Goal: Transaction & Acquisition: Purchase product/service

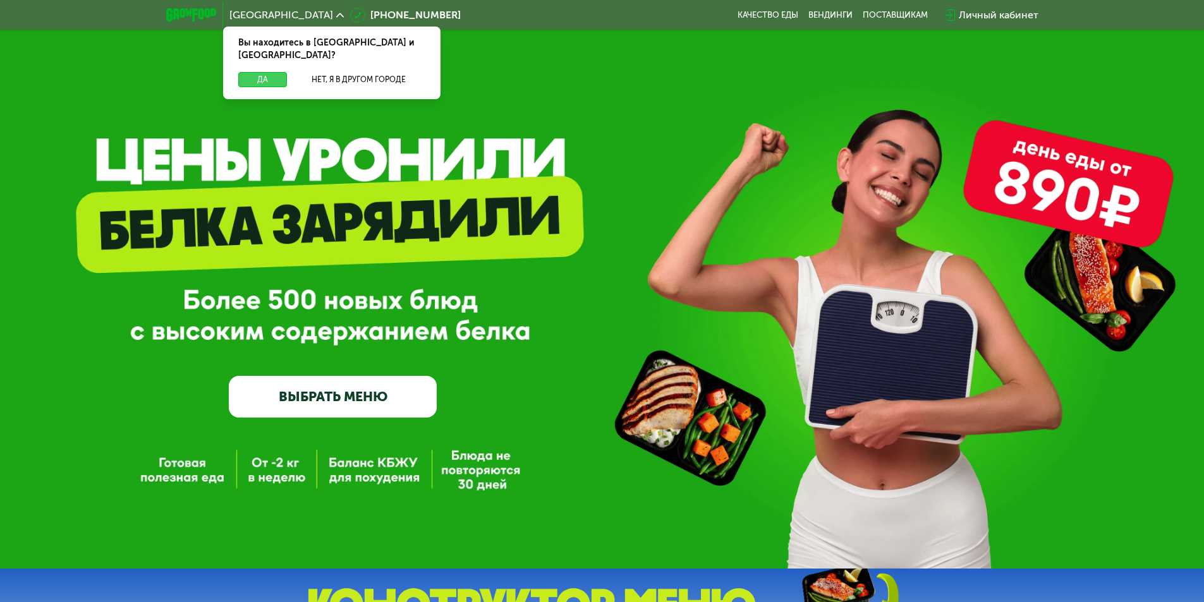
click at [260, 72] on button "Да" at bounding box center [262, 79] width 49 height 15
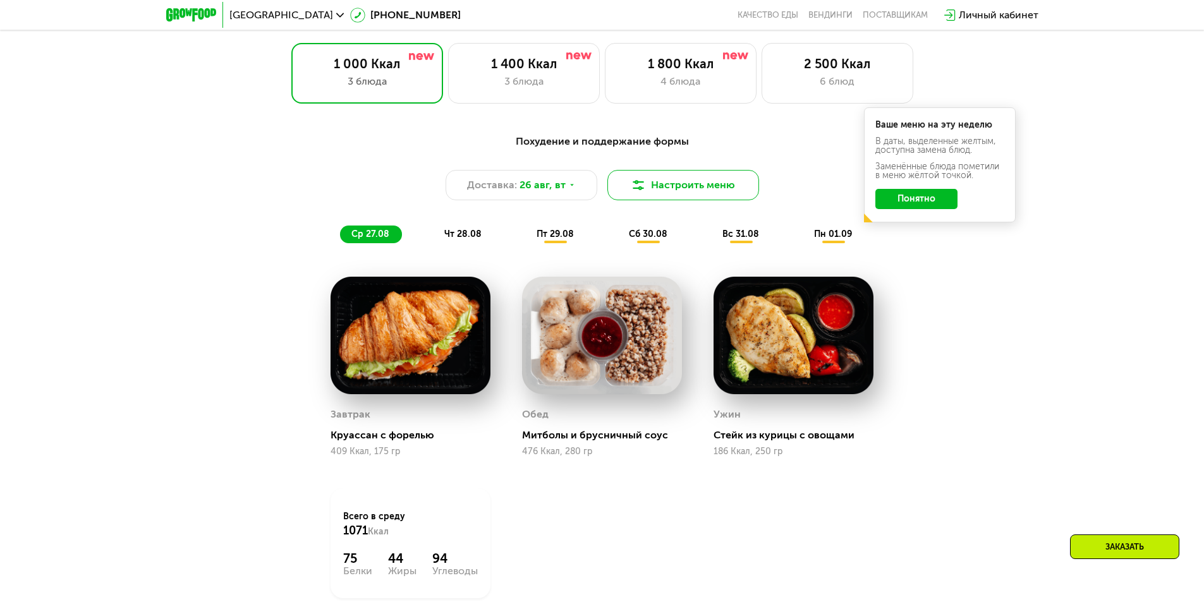
scroll to position [758, 0]
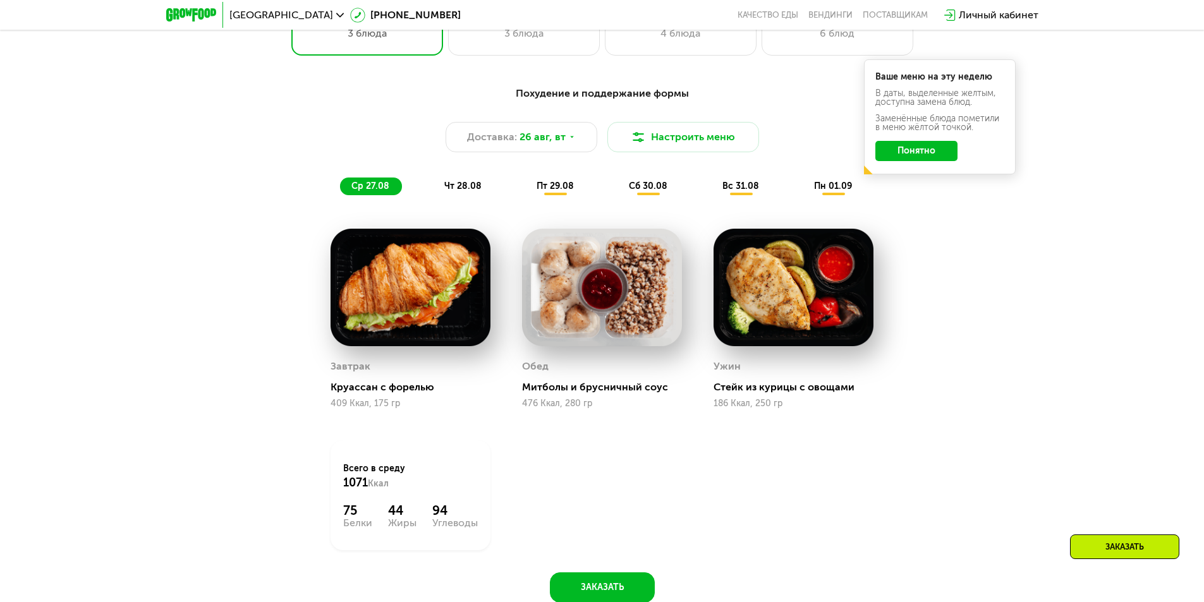
click at [918, 157] on button "Понятно" at bounding box center [916, 151] width 82 height 20
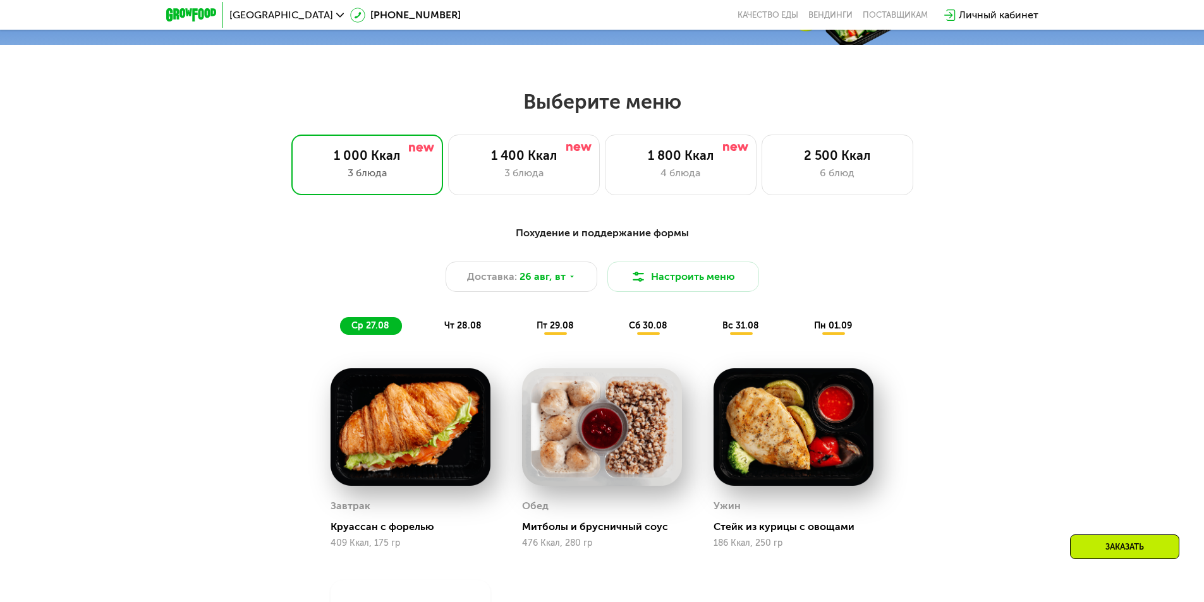
scroll to position [442, 0]
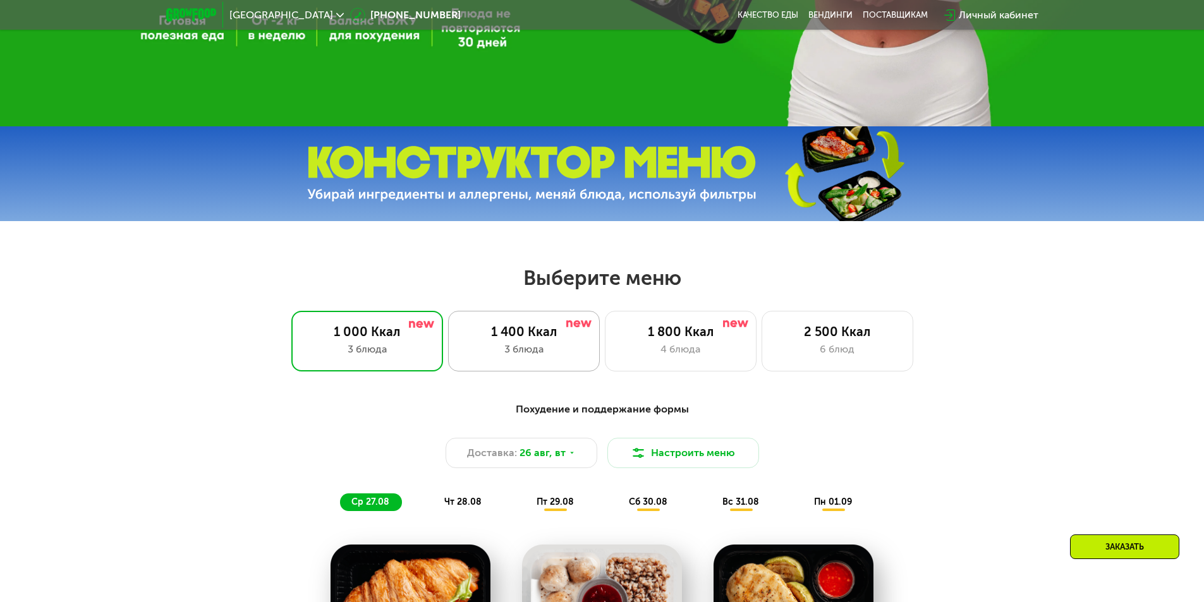
click at [553, 347] on div "3 блюда" at bounding box center [523, 349] width 125 height 15
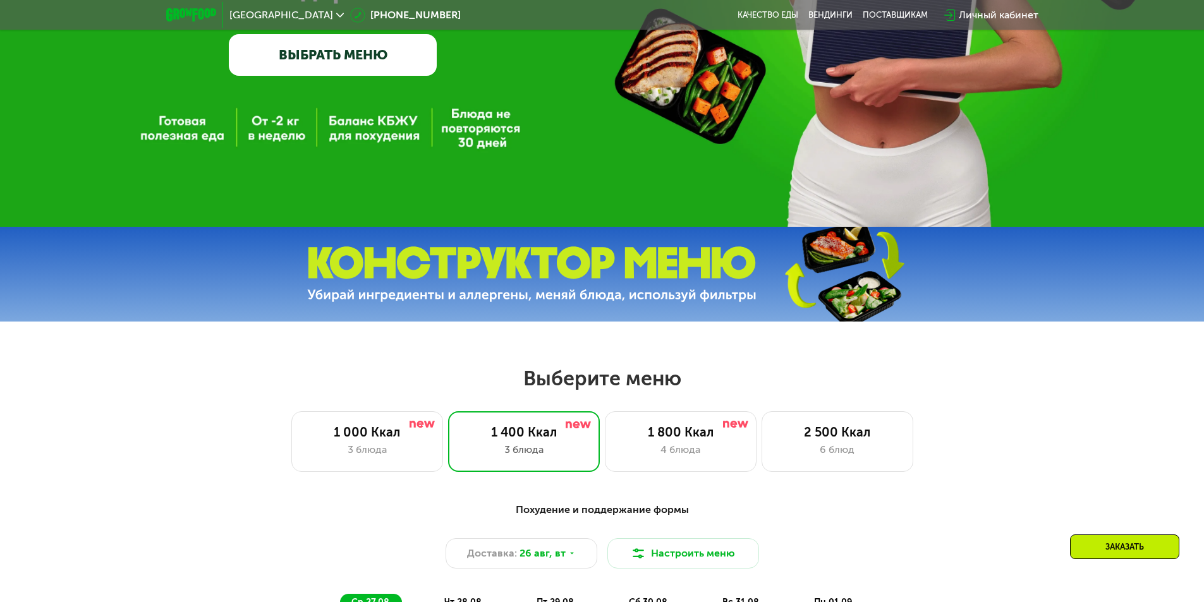
scroll to position [190, 0]
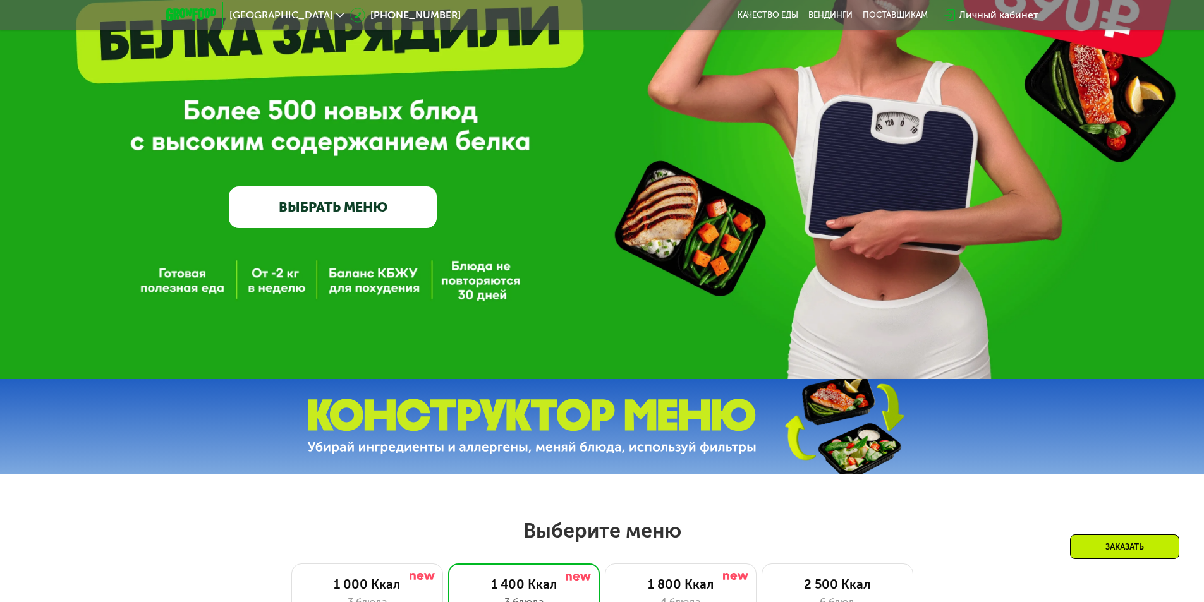
click at [984, 13] on div "Личный кабинет" at bounding box center [999, 15] width 80 height 15
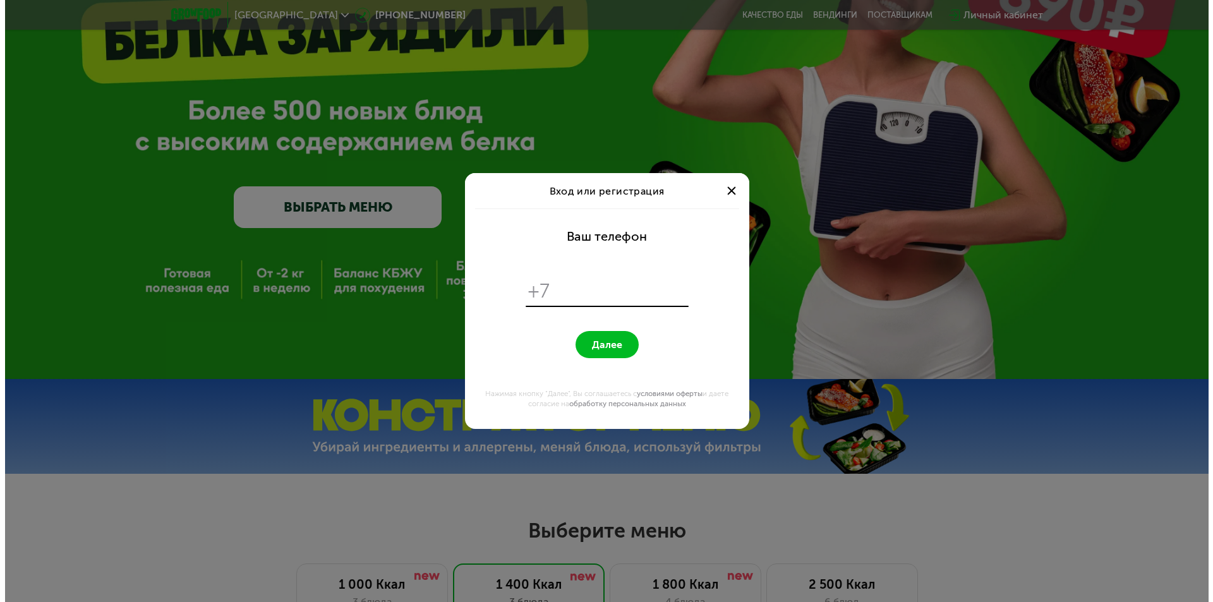
scroll to position [0, 0]
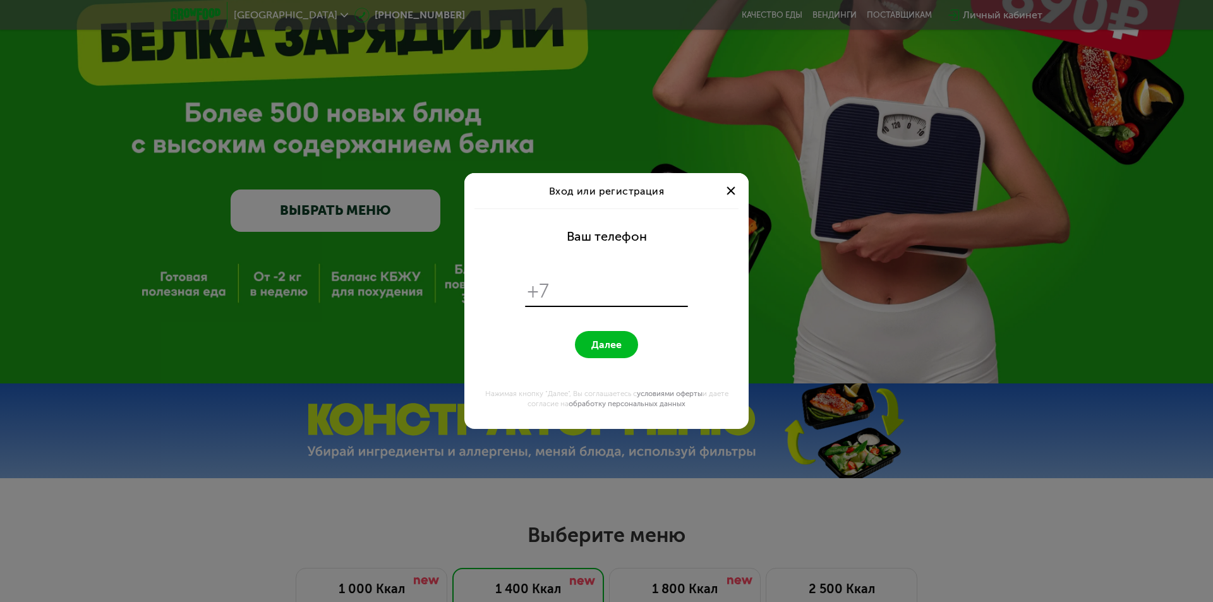
click at [598, 293] on input "tel" at bounding box center [621, 291] width 130 height 24
type input "**********"
click at [617, 349] on span "Далее" at bounding box center [607, 345] width 30 height 12
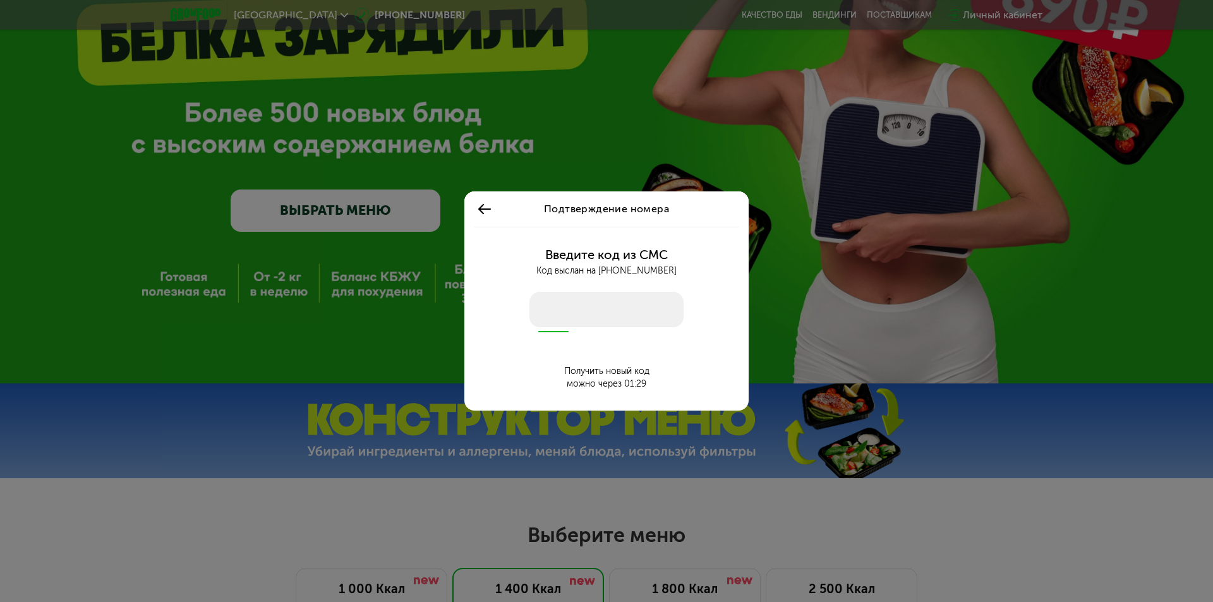
click at [593, 310] on input "number" at bounding box center [607, 309] width 154 height 35
type input "****"
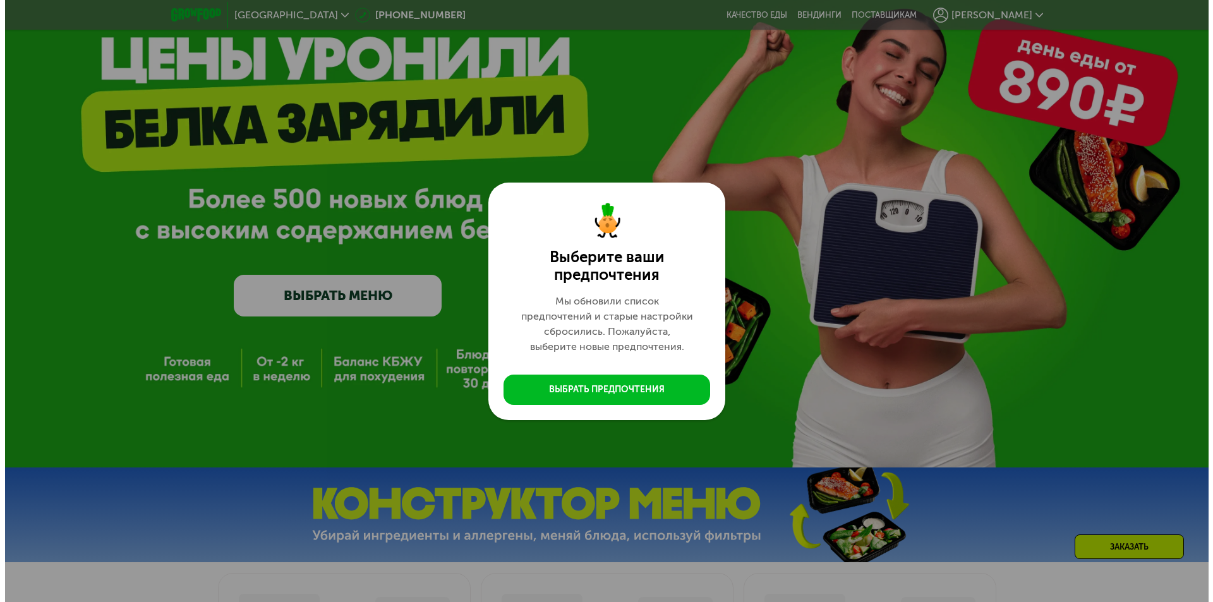
scroll to position [190, 0]
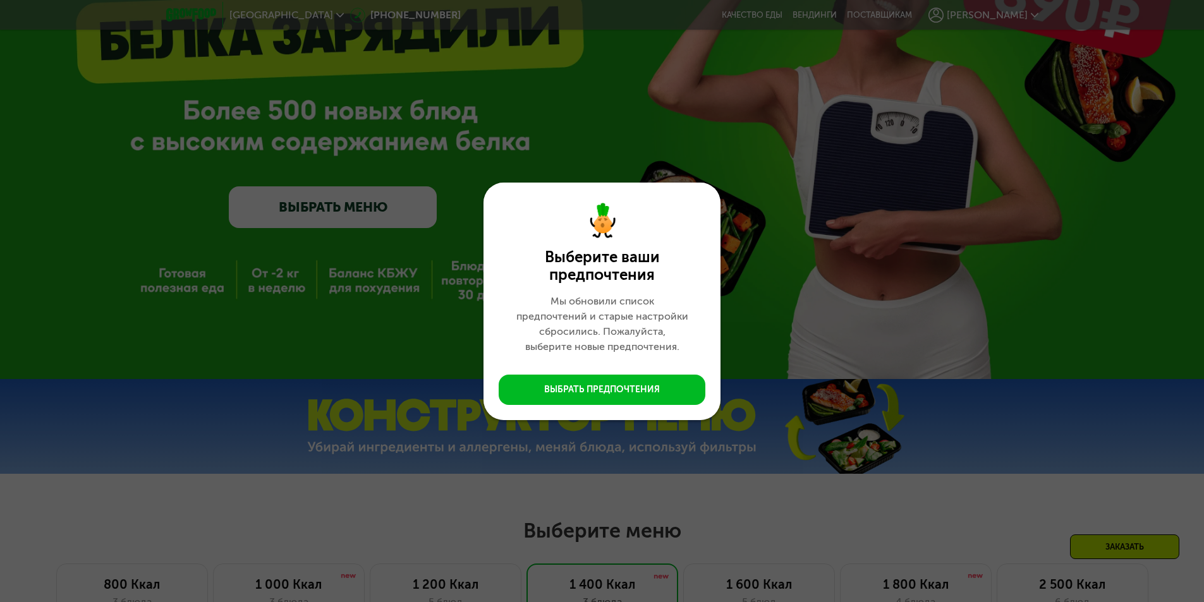
click at [779, 225] on div "Выберите ваши предпочтения Мы обновили список предпочтений и старые настройки с…" at bounding box center [602, 301] width 1204 height 602
click at [591, 389] on div "Выбрать предпочтения" at bounding box center [602, 390] width 116 height 13
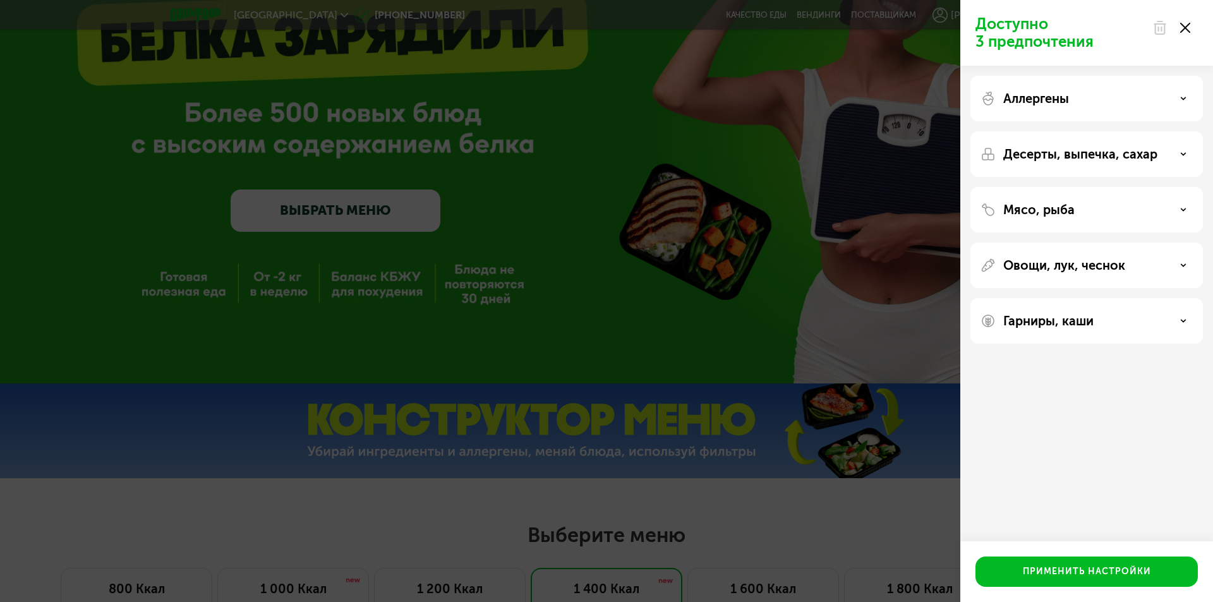
click at [1066, 106] on p "Аллергены" at bounding box center [1037, 98] width 66 height 15
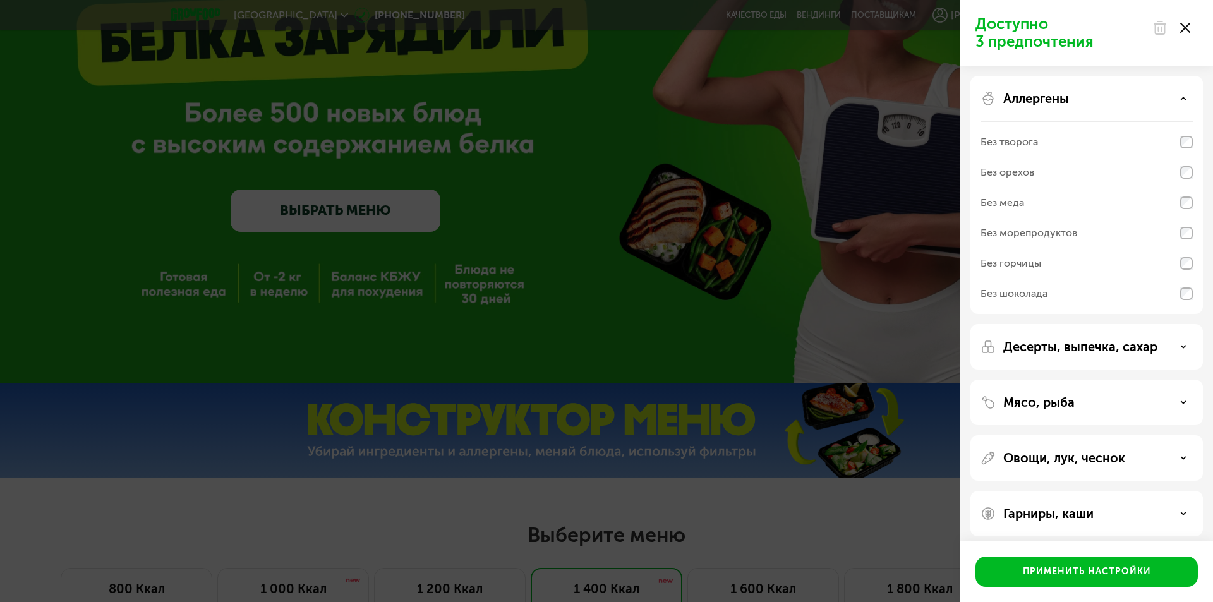
click at [1066, 106] on p "Аллергены" at bounding box center [1037, 98] width 66 height 15
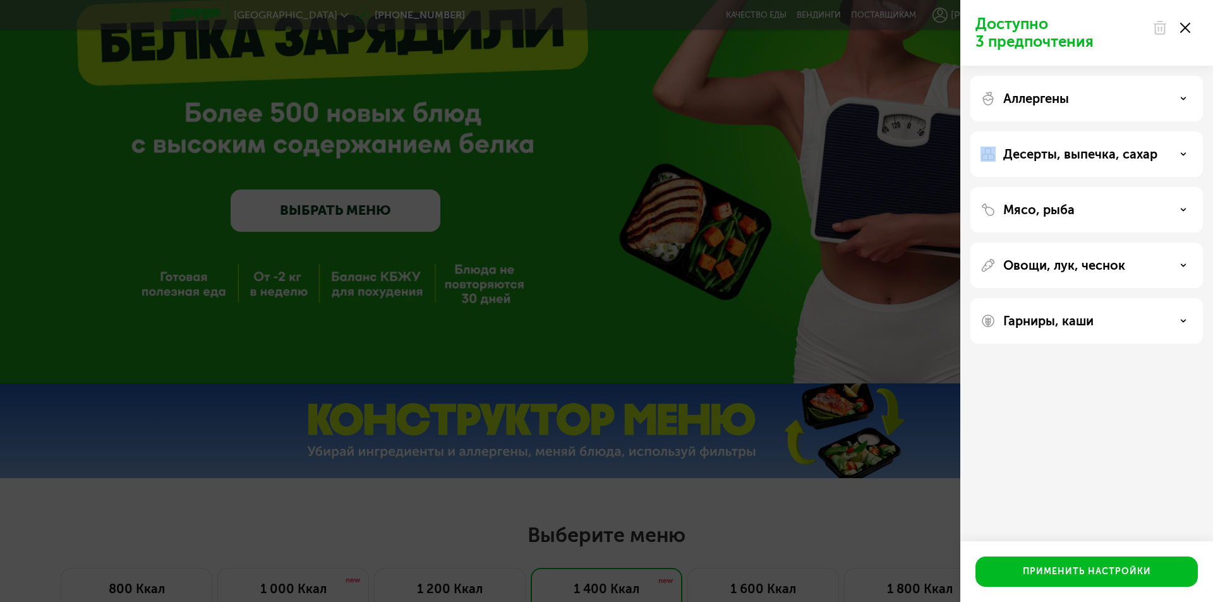
click at [1066, 106] on p "Аллергены" at bounding box center [1037, 98] width 66 height 15
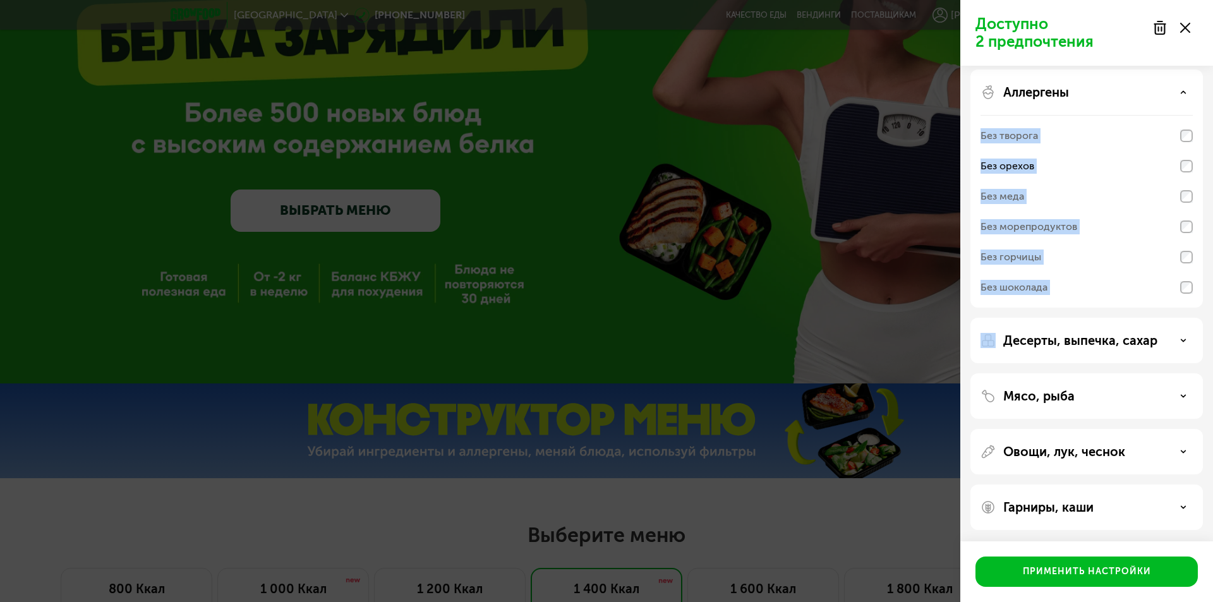
scroll to position [8, 0]
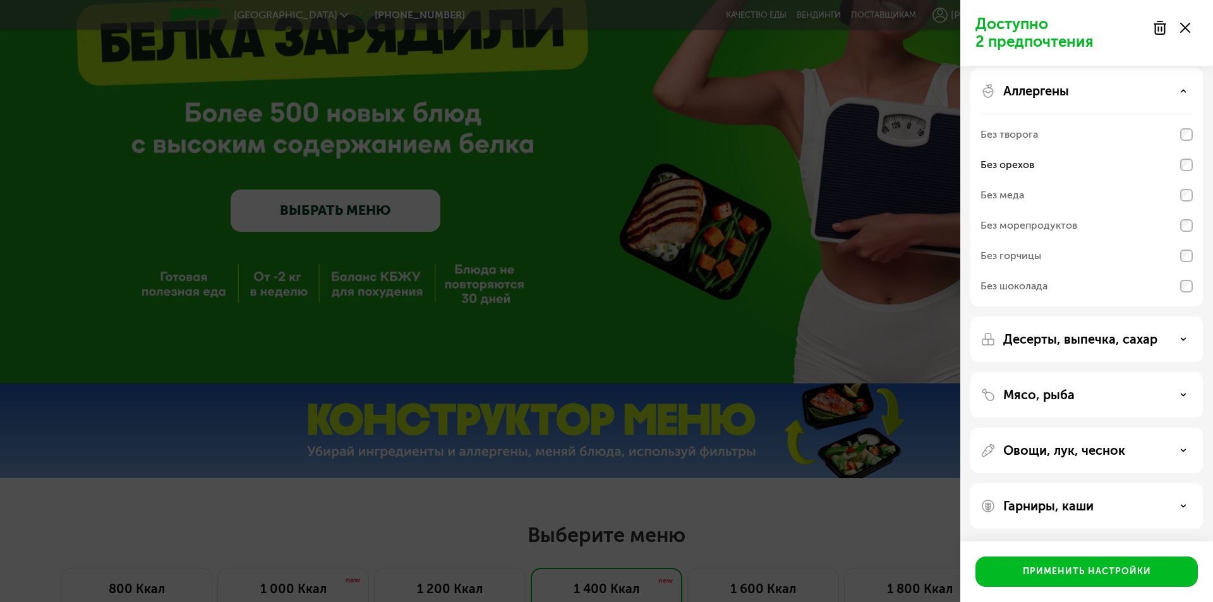
click at [1119, 340] on p "Десерты, выпечка, сахар" at bounding box center [1081, 339] width 154 height 15
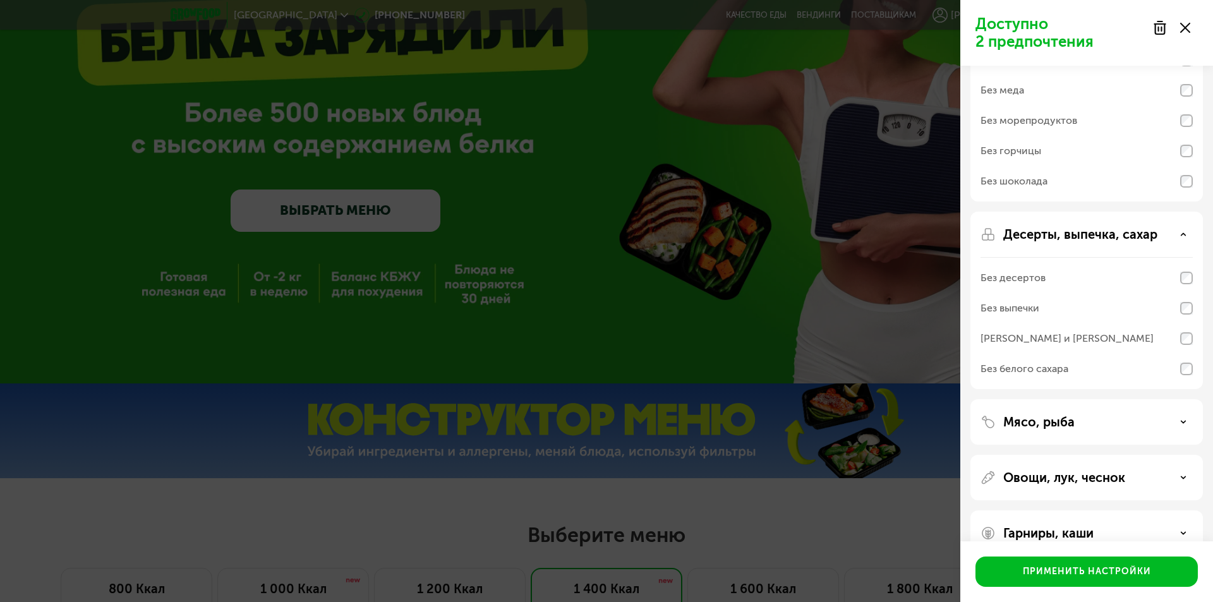
scroll to position [140, 0]
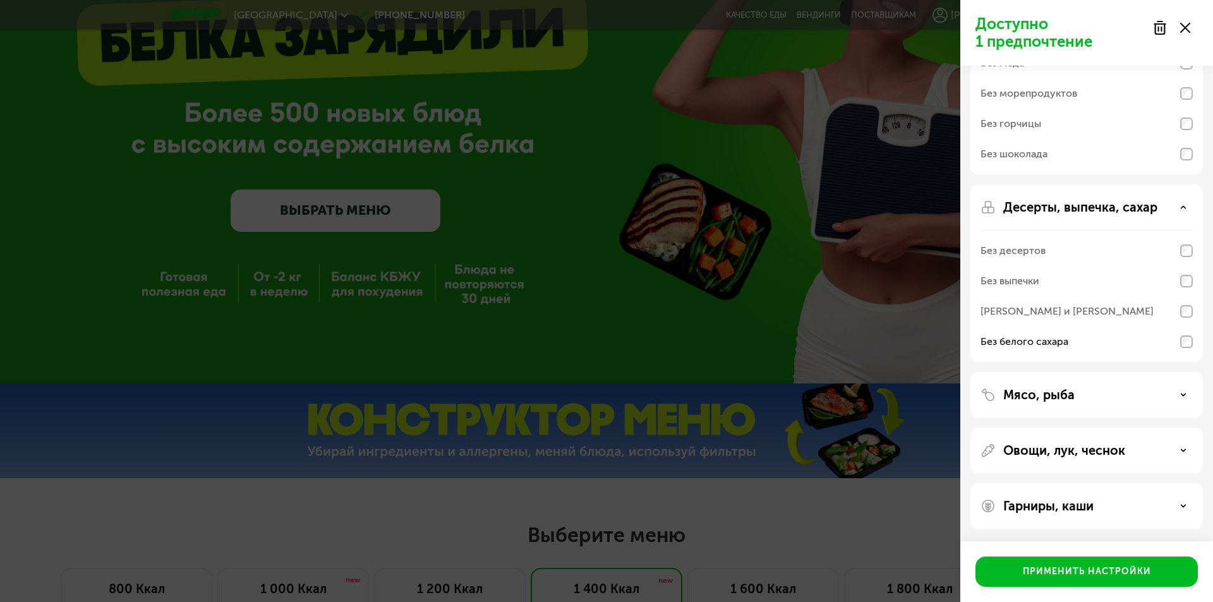
click at [1098, 397] on div "Мясо, рыба" at bounding box center [1087, 394] width 212 height 15
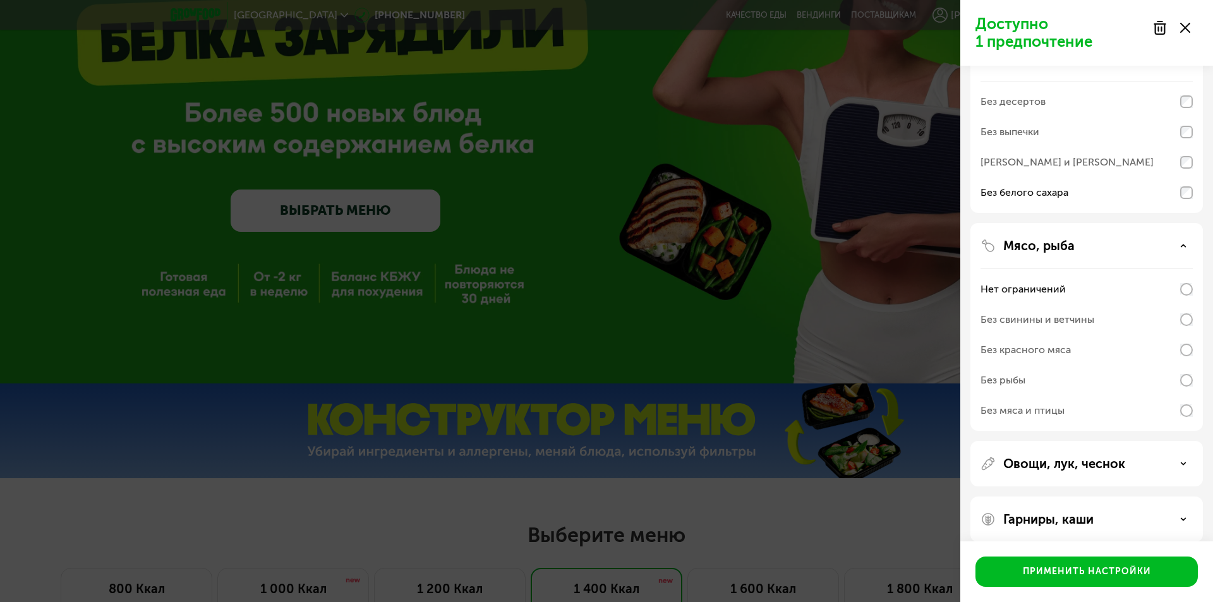
scroll to position [302, 0]
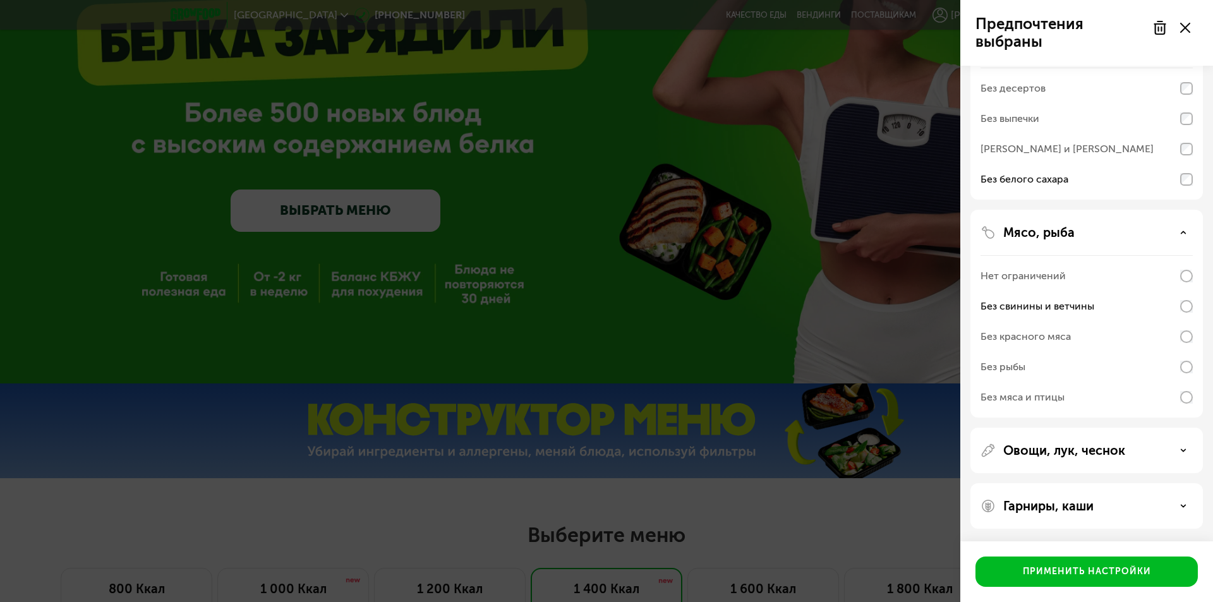
click at [1098, 505] on div "Гарниры, каши" at bounding box center [1087, 506] width 212 height 15
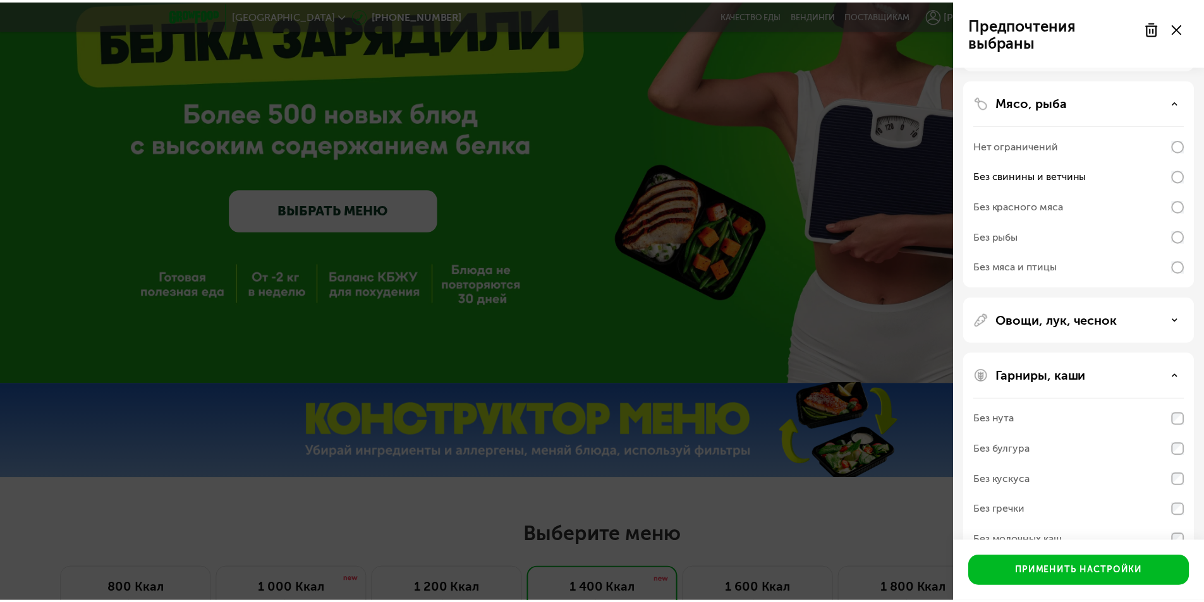
scroll to position [464, 0]
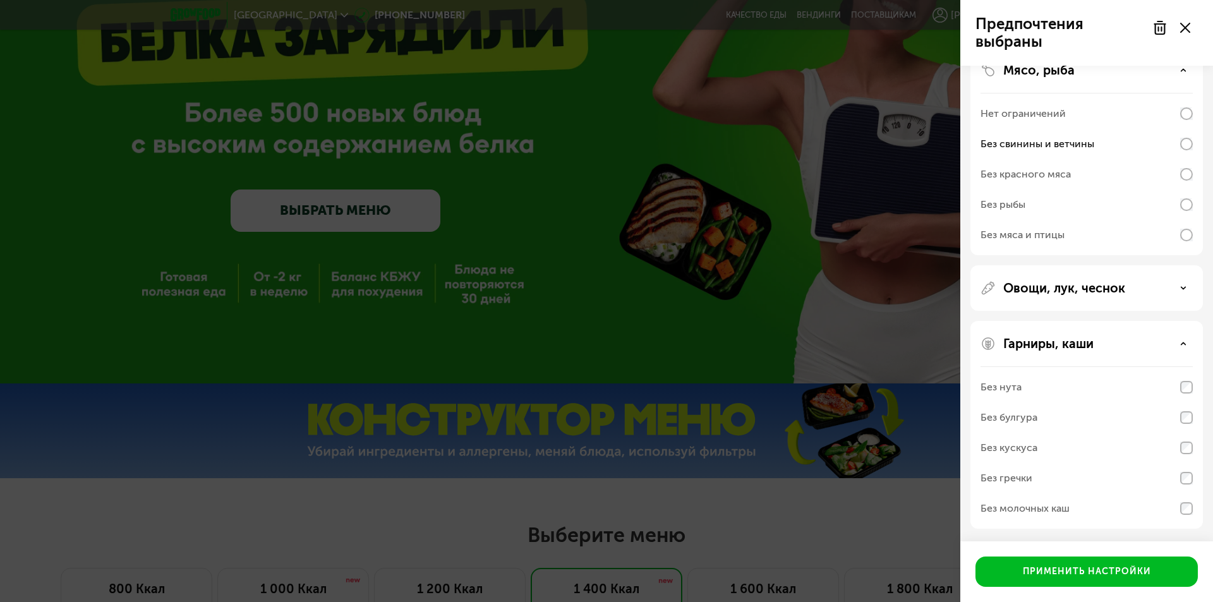
click at [1086, 293] on p "Овощи, лук, чеснок" at bounding box center [1065, 288] width 122 height 15
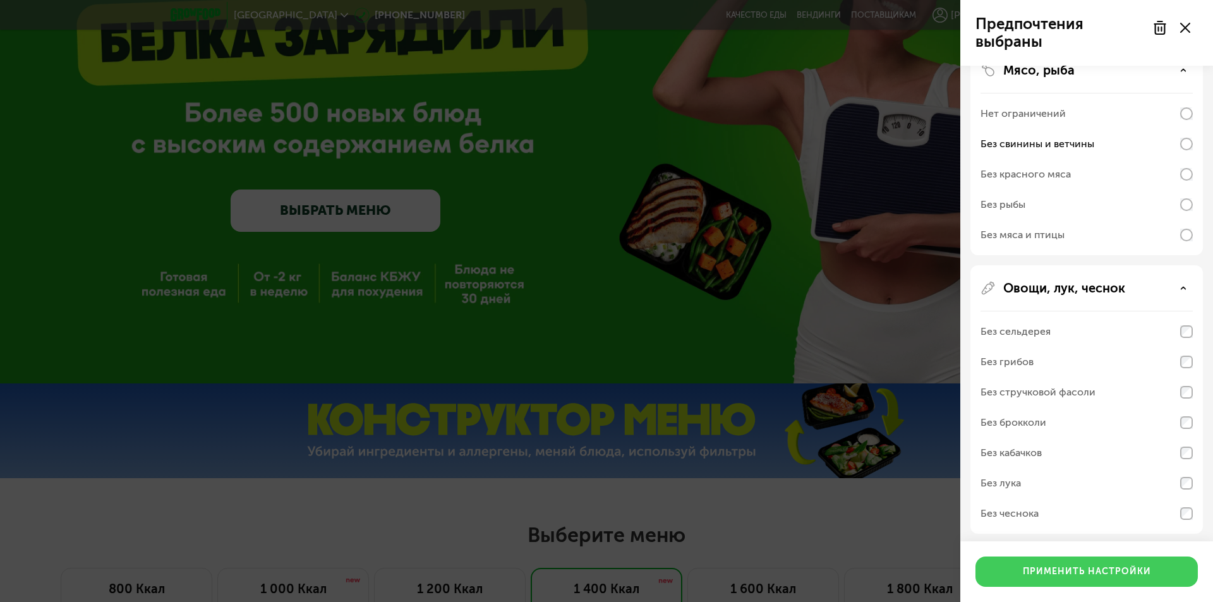
click at [1069, 573] on div "Применить настройки" at bounding box center [1087, 572] width 128 height 13
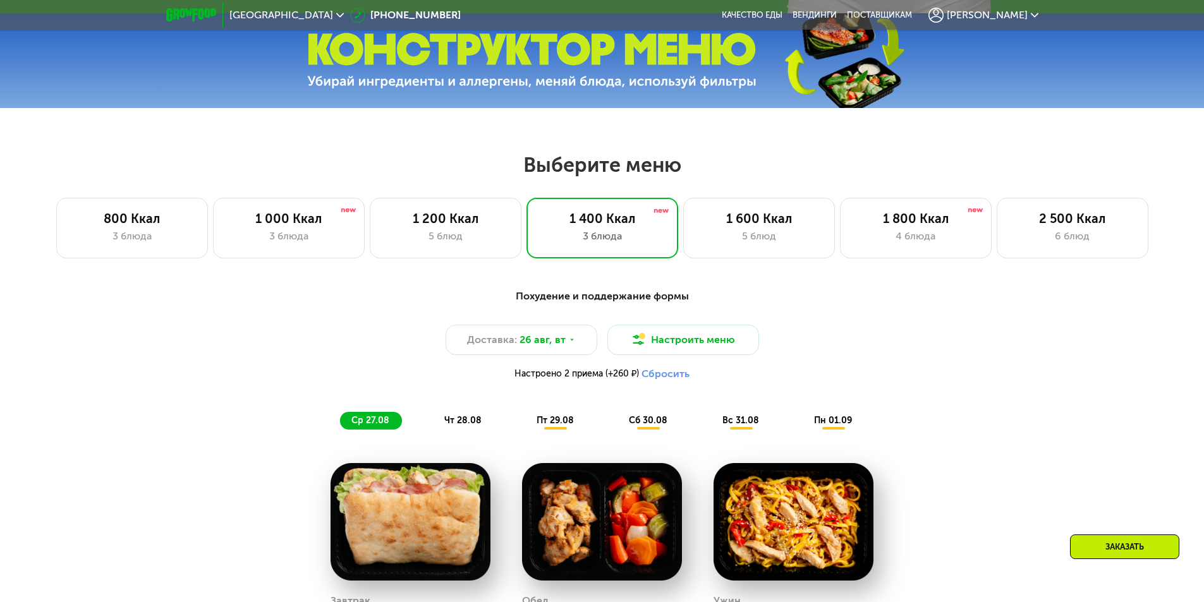
scroll to position [632, 0]
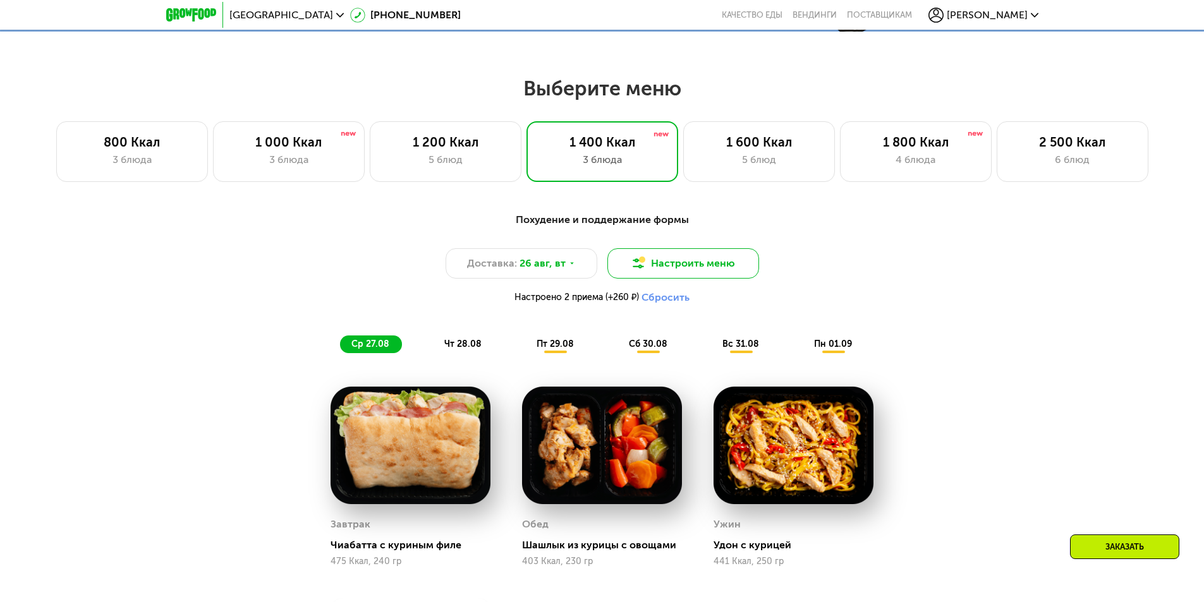
click at [686, 263] on button "Настроить меню" at bounding box center [683, 263] width 152 height 30
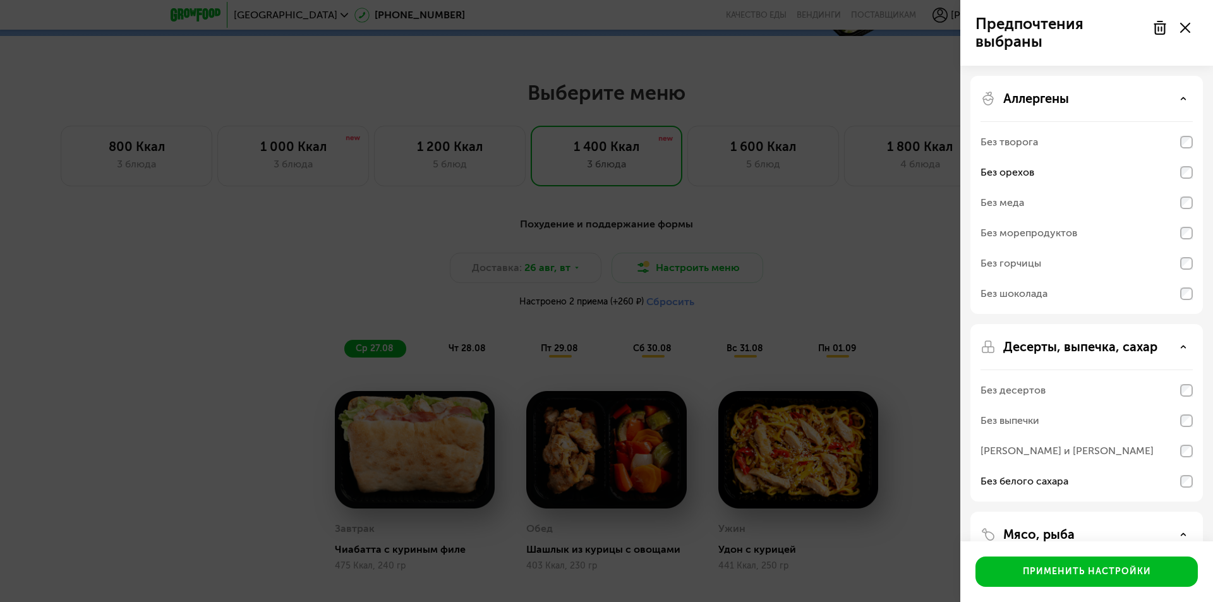
click at [897, 273] on div "Предпочтения выбраны Аллергены Без творога Без орехов Без меда Без морепродукто…" at bounding box center [606, 301] width 1213 height 602
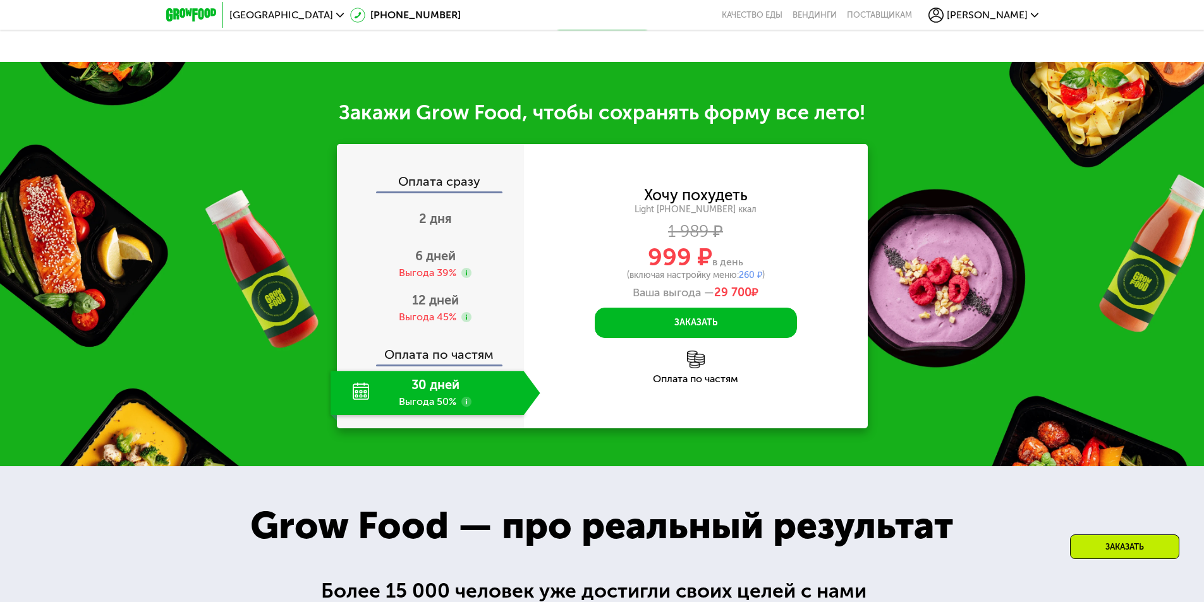
scroll to position [1390, 0]
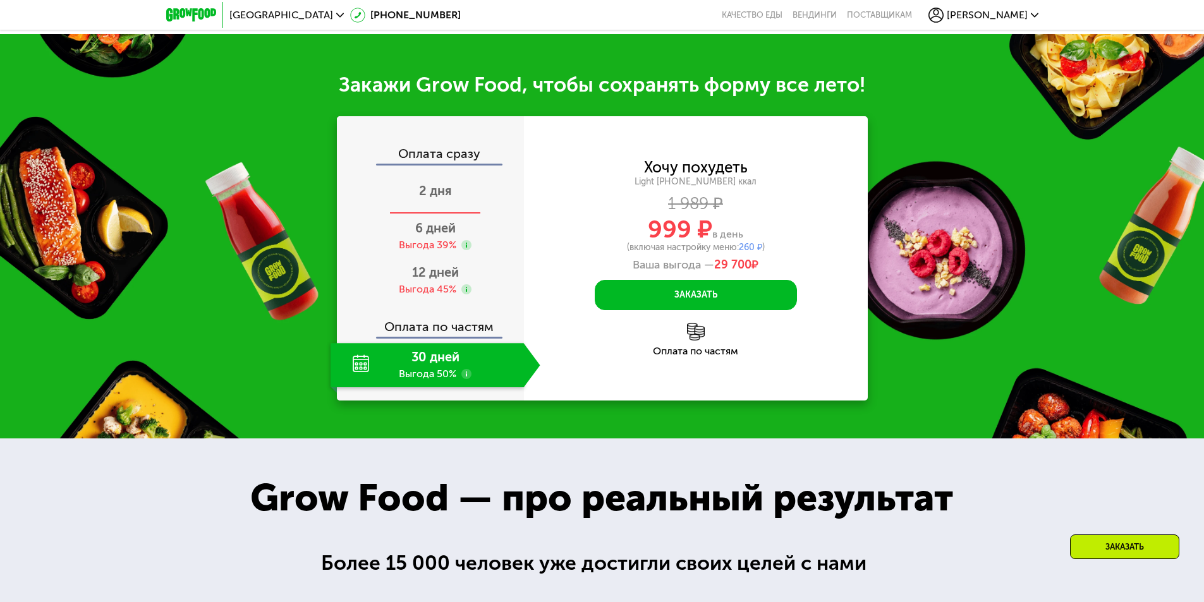
click at [441, 198] on span "2 дня" at bounding box center [435, 190] width 33 height 15
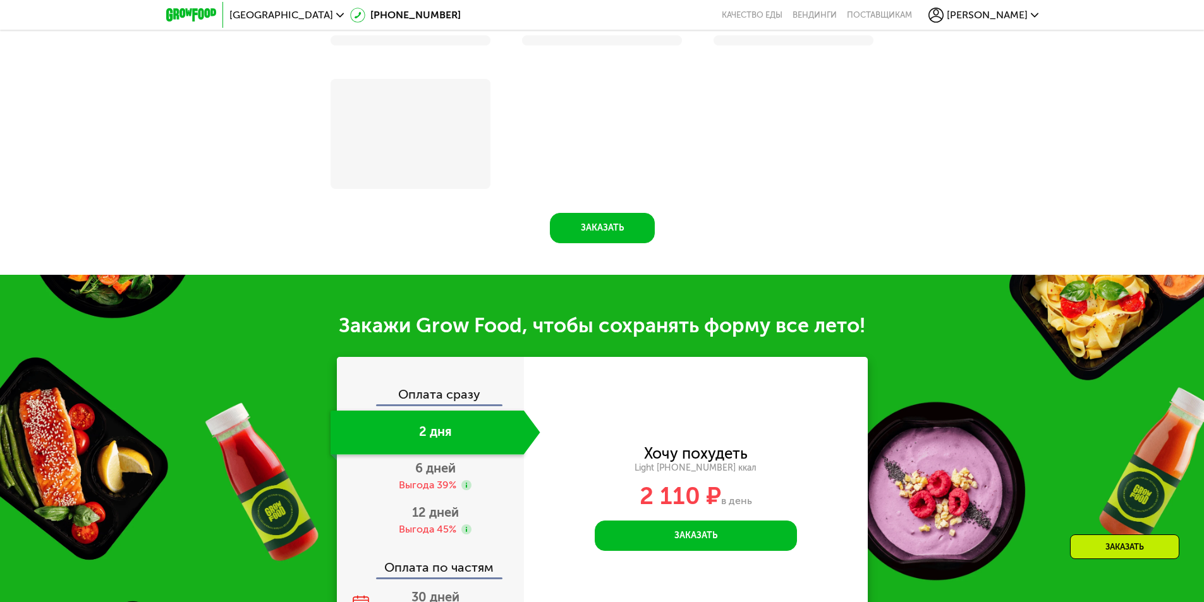
scroll to position [1631, 0]
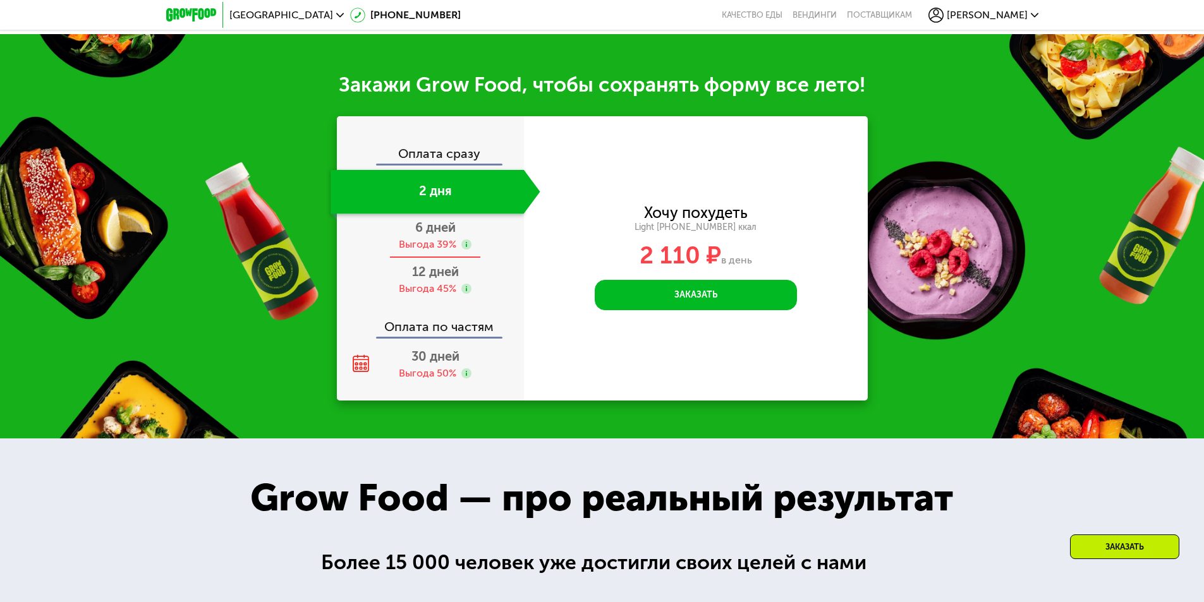
click at [443, 235] on span "6 дней" at bounding box center [435, 227] width 40 height 15
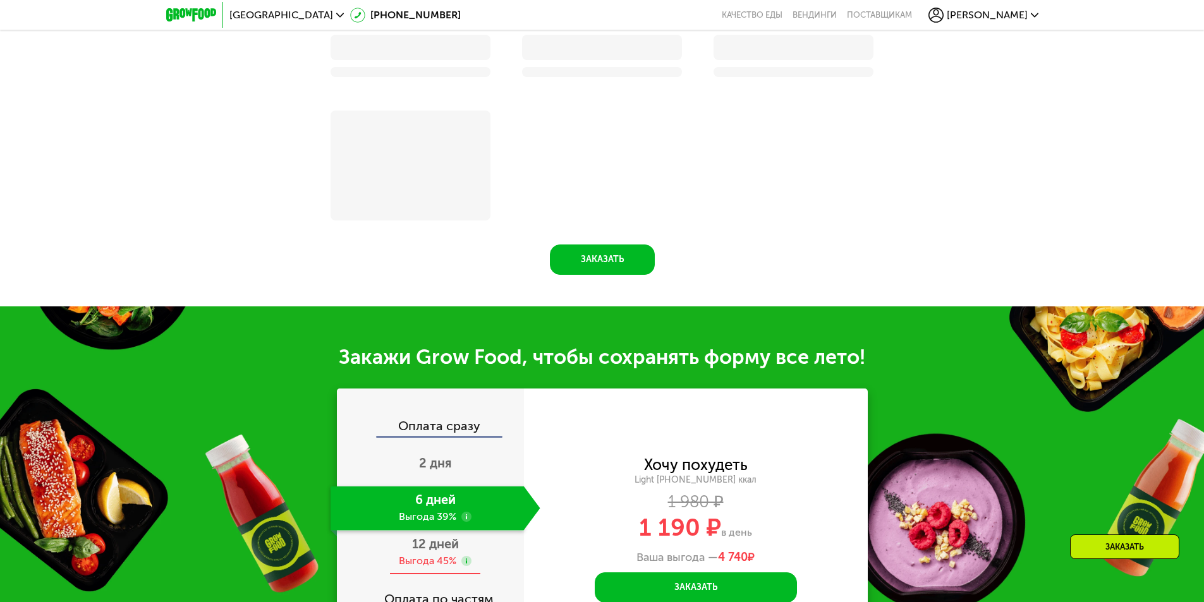
scroll to position [1390, 0]
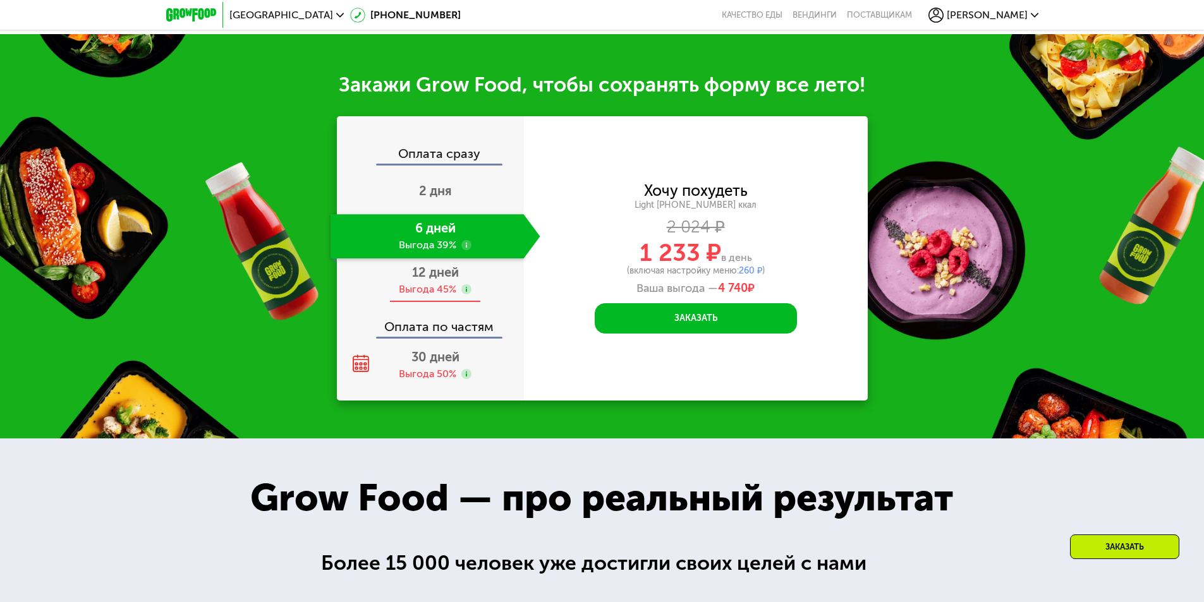
click at [441, 277] on span "12 дней" at bounding box center [435, 272] width 47 height 15
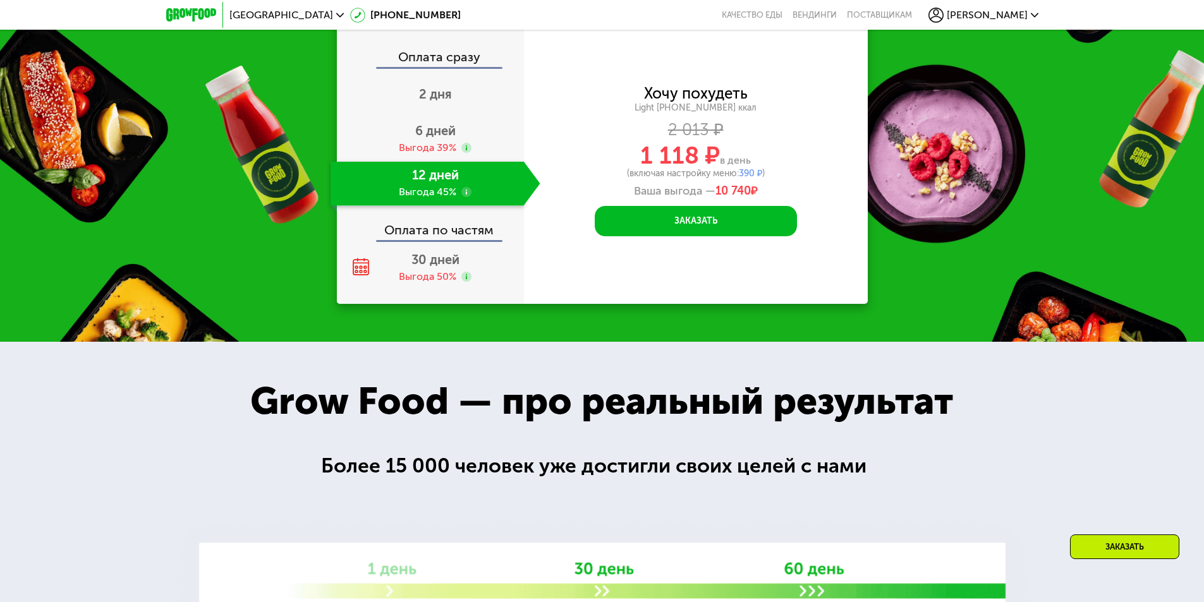
click at [464, 197] on use at bounding box center [466, 192] width 10 height 10
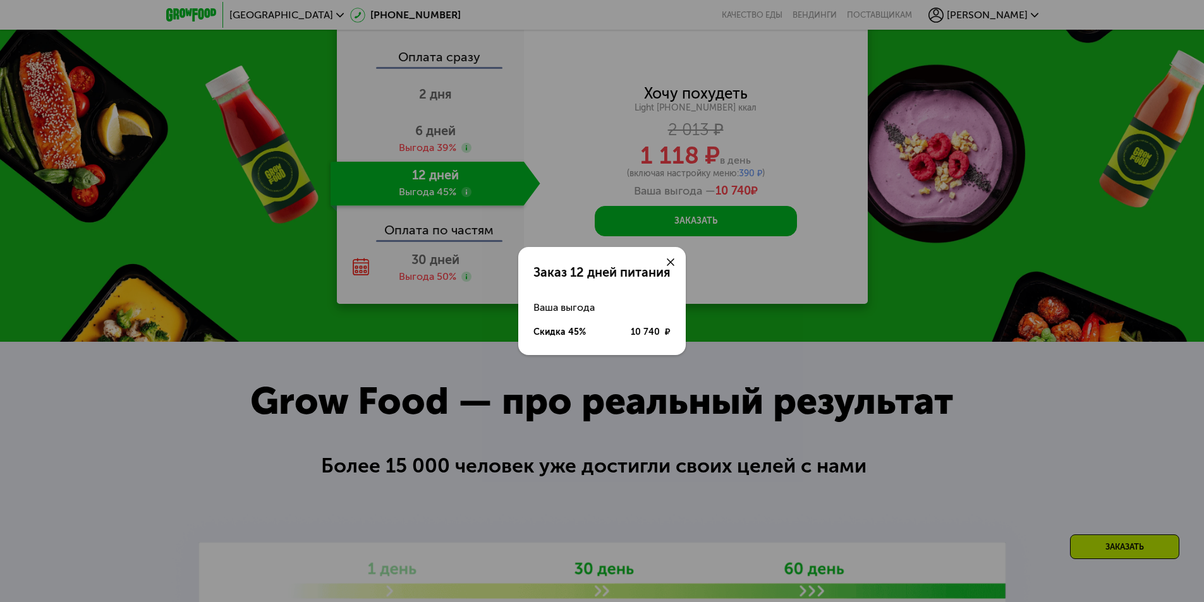
click at [501, 372] on div "Заказ 12 дней питания Ваша выгода Скидка 45% 10 740 ₽" at bounding box center [602, 301] width 1204 height 602
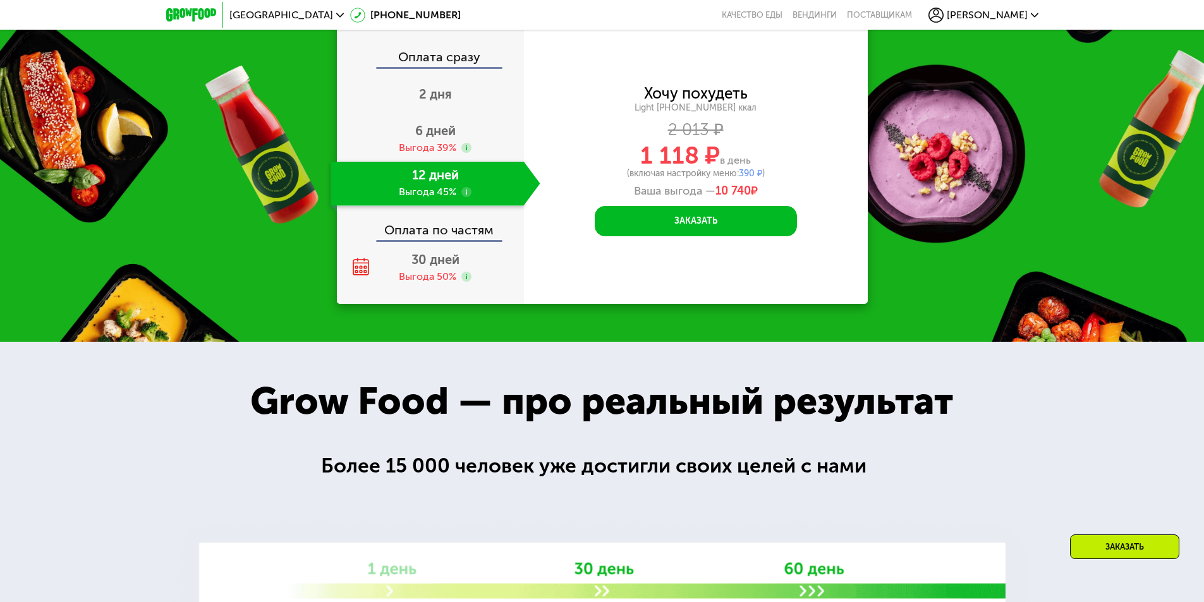
click at [456, 240] on div "Оплата по частям" at bounding box center [431, 225] width 186 height 29
click at [465, 282] on use at bounding box center [466, 277] width 10 height 10
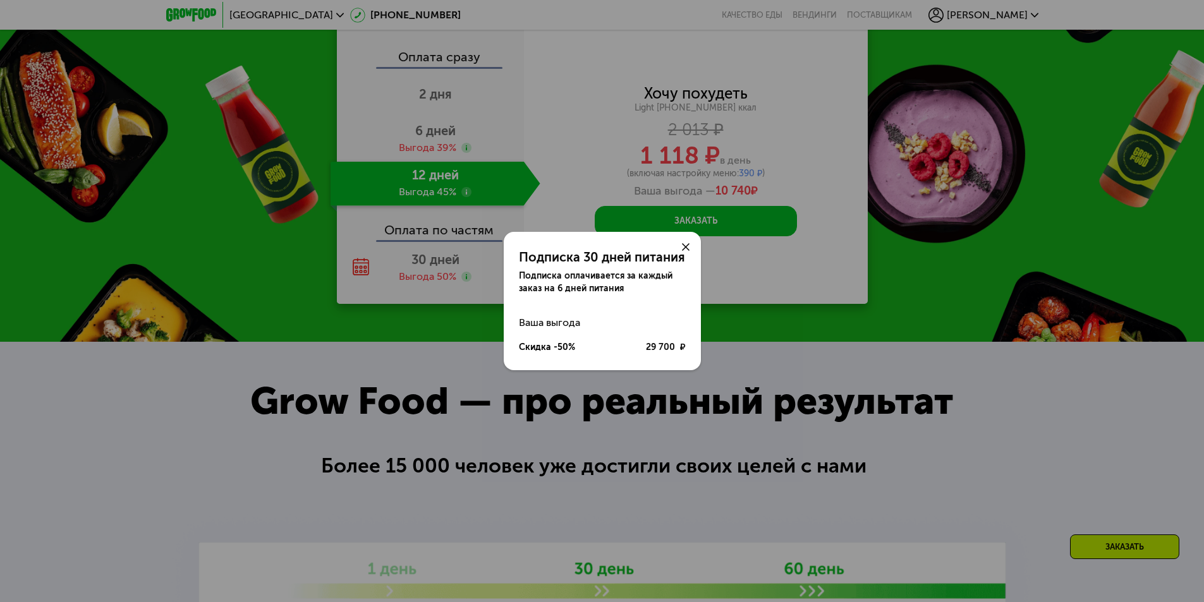
click at [537, 388] on div "Подписка 30 дней питания Подписка оплачивается за каждый заказ на 6 дней питани…" at bounding box center [602, 301] width 1204 height 602
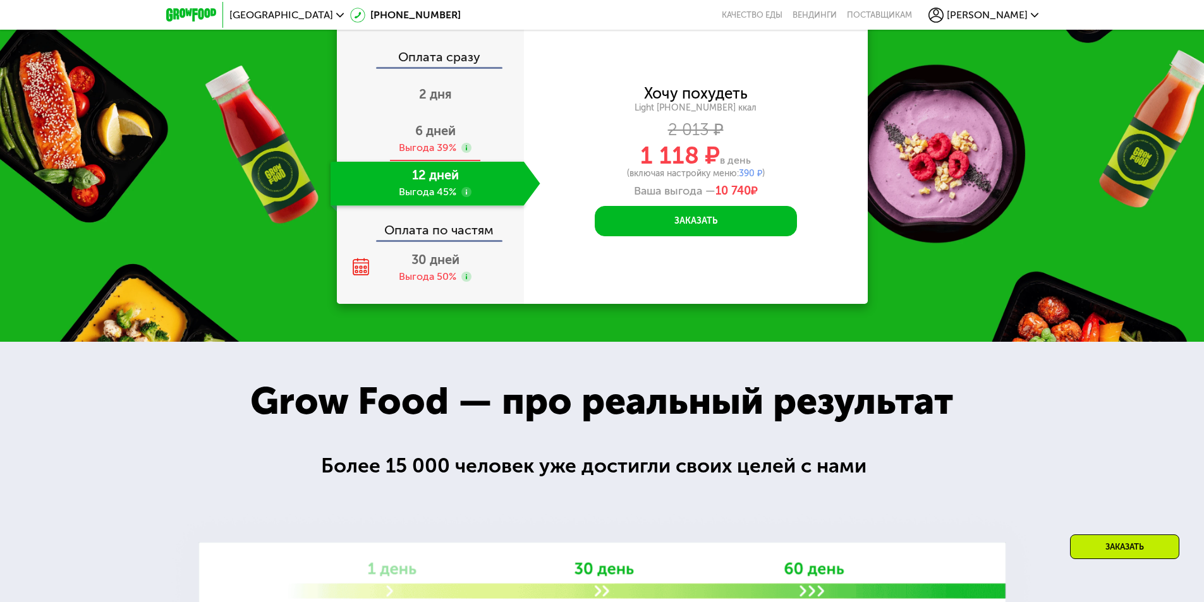
click at [437, 162] on div "6 дней Выгода 39%" at bounding box center [436, 140] width 210 height 44
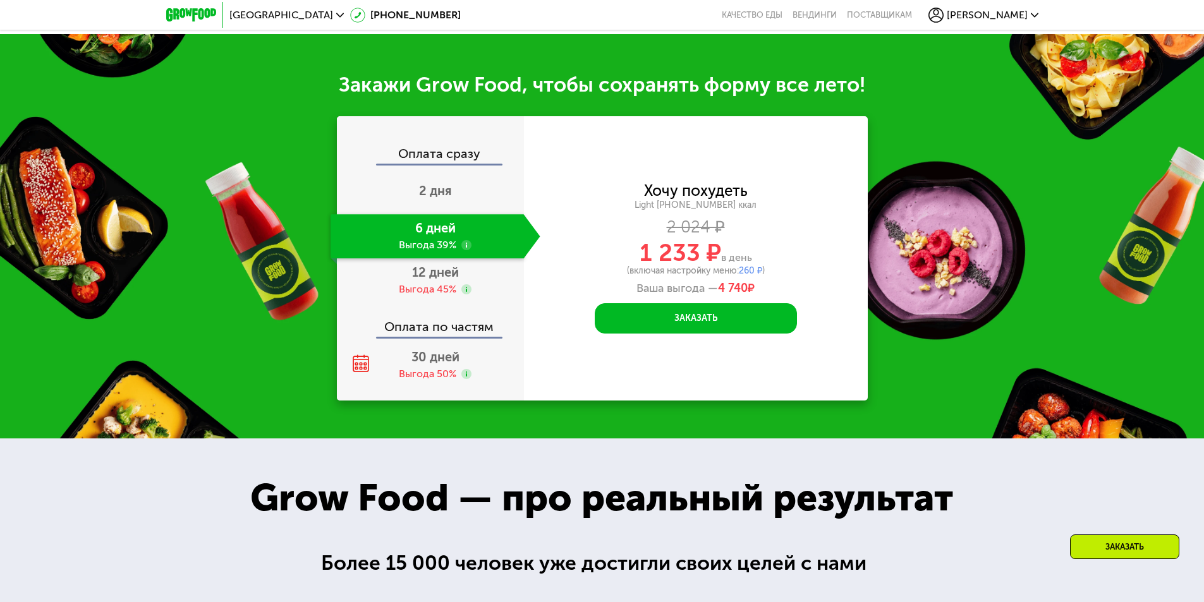
click at [464, 249] on use at bounding box center [466, 245] width 10 height 10
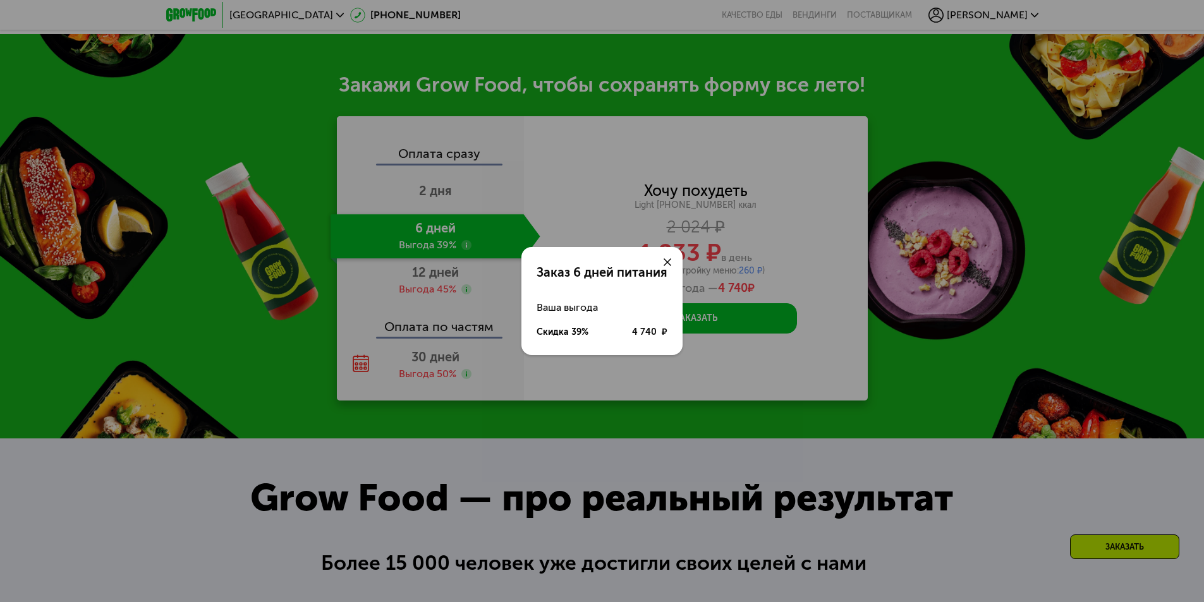
click at [668, 258] on icon at bounding box center [668, 262] width 8 height 8
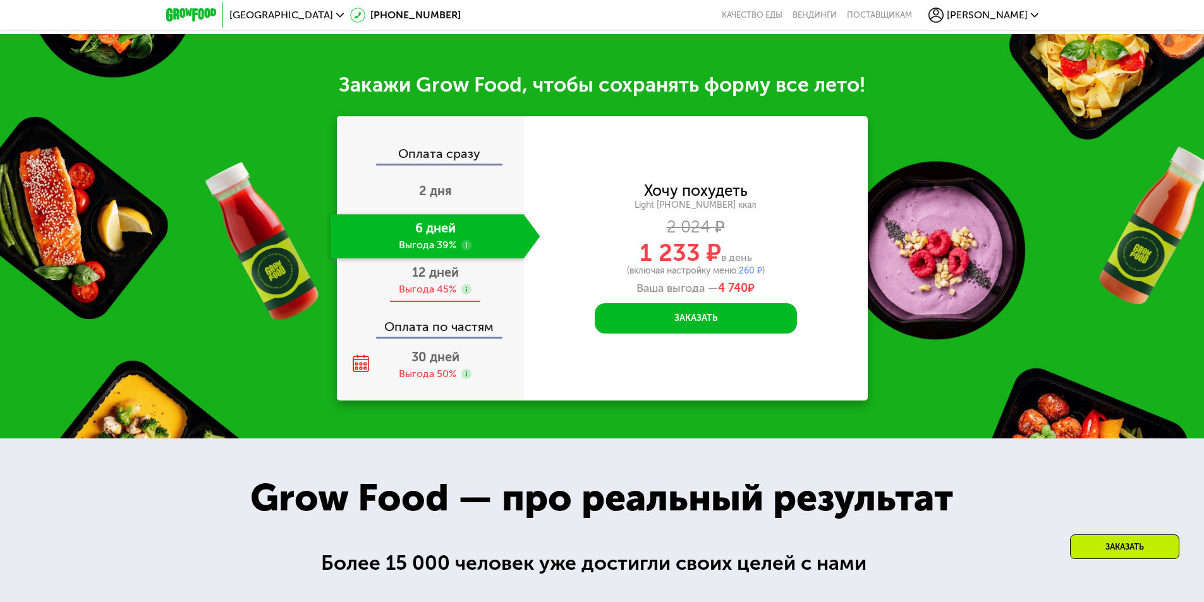
drag, startPoint x: 435, startPoint y: 270, endPoint x: 448, endPoint y: 298, distance: 30.8
click at [435, 270] on span "12 дней" at bounding box center [435, 272] width 47 height 15
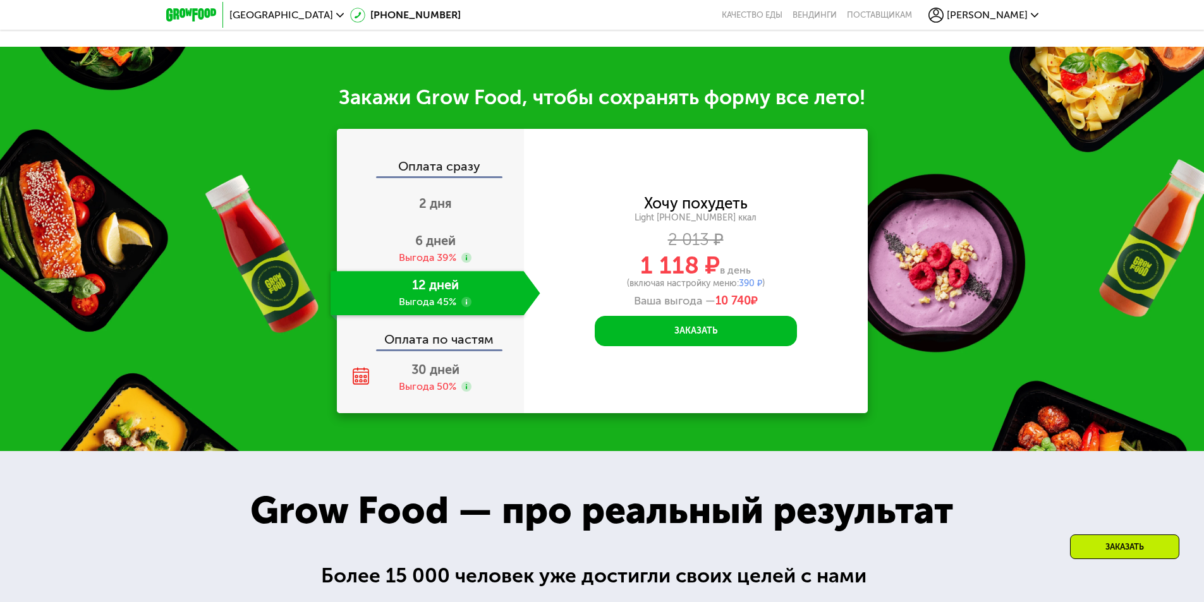
click at [455, 337] on div "Оплата по частям" at bounding box center [431, 334] width 186 height 29
click at [462, 336] on div "Оплата по частям" at bounding box center [431, 334] width 186 height 29
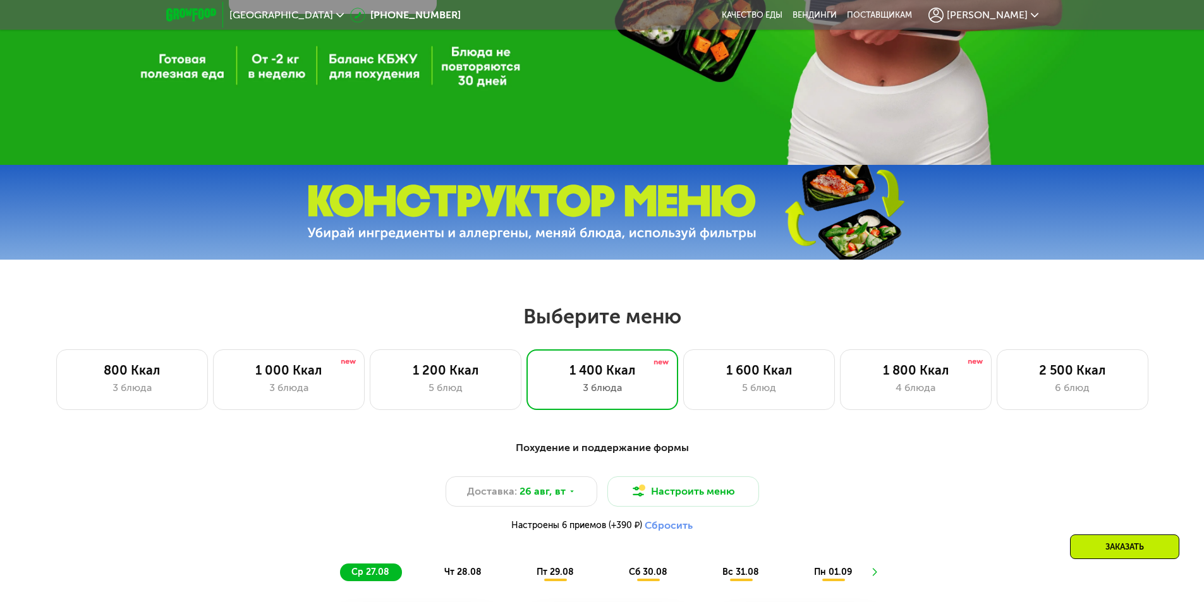
scroll to position [569, 0]
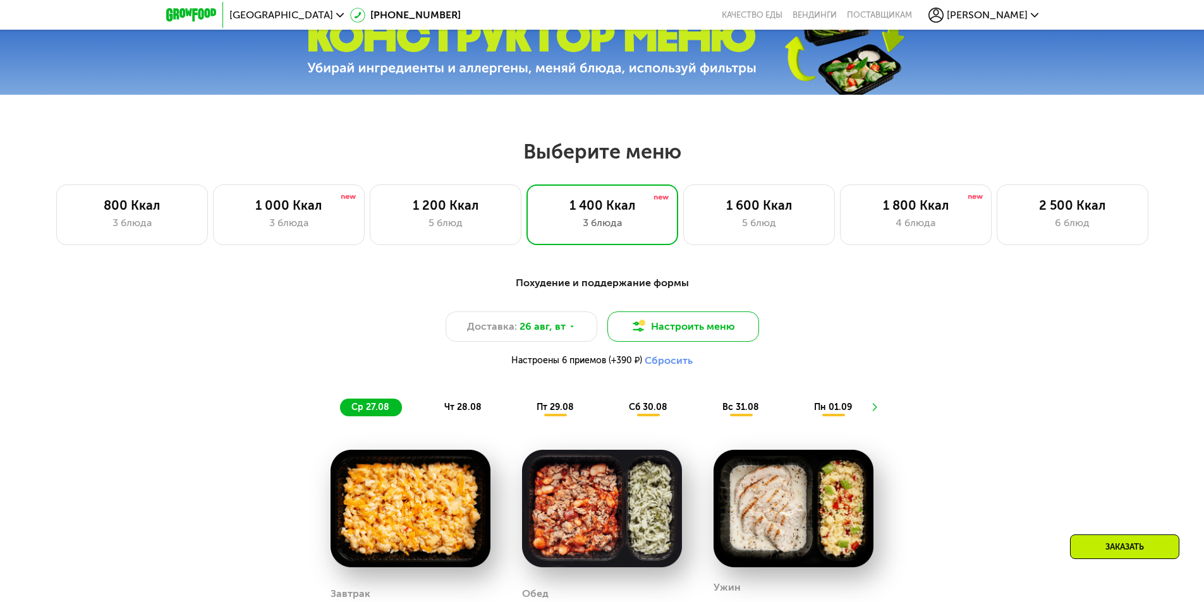
click at [679, 327] on button "Настроить меню" at bounding box center [683, 327] width 152 height 30
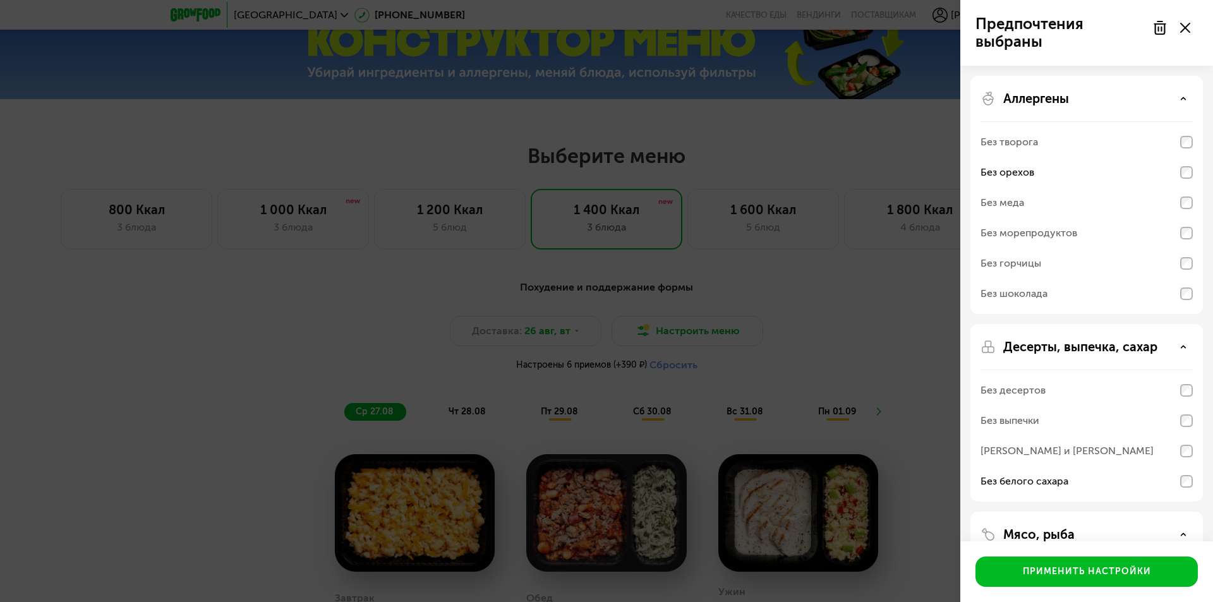
click at [1160, 27] on use at bounding box center [1160, 27] width 11 height 13
click at [1189, 29] on icon at bounding box center [1185, 28] width 10 height 10
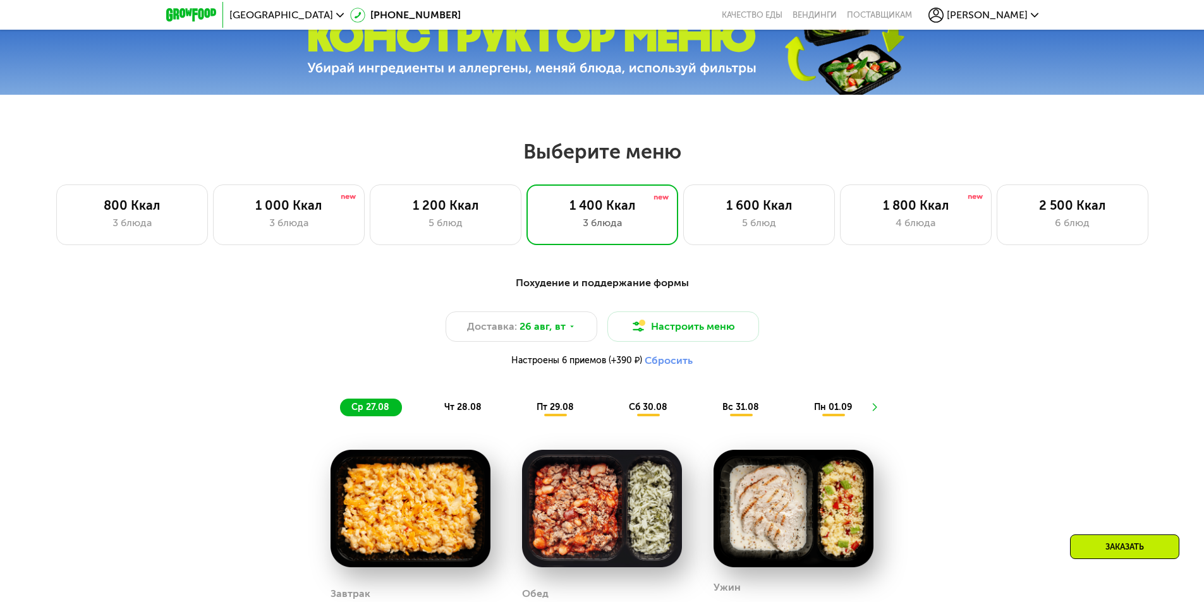
click at [660, 366] on button "Сбросить" at bounding box center [669, 361] width 48 height 13
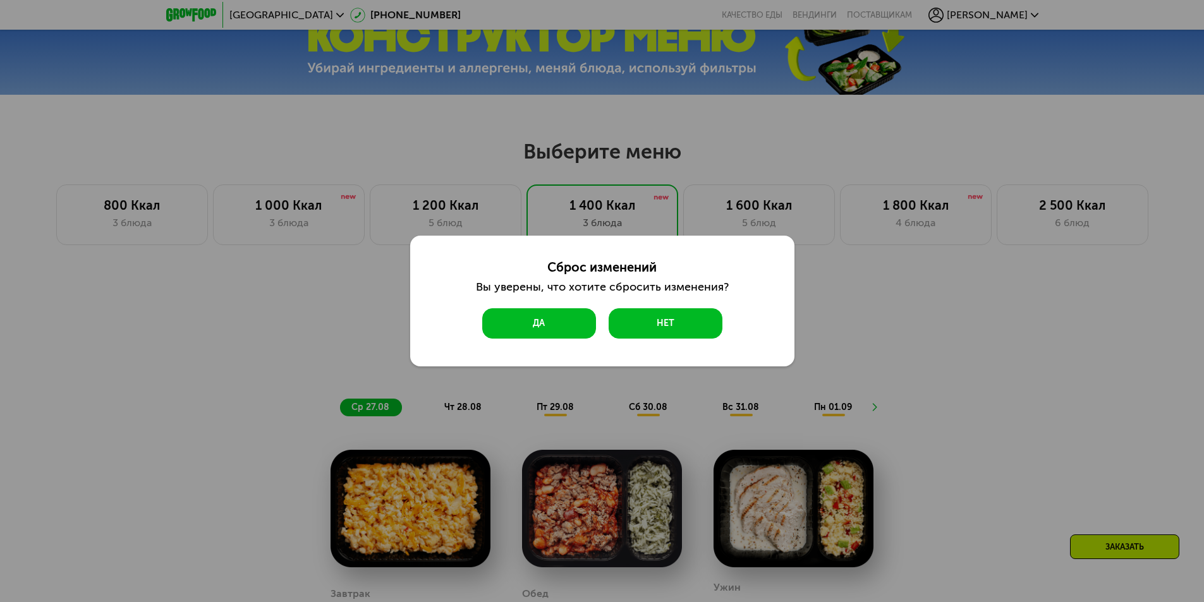
click at [555, 322] on button "Да" at bounding box center [539, 323] width 114 height 30
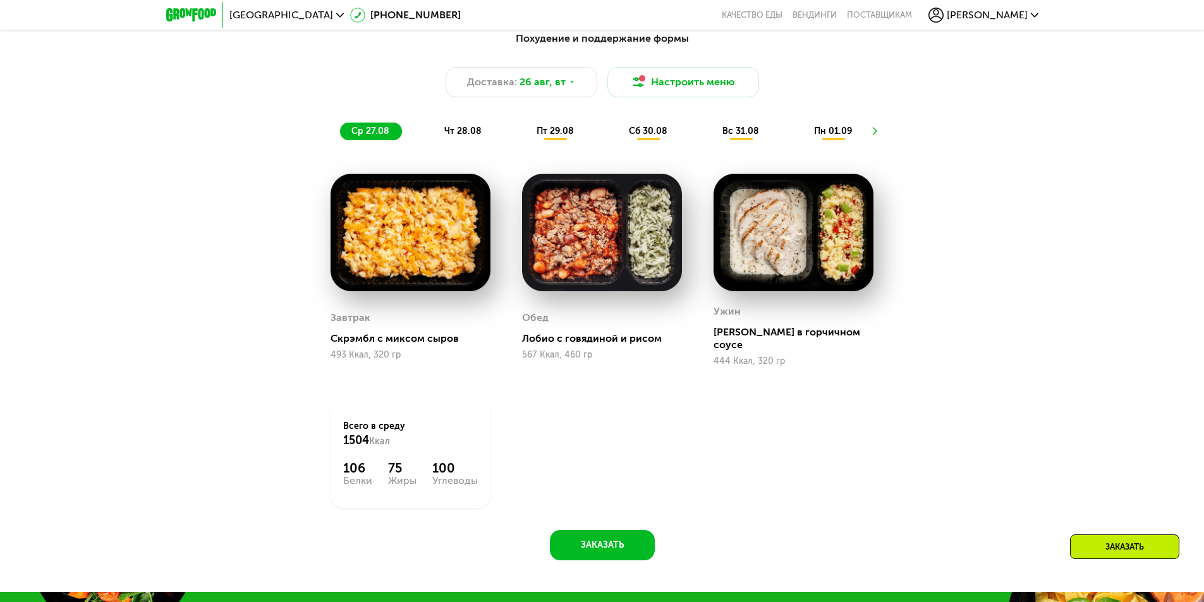
scroll to position [632, 0]
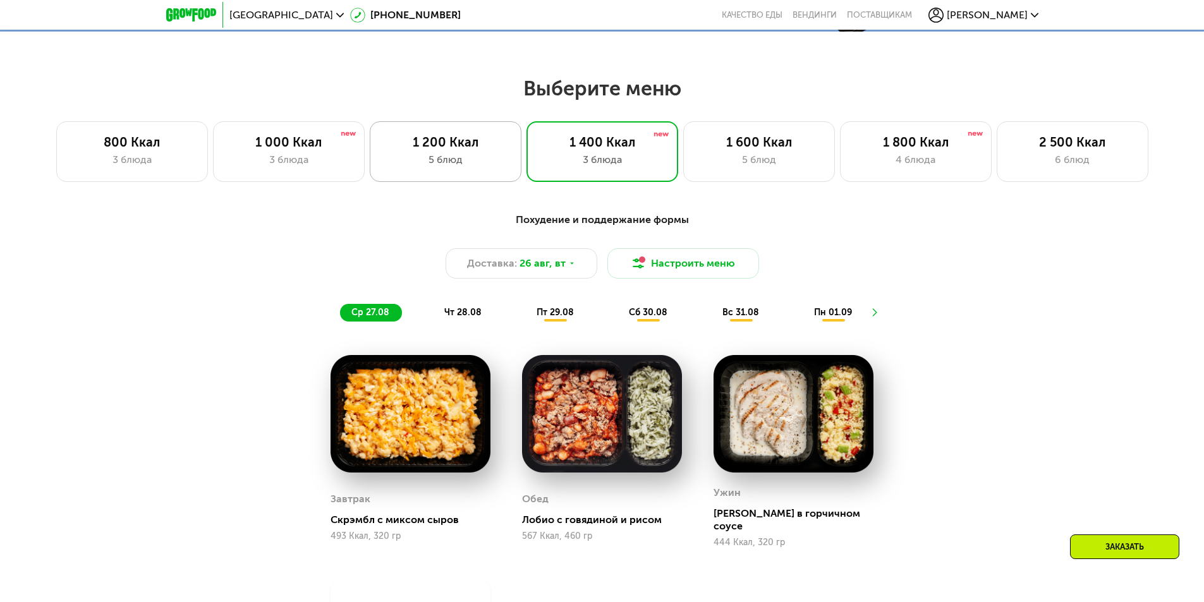
click at [453, 167] on div "5 блюд" at bounding box center [445, 159] width 125 height 15
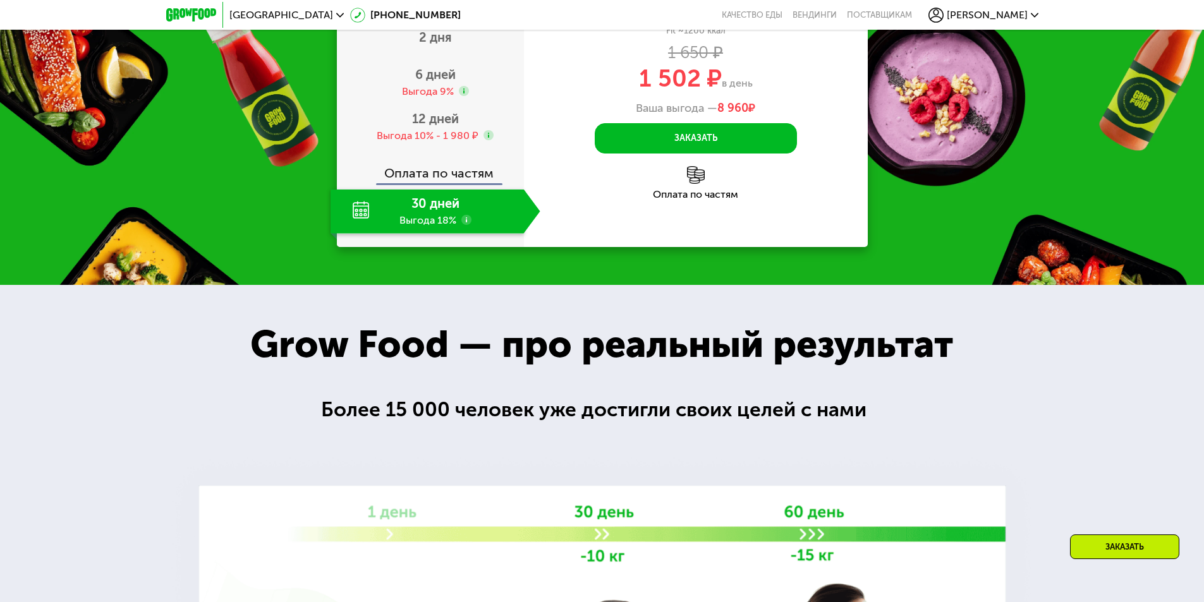
scroll to position [1390, 0]
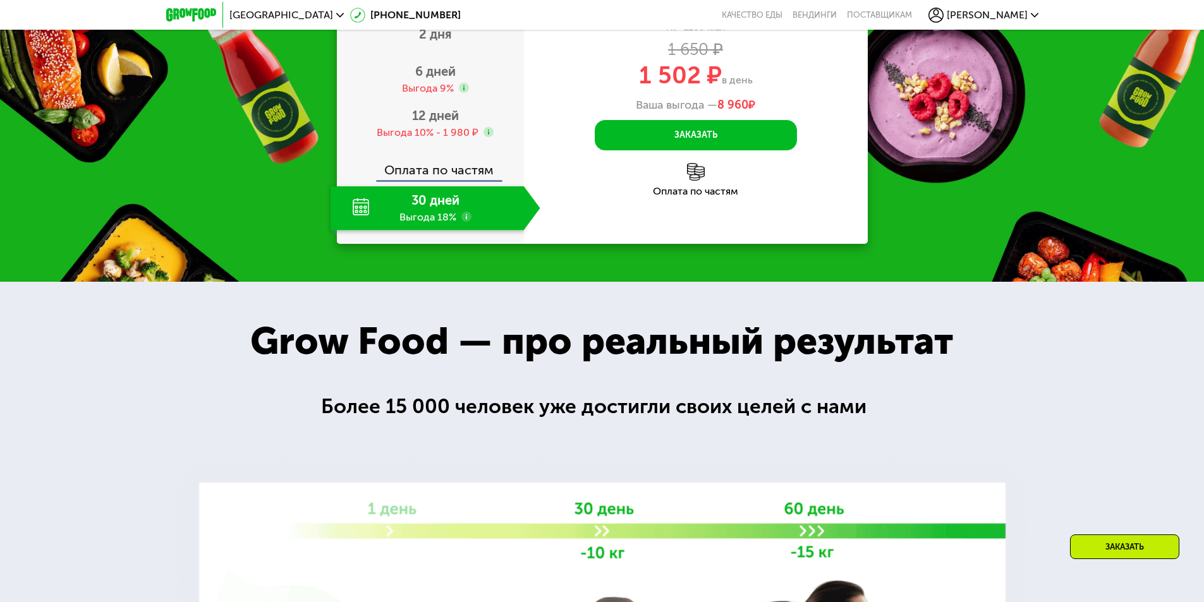
click at [694, 181] on img at bounding box center [696, 172] width 18 height 18
click at [442, 123] on span "12 дней" at bounding box center [435, 115] width 47 height 15
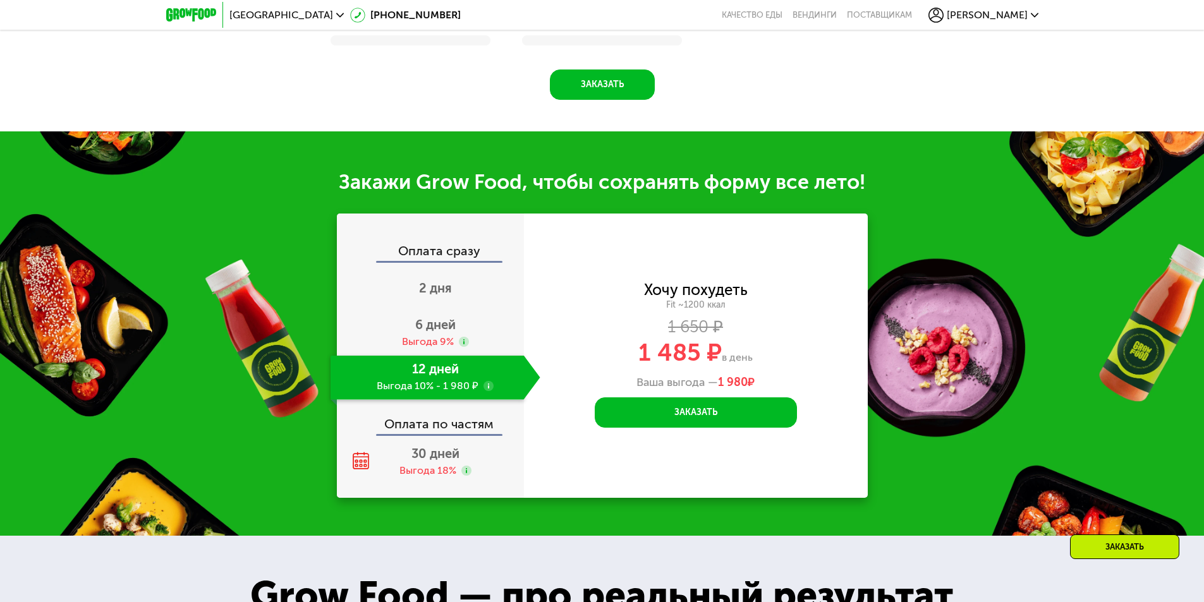
scroll to position [1464, 0]
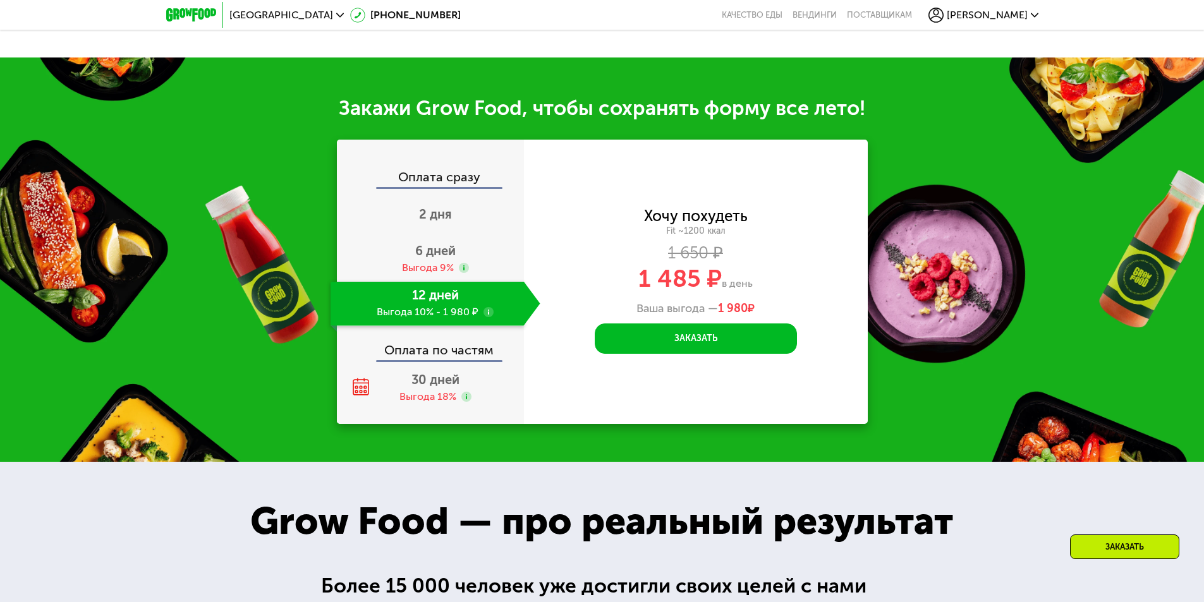
click at [487, 315] on use at bounding box center [488, 312] width 10 height 10
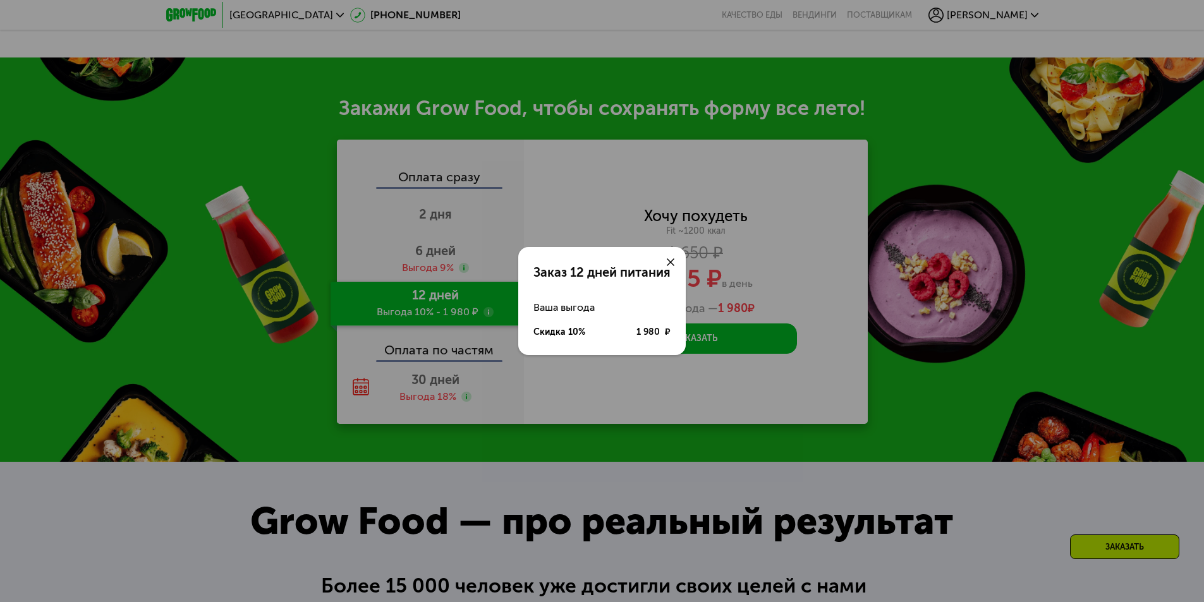
click at [667, 264] on icon at bounding box center [671, 262] width 8 height 8
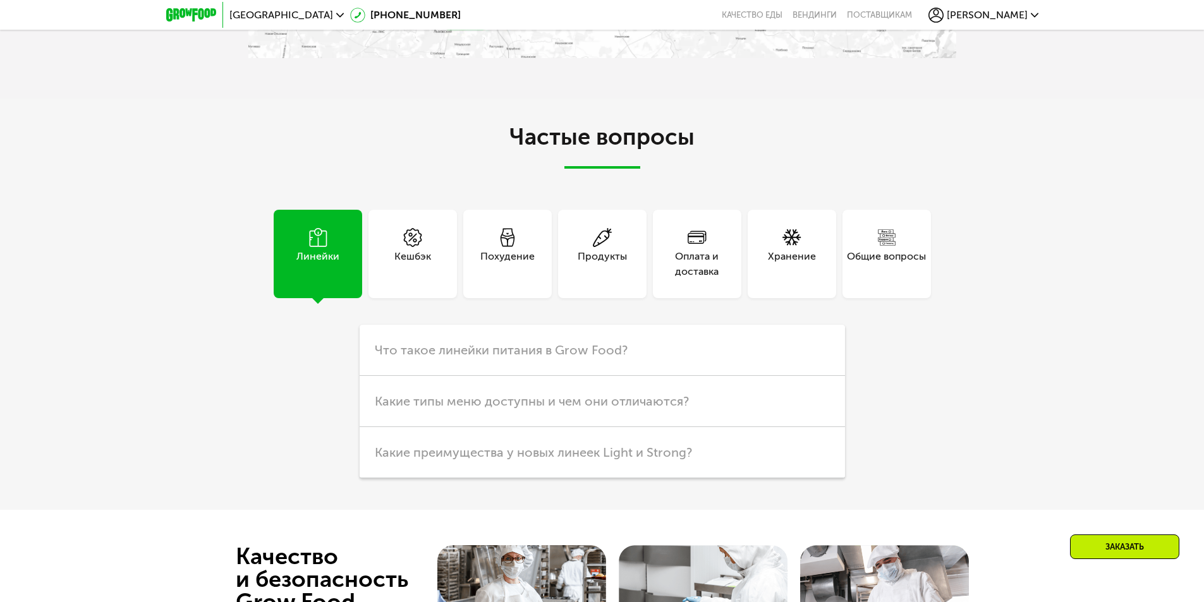
scroll to position [3296, 0]
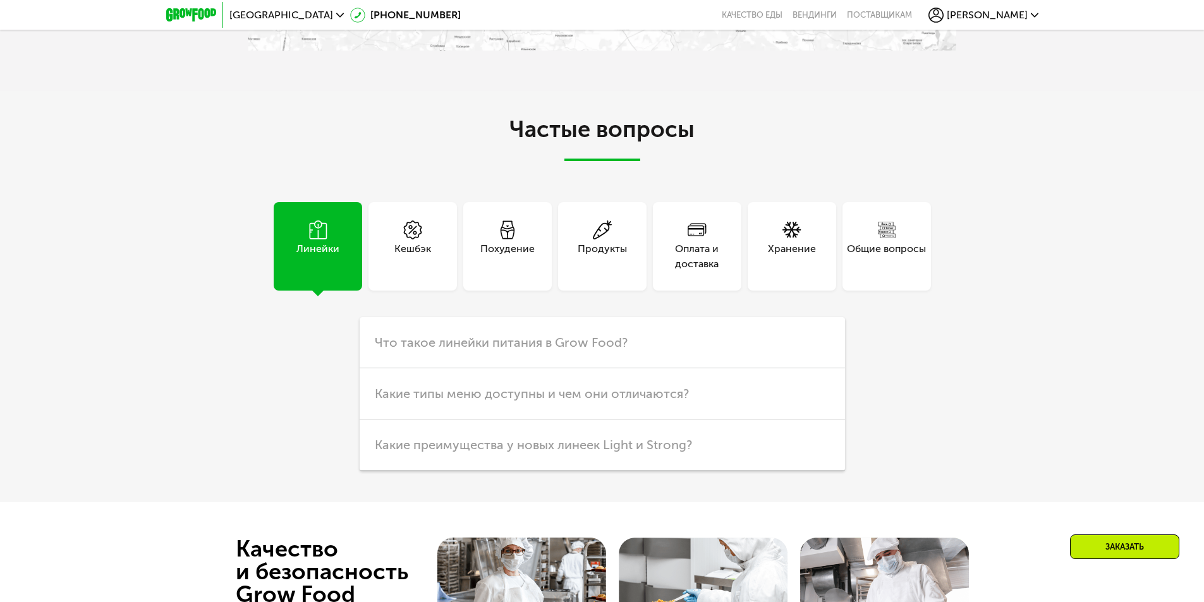
click at [410, 241] on div "Кешбэк" at bounding box center [412, 256] width 37 height 30
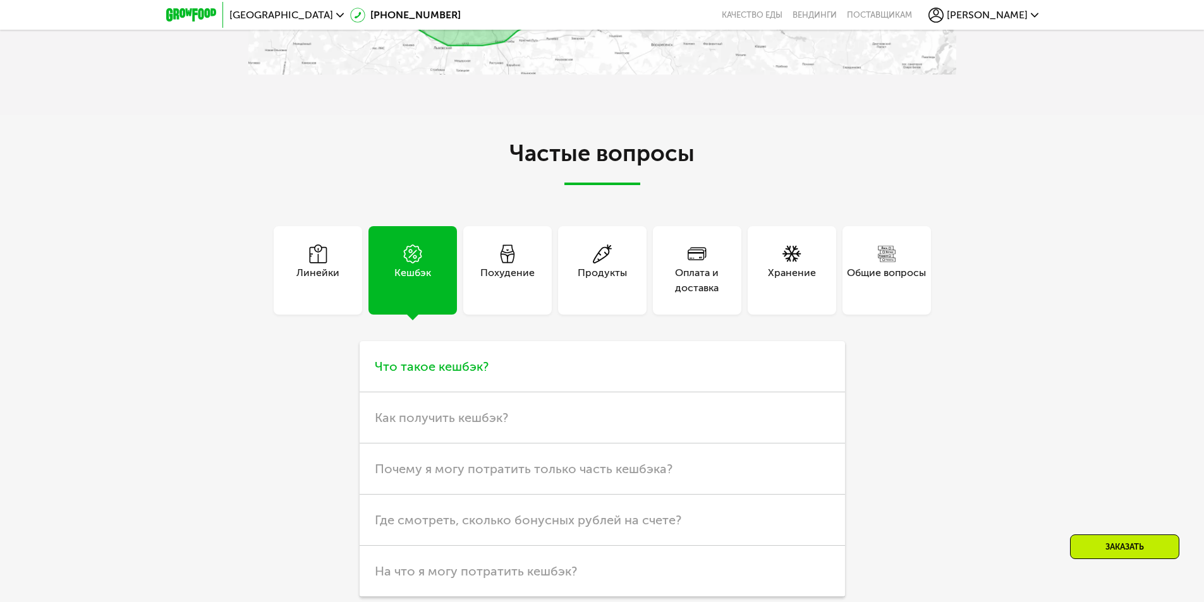
scroll to position [3232, 0]
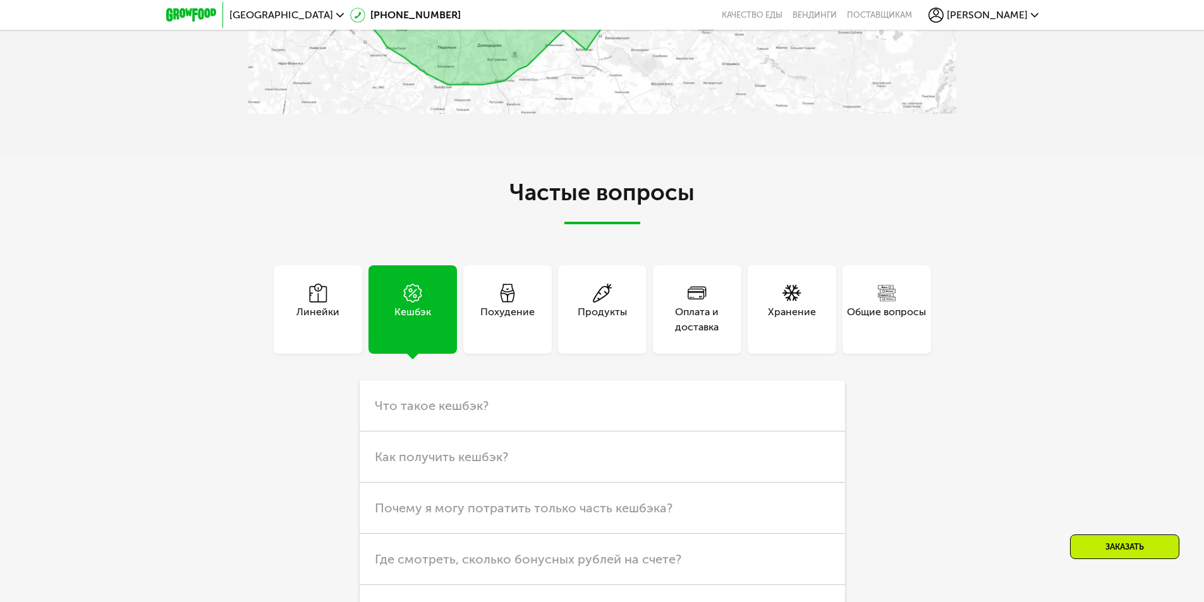
click at [693, 265] on div "Оплата и доставка" at bounding box center [697, 309] width 88 height 88
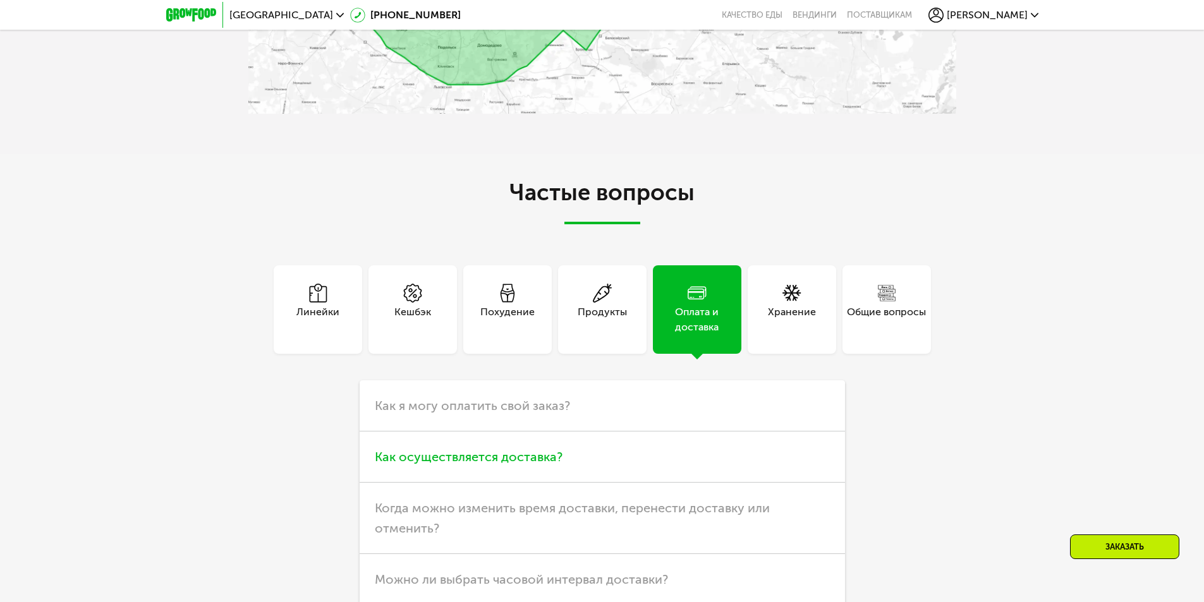
click at [531, 449] on span "Как осуществляется доставка?" at bounding box center [469, 456] width 188 height 15
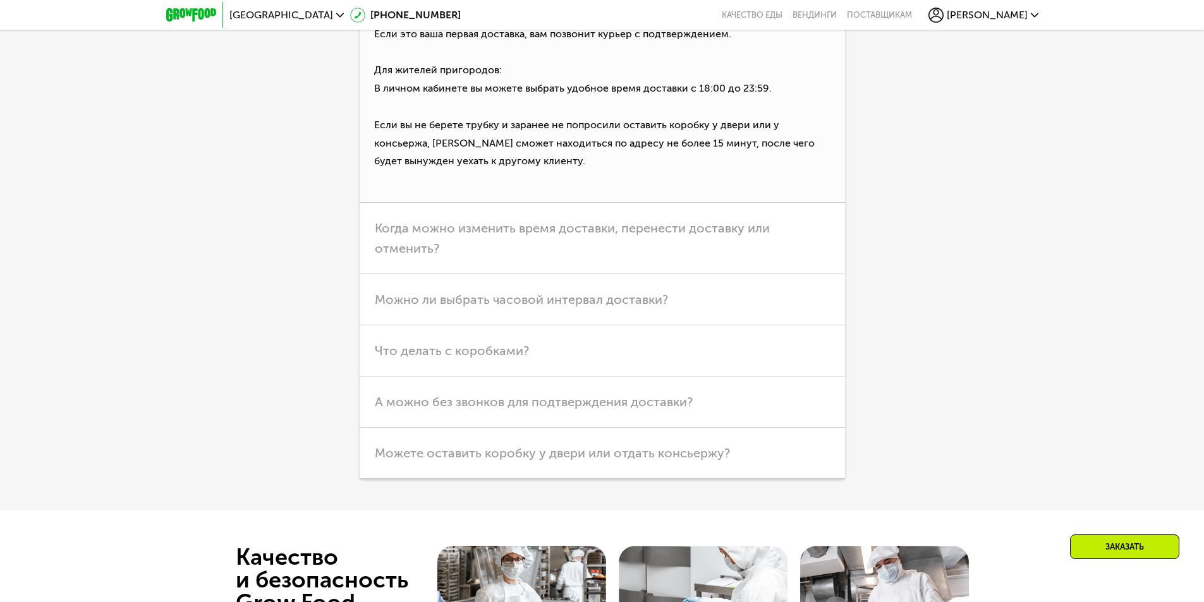
scroll to position [3792, 0]
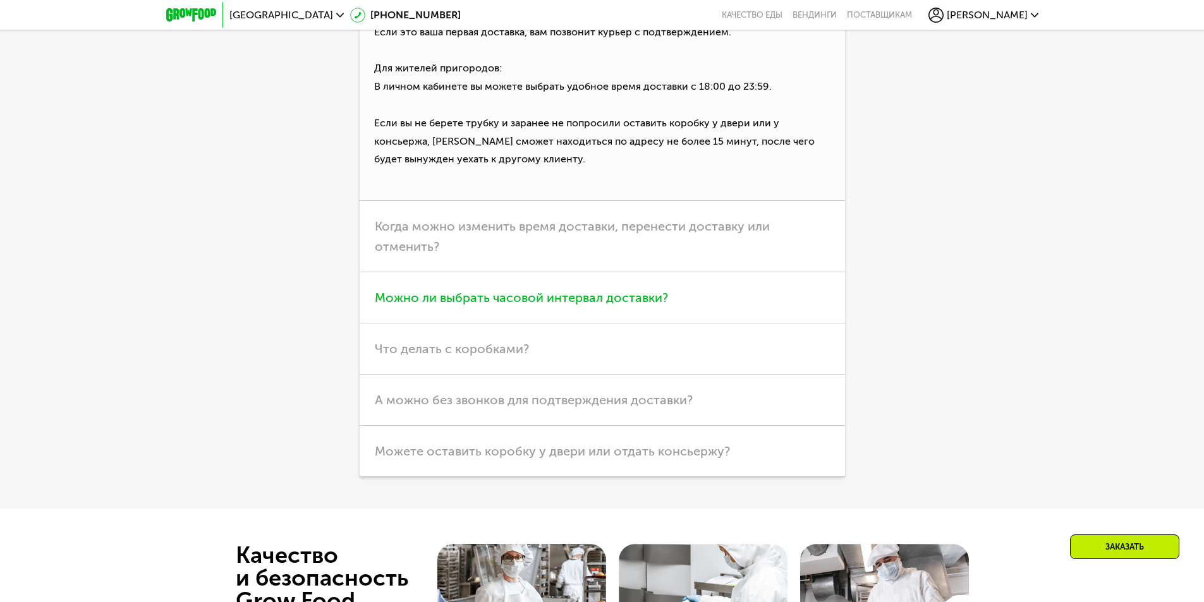
click at [485, 305] on span "Можно ли выбрать часовой интервал доставки?" at bounding box center [521, 297] width 293 height 15
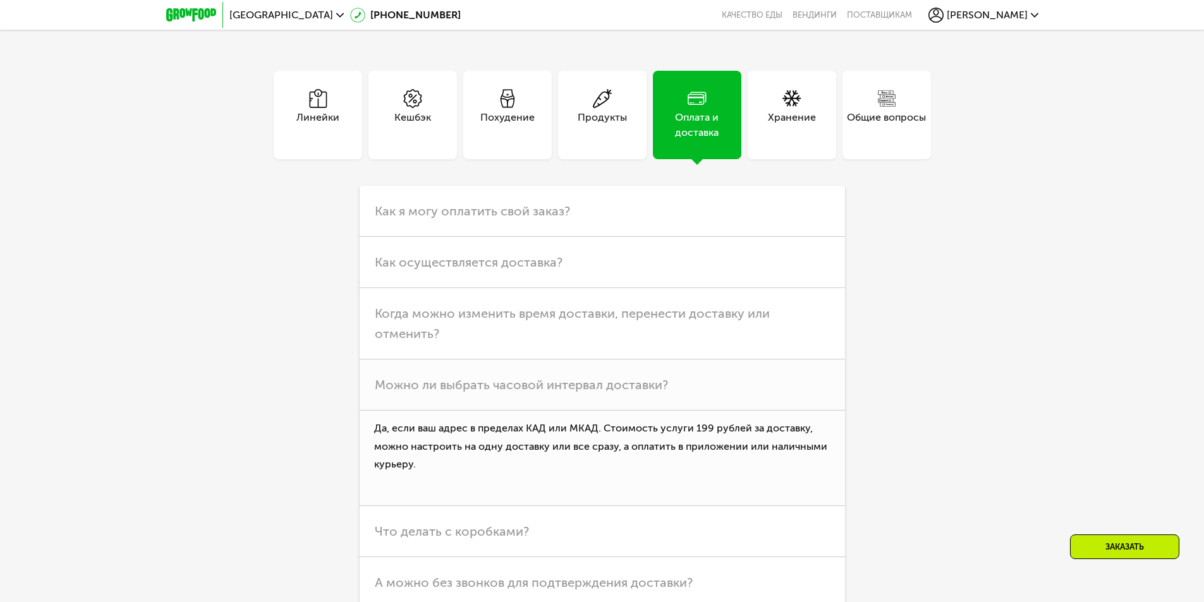
scroll to position [3413, 0]
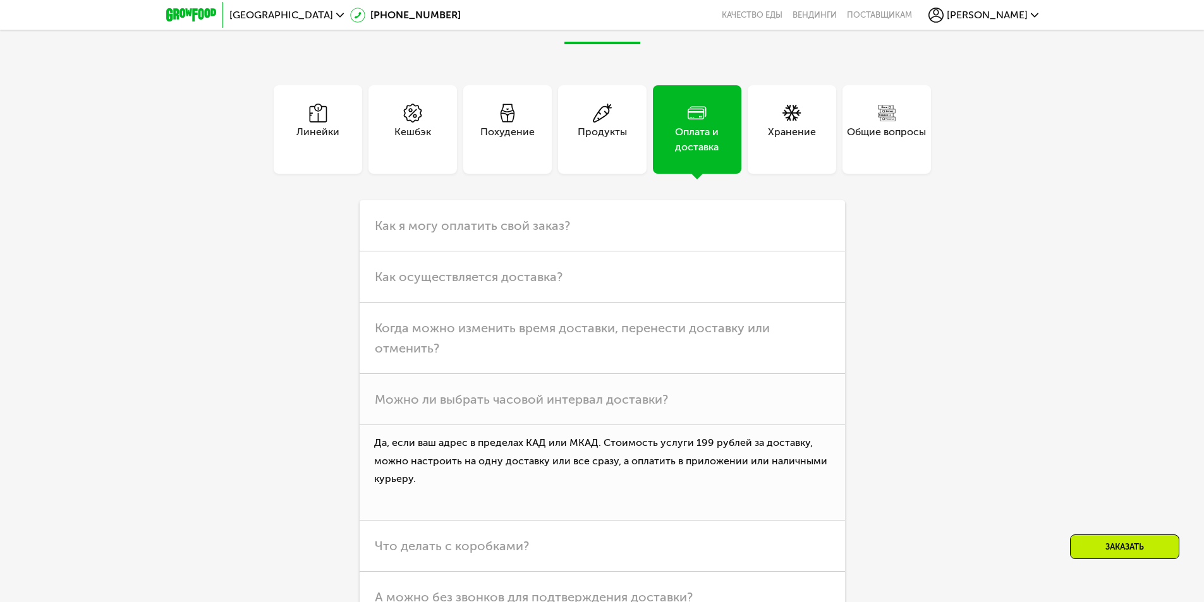
click at [792, 139] on div "Хранение" at bounding box center [792, 139] width 48 height 30
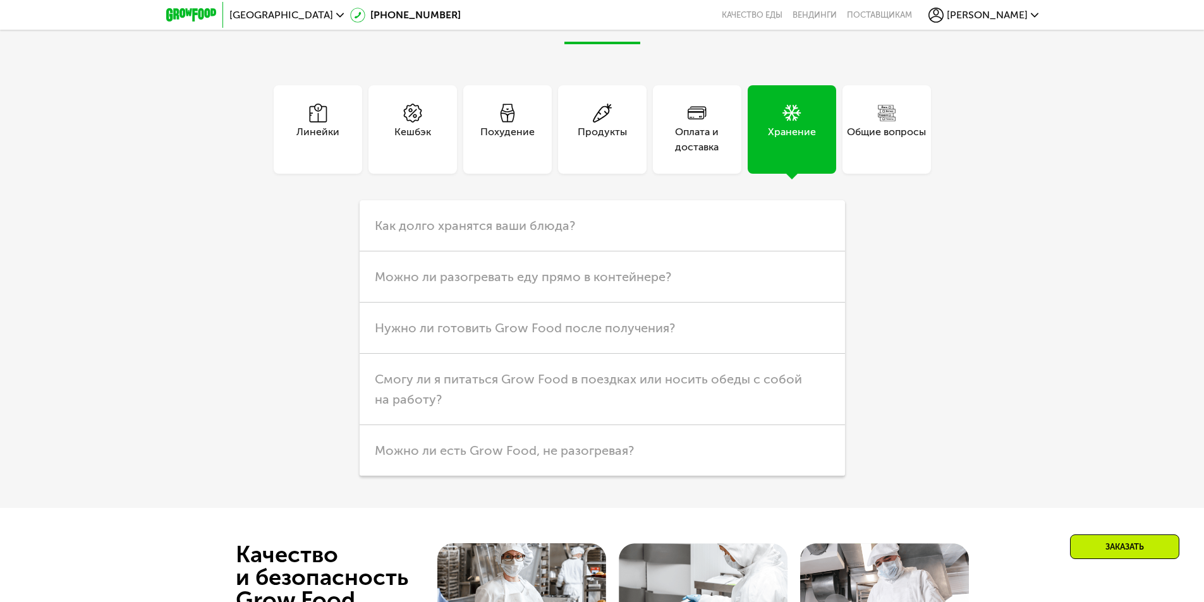
click at [857, 153] on div "Общие вопросы" at bounding box center [886, 139] width 79 height 30
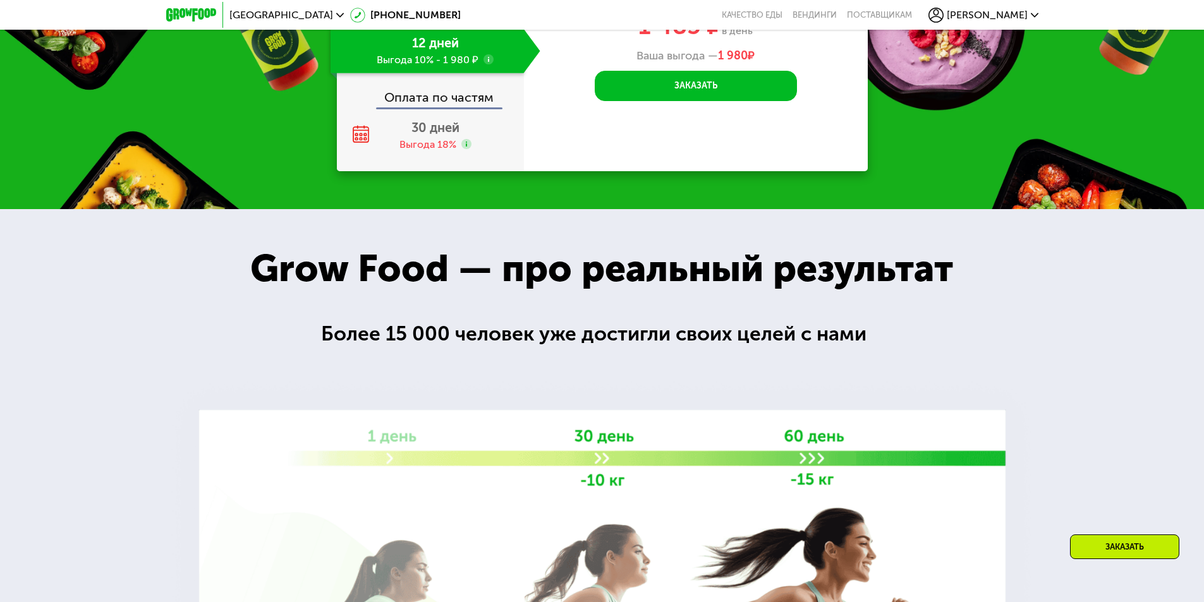
scroll to position [1264, 0]
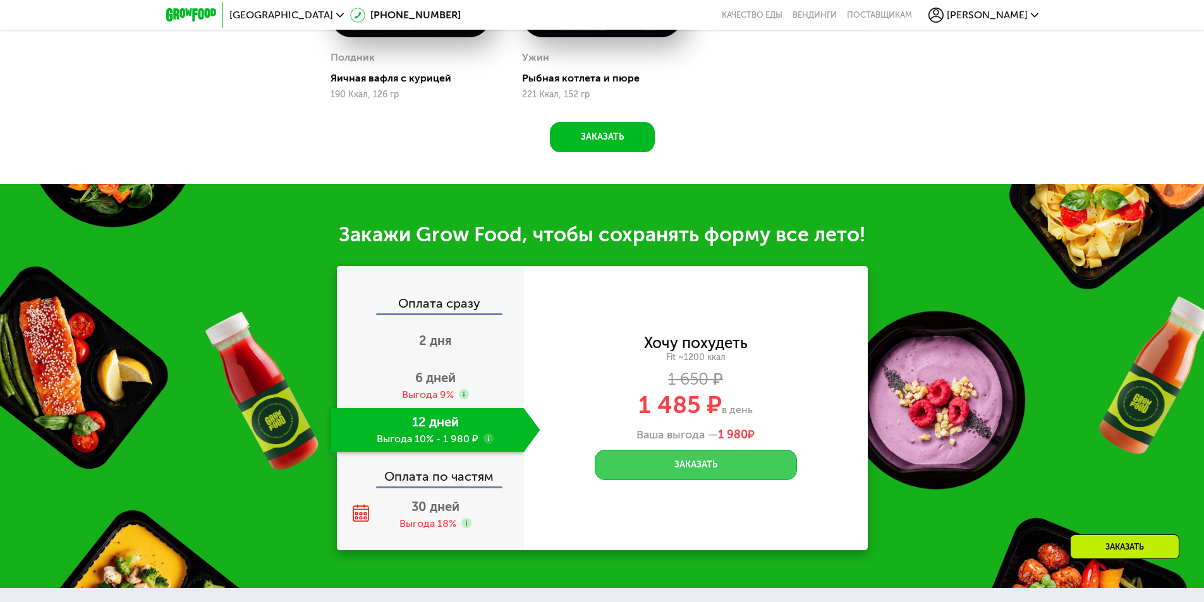
click at [701, 468] on button "Заказать" at bounding box center [696, 465] width 202 height 30
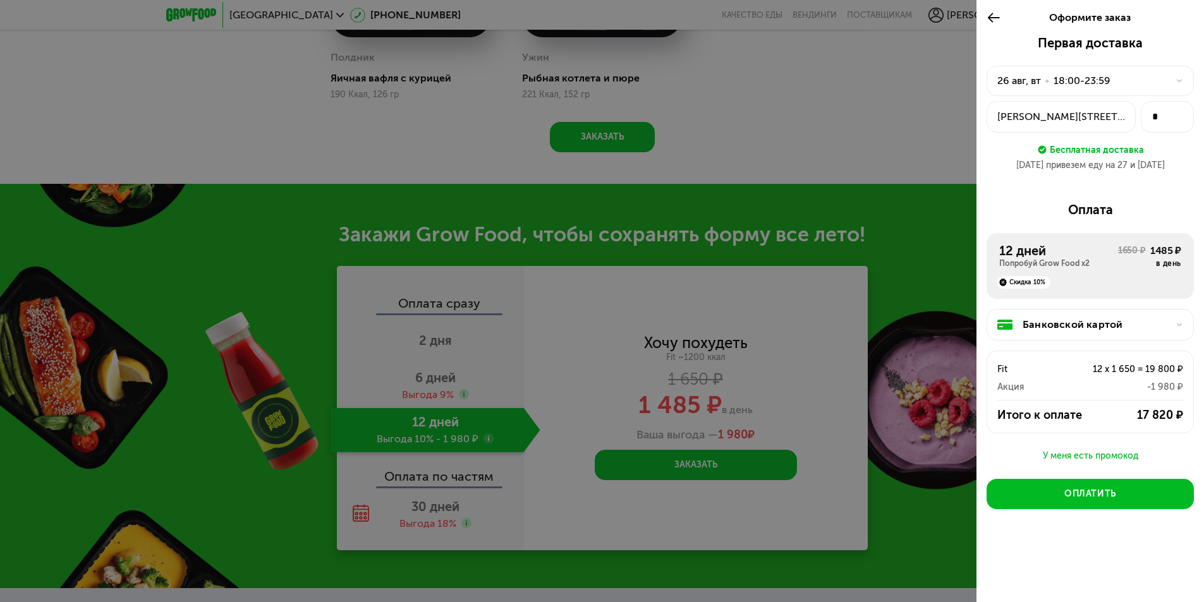
click at [991, 14] on icon at bounding box center [993, 17] width 15 height 15
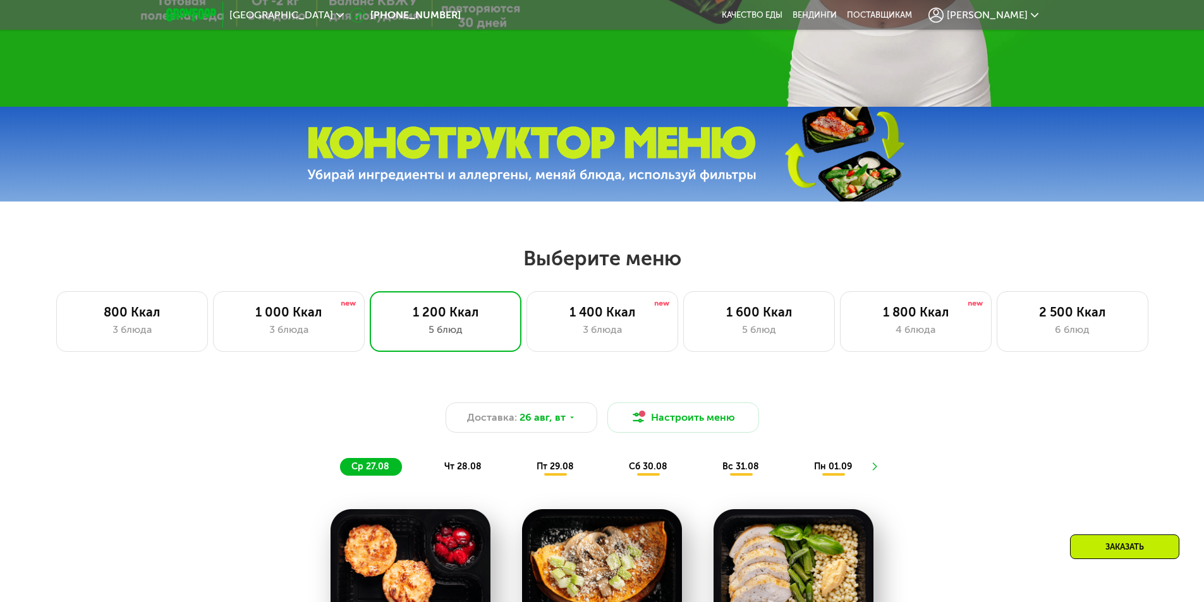
scroll to position [506, 0]
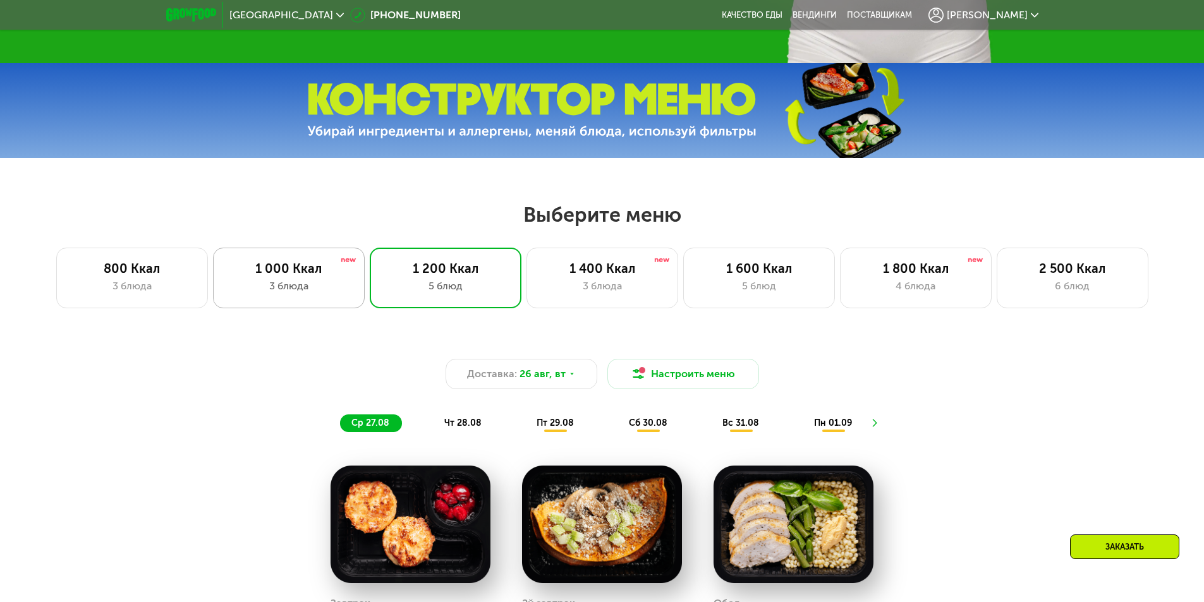
click at [300, 276] on div "1 000 Ккал" at bounding box center [288, 268] width 125 height 15
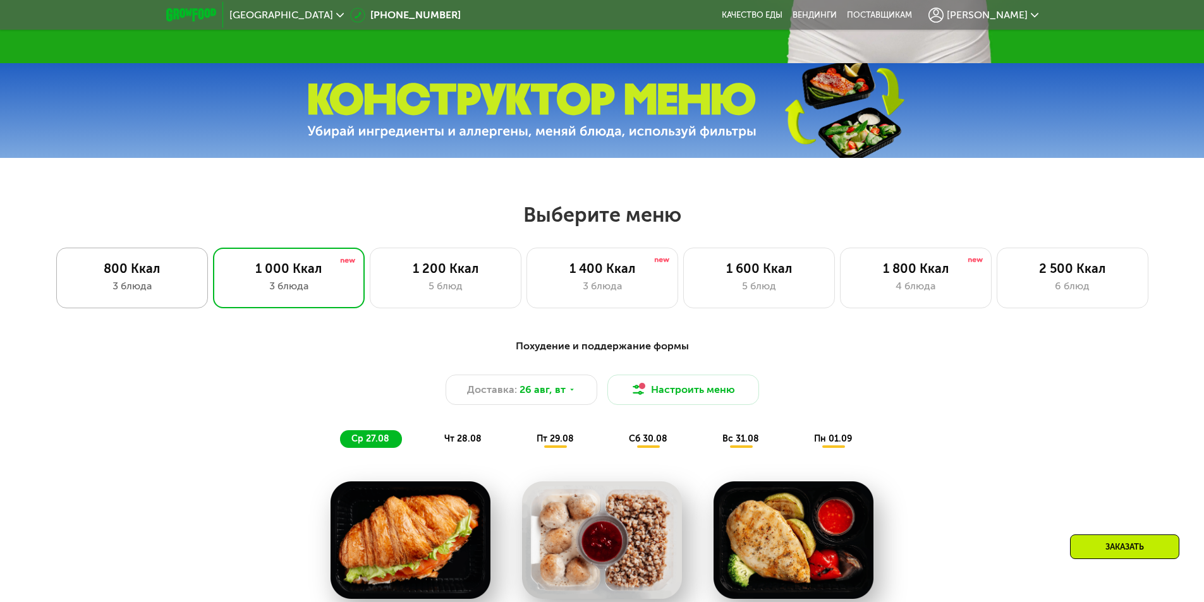
click at [173, 283] on div "3 блюда" at bounding box center [132, 286] width 125 height 15
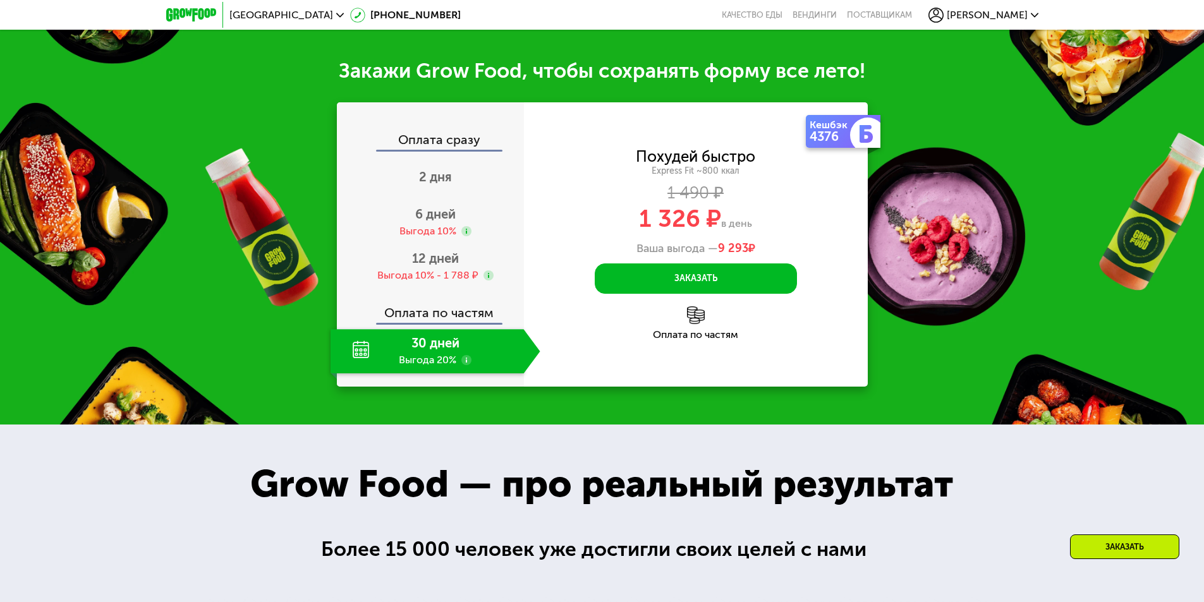
scroll to position [1390, 0]
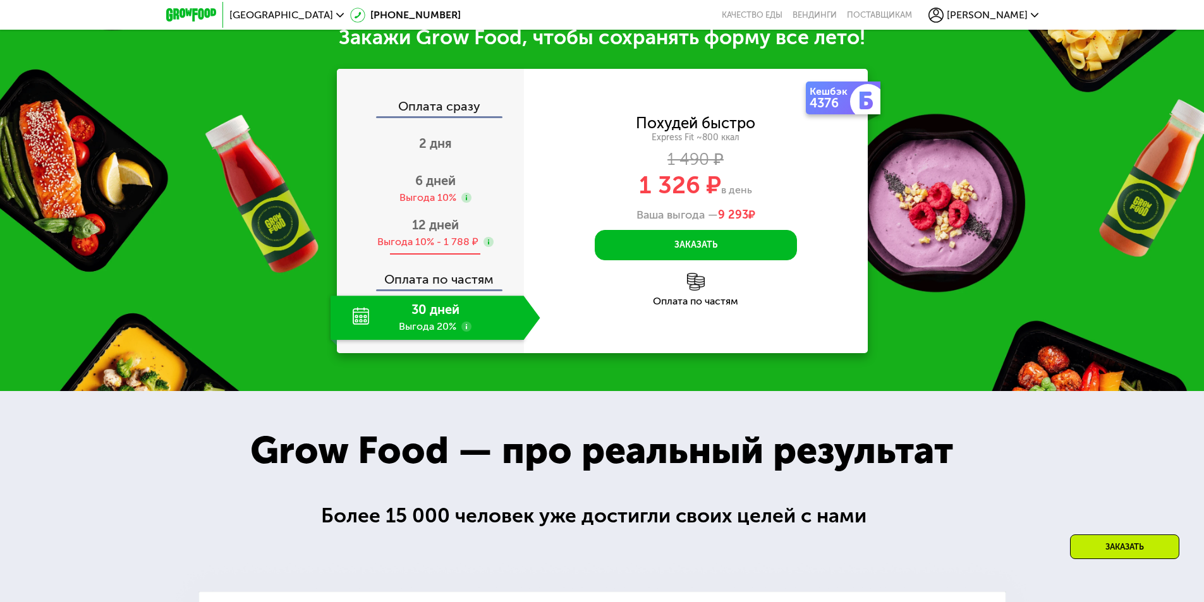
click at [449, 240] on div "Выгода 10% - 1 788 ₽" at bounding box center [427, 242] width 101 height 14
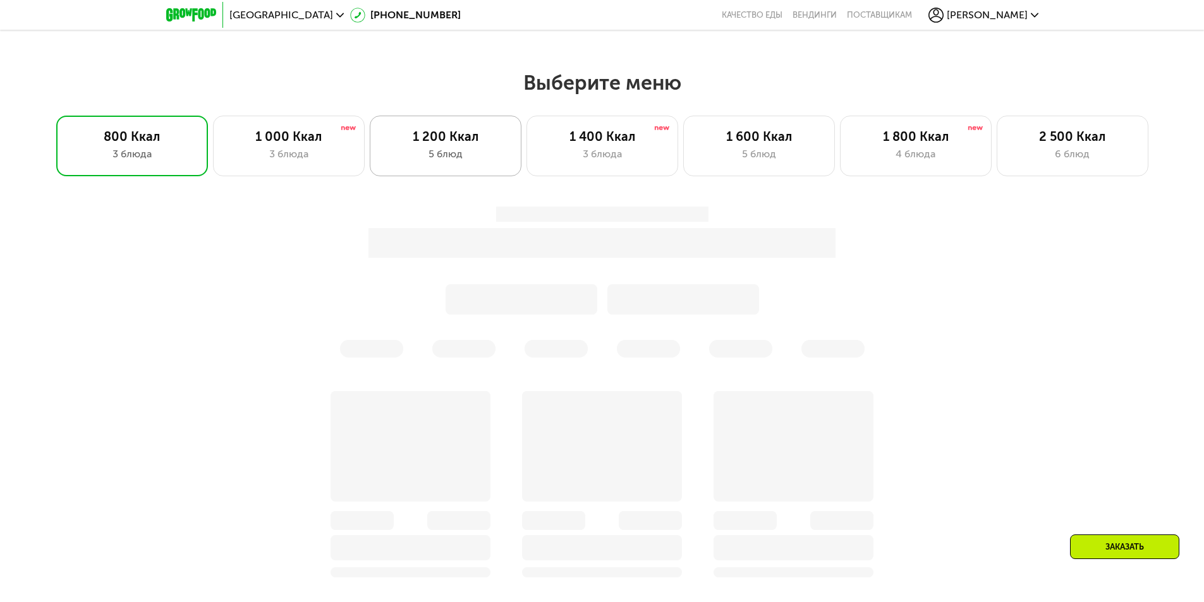
scroll to position [510, 0]
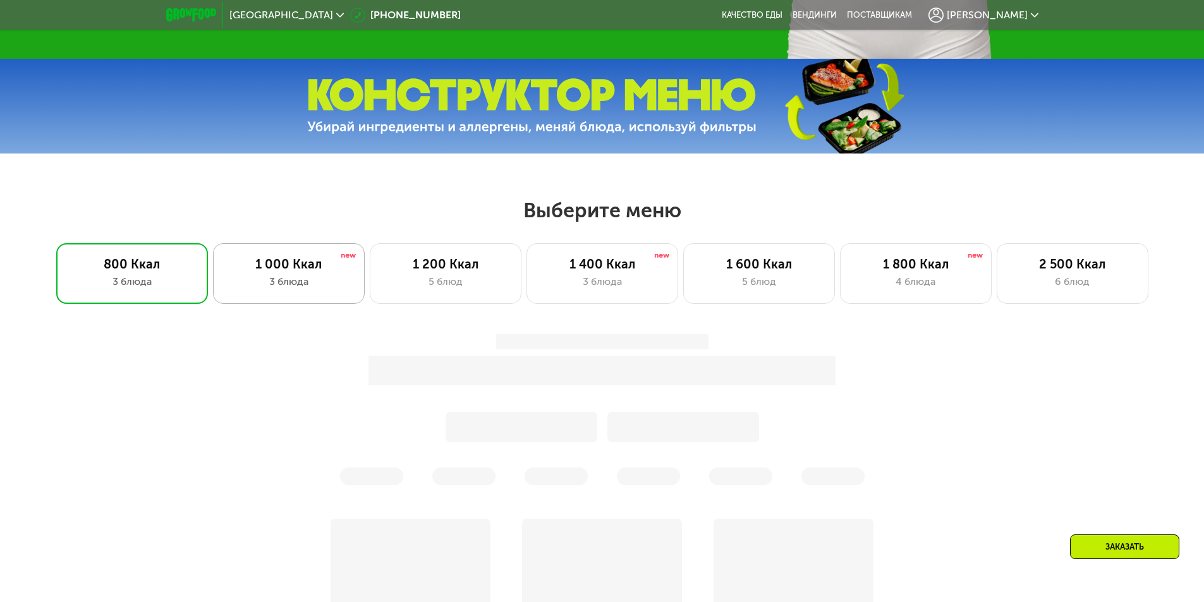
click at [306, 281] on div "3 блюда" at bounding box center [288, 281] width 125 height 15
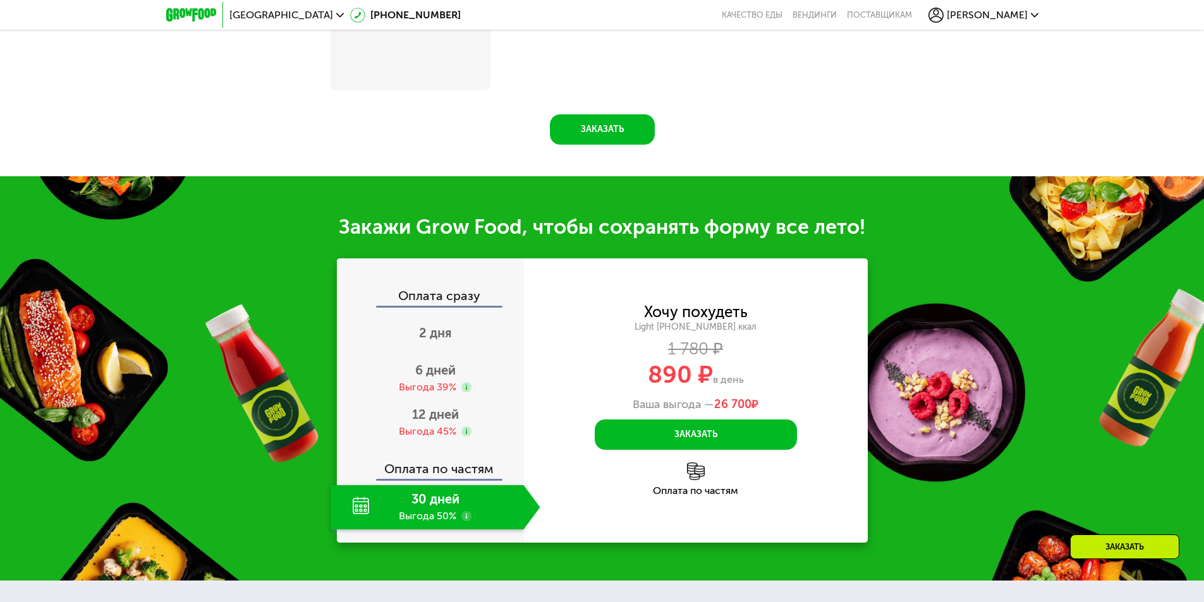
scroll to position [1217, 0]
click at [689, 489] on div "Оплата по частям" at bounding box center [696, 491] width 344 height 10
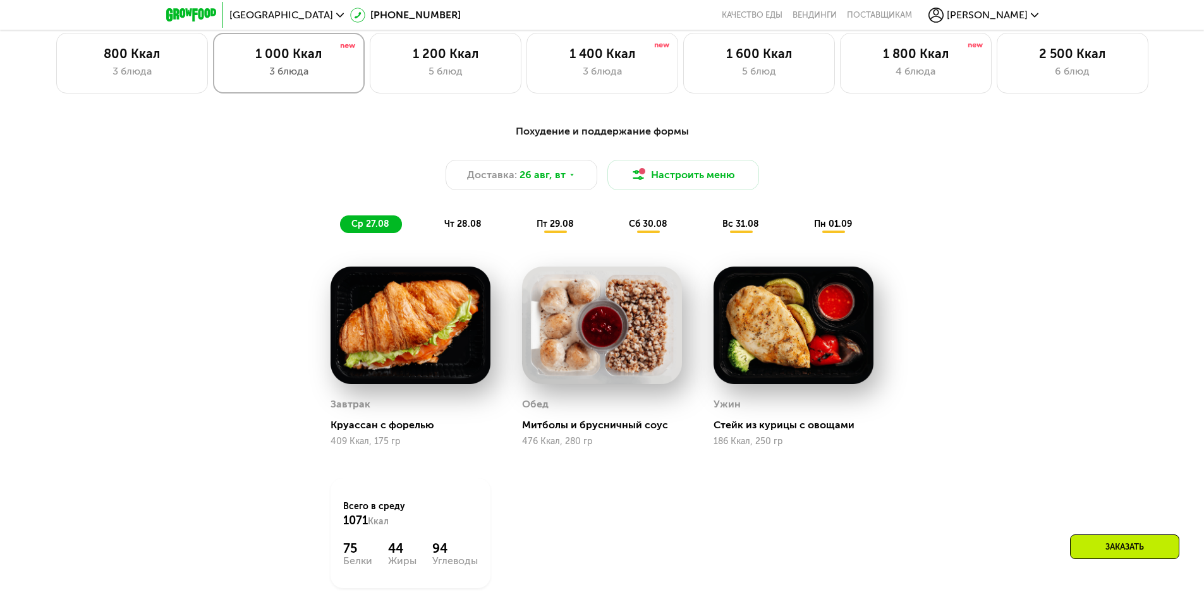
scroll to position [521, 0]
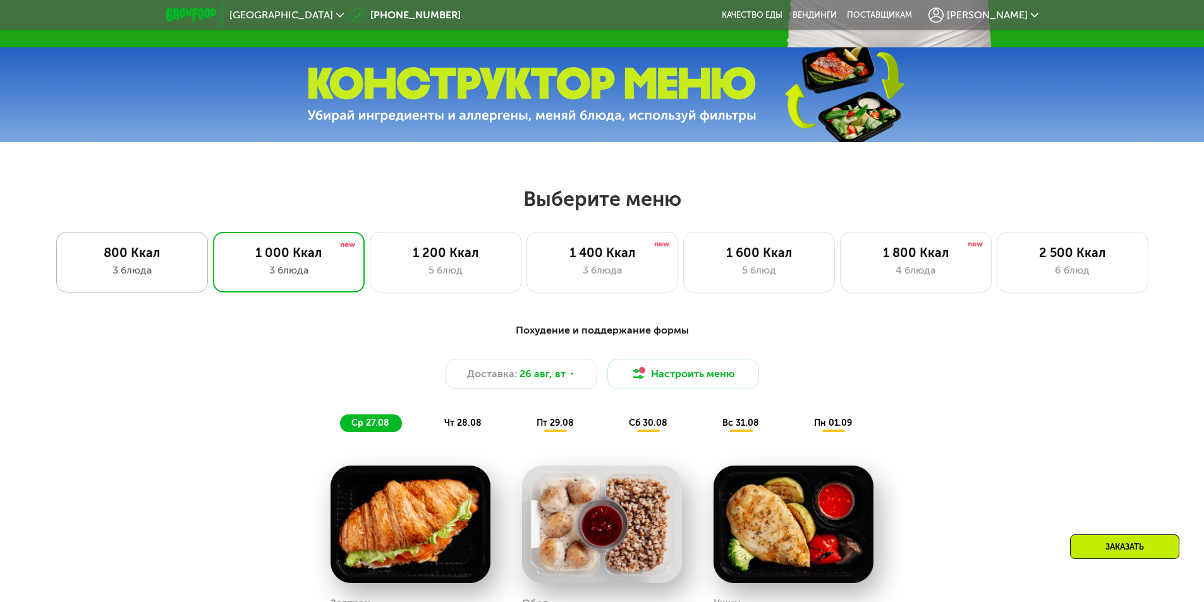
click at [158, 257] on div "800 Ккал" at bounding box center [132, 252] width 125 height 15
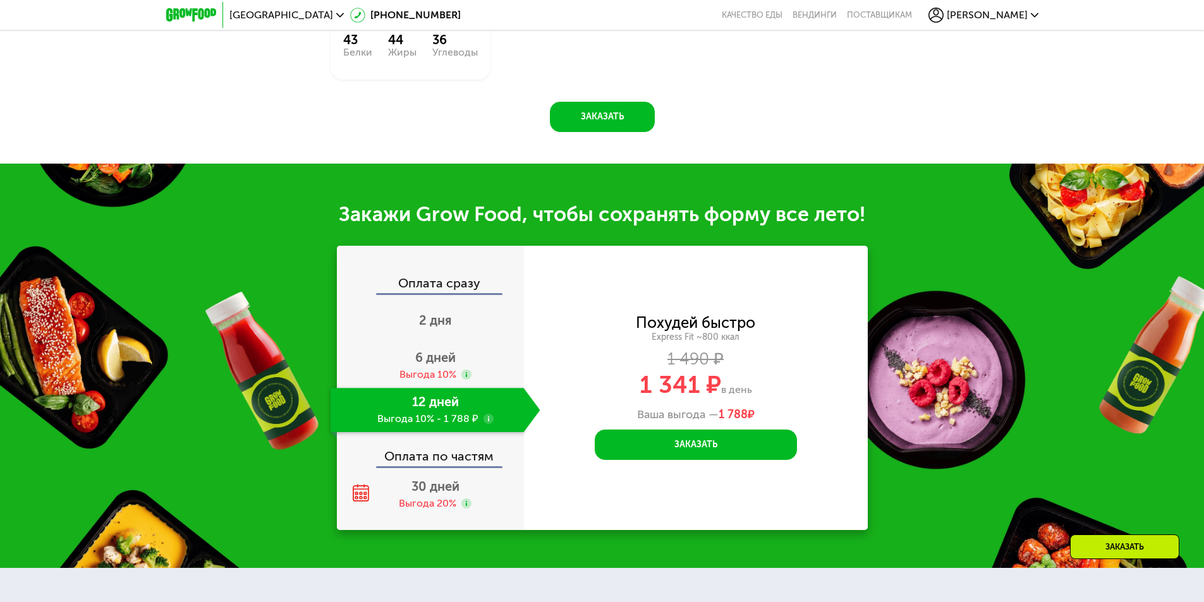
scroll to position [1172, 0]
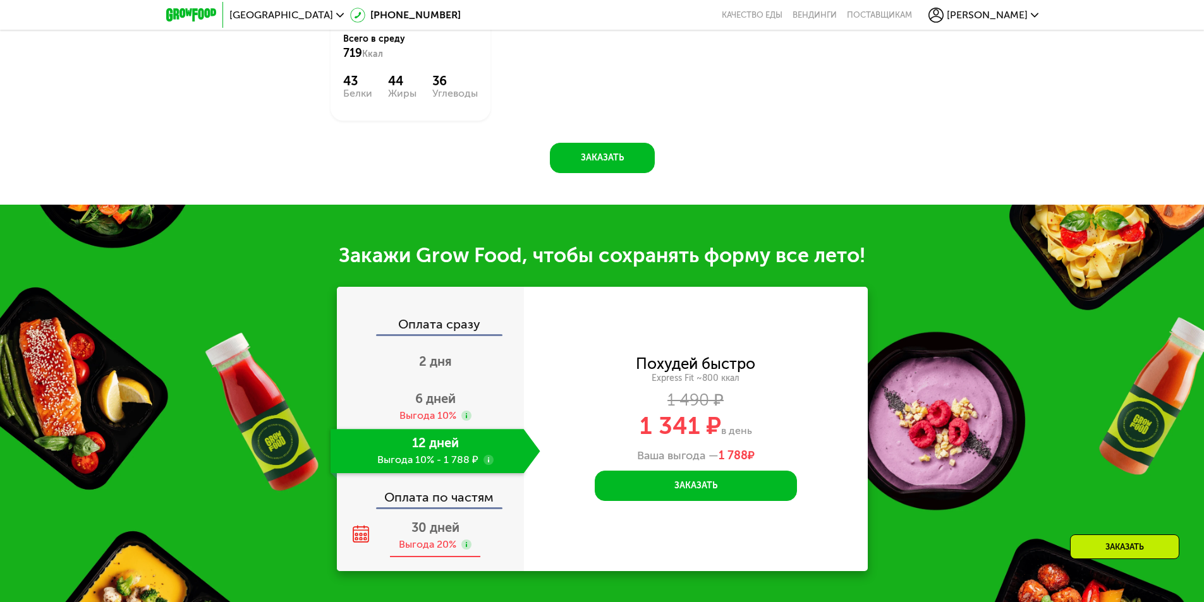
click at [425, 534] on span "30 дней" at bounding box center [435, 527] width 48 height 15
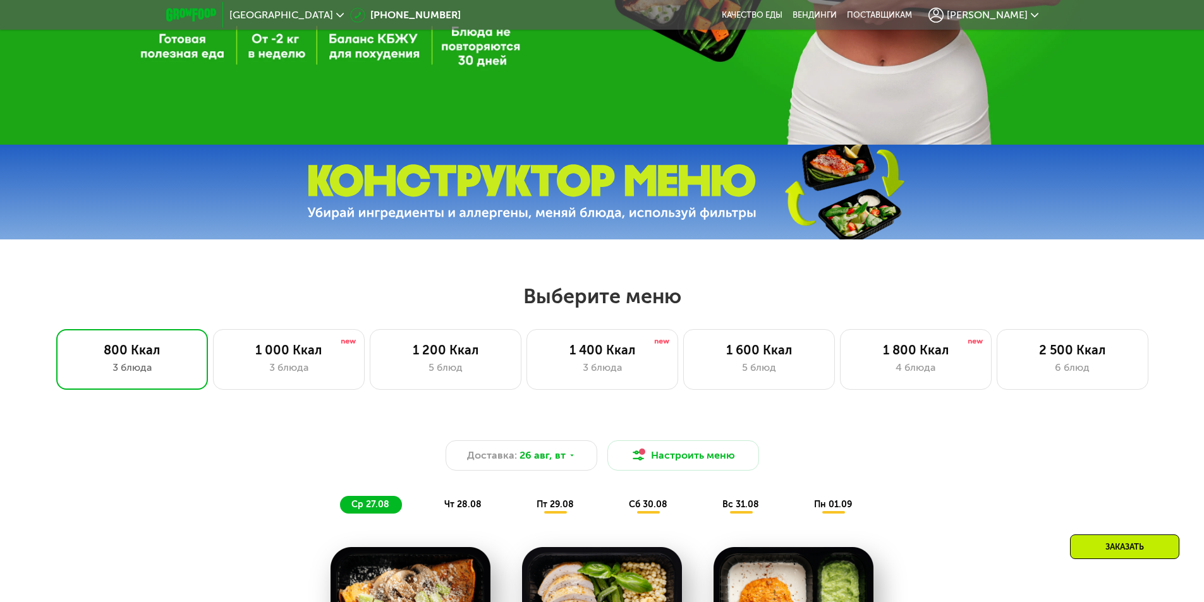
scroll to position [545, 0]
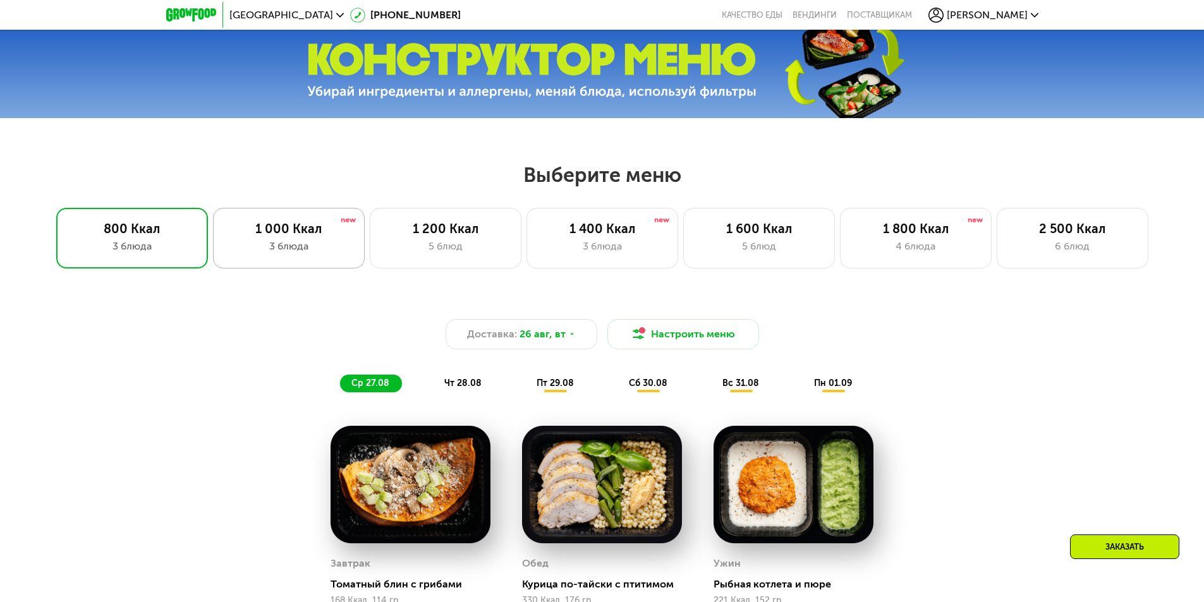
click at [265, 248] on div "3 блюда" at bounding box center [288, 246] width 125 height 15
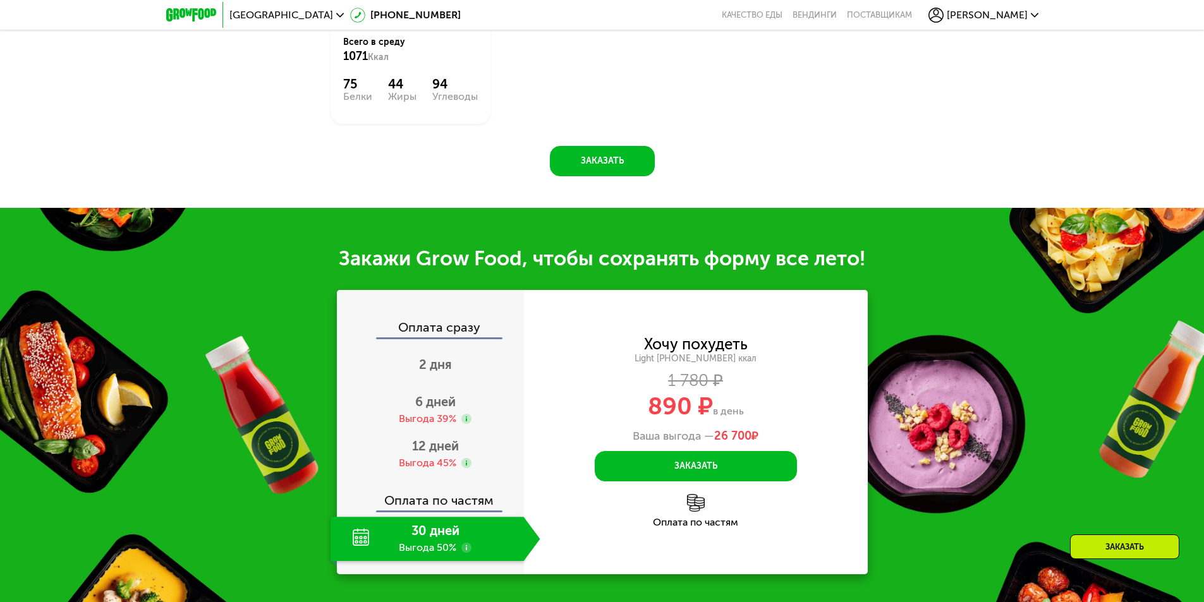
scroll to position [1282, 0]
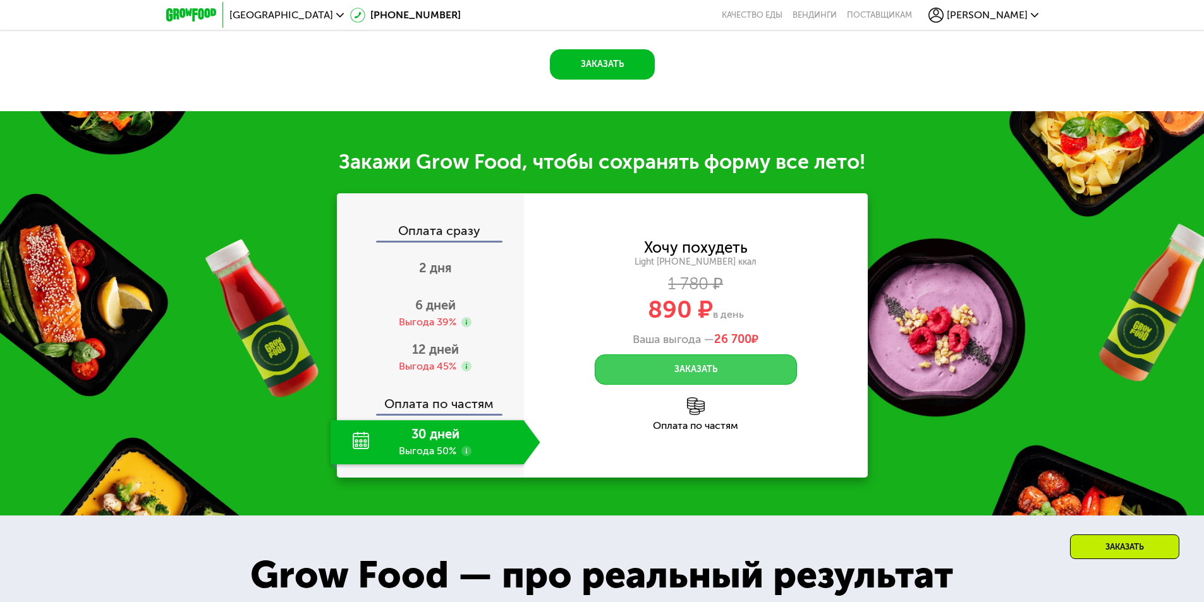
click at [692, 379] on button "Заказать" at bounding box center [696, 370] width 202 height 30
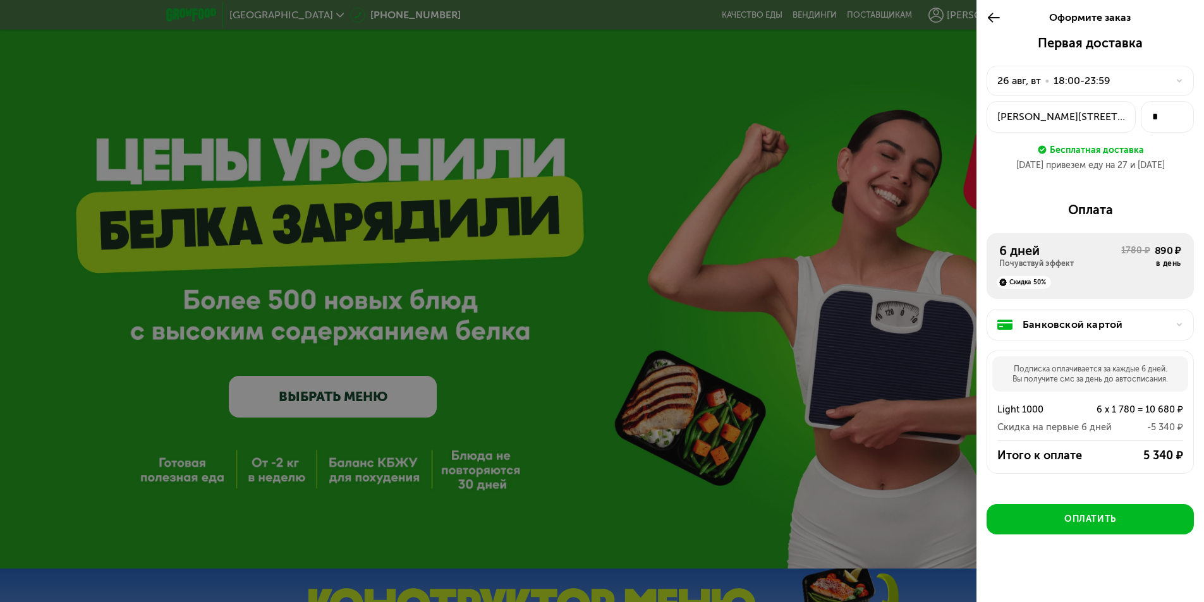
click at [1079, 319] on div "Банковской картой" at bounding box center [1095, 324] width 145 height 15
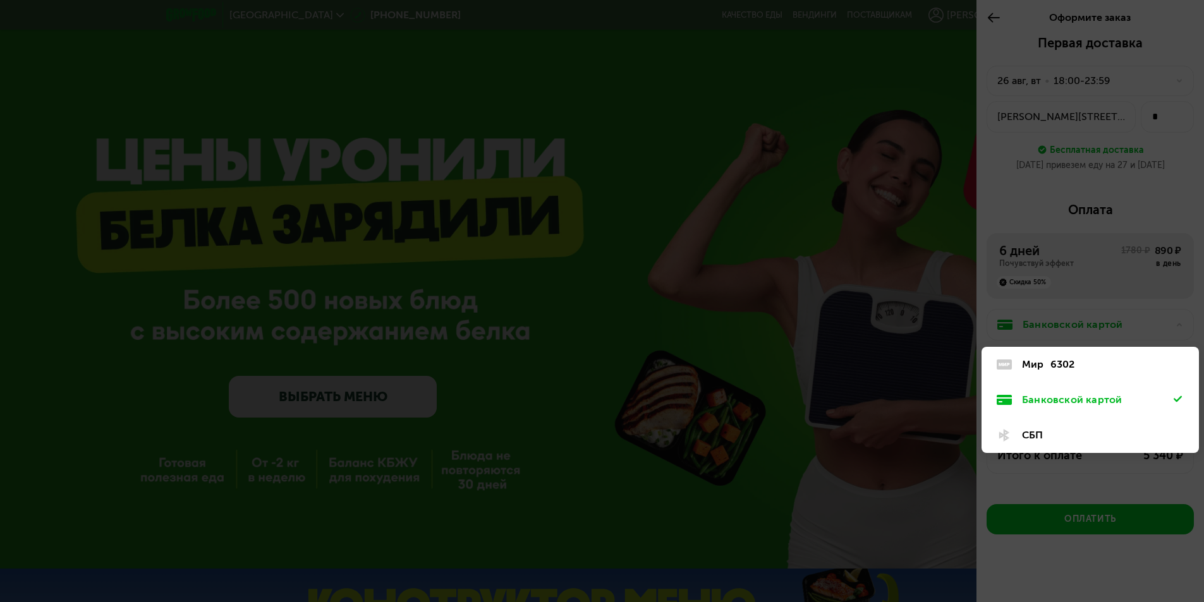
click at [1079, 319] on div at bounding box center [602, 301] width 1204 height 602
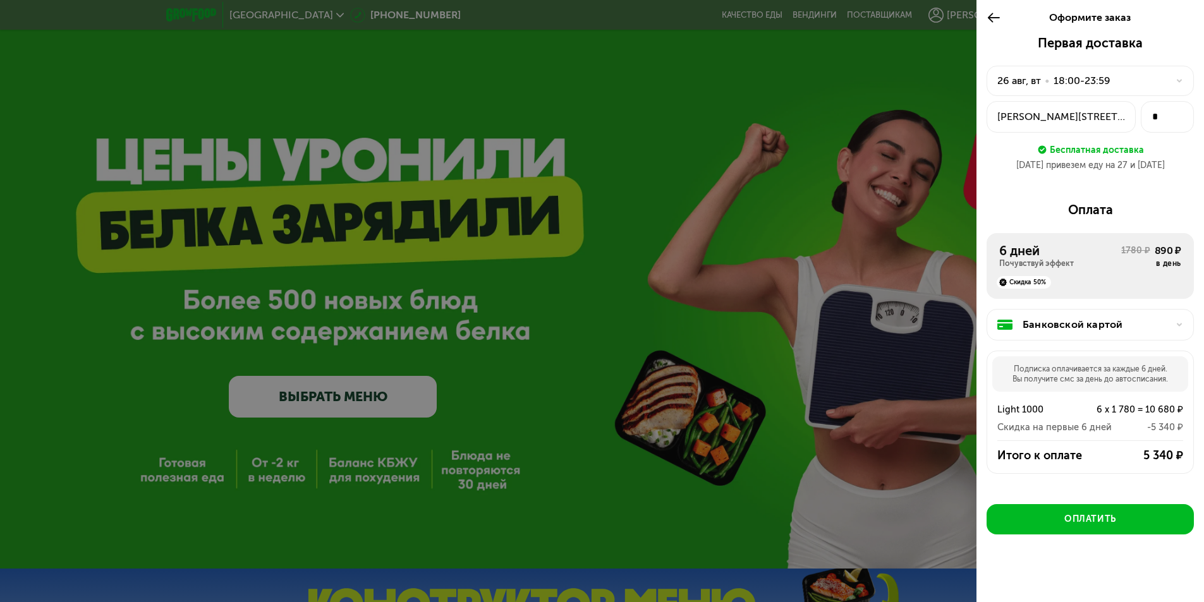
click at [987, 15] on icon at bounding box center [993, 17] width 15 height 15
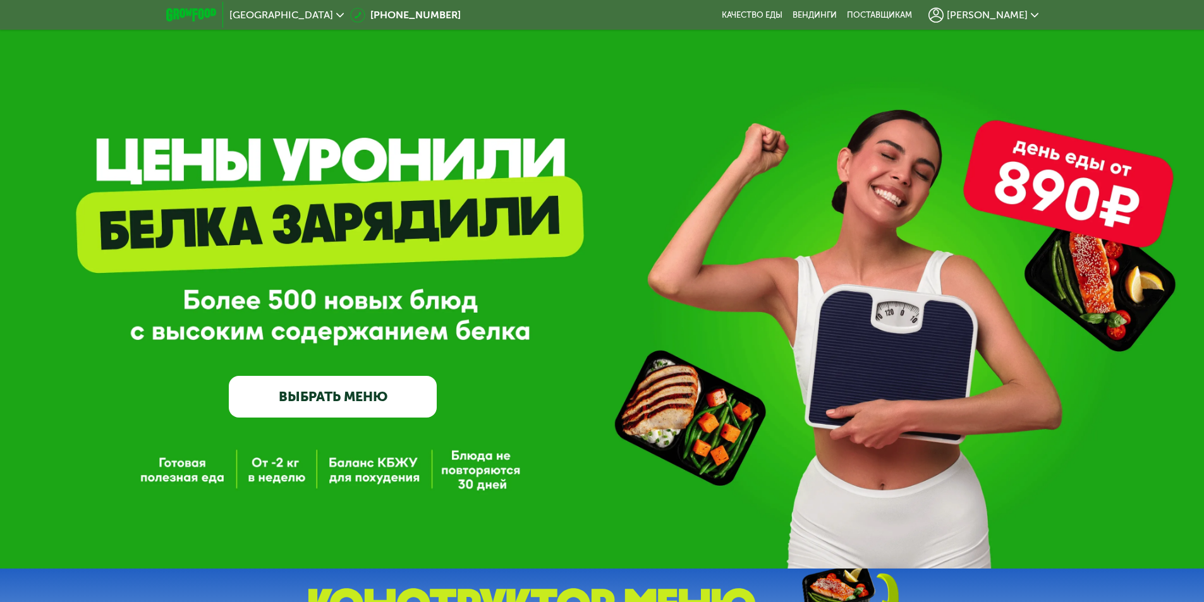
click at [282, 407] on link "ВЫБРАТЬ МЕНЮ" at bounding box center [333, 397] width 208 height 42
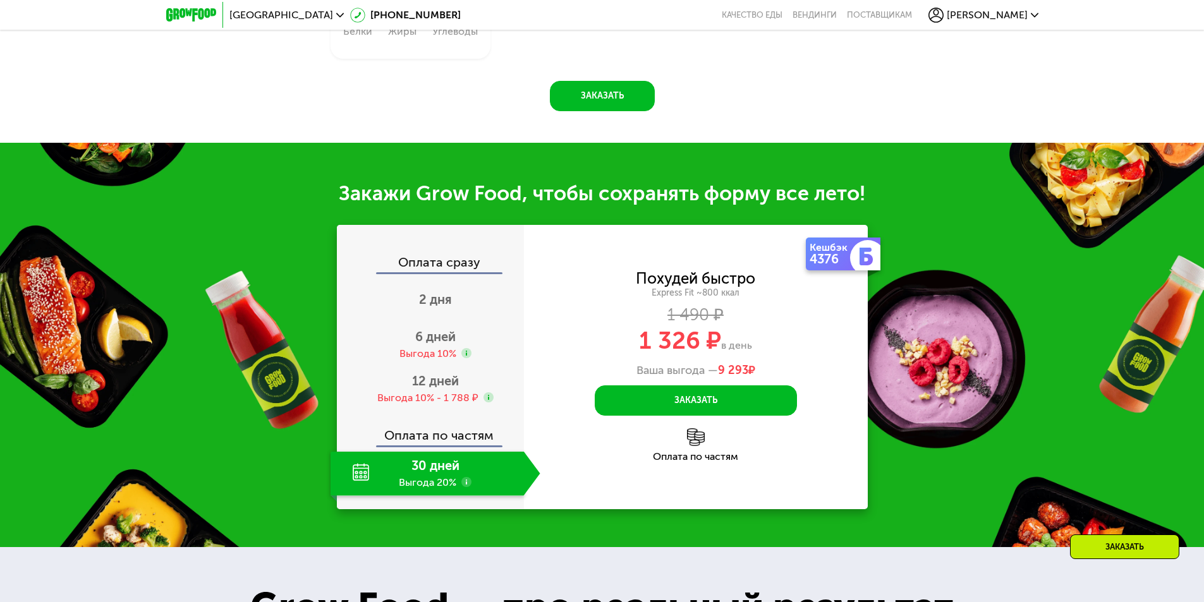
scroll to position [1504, 0]
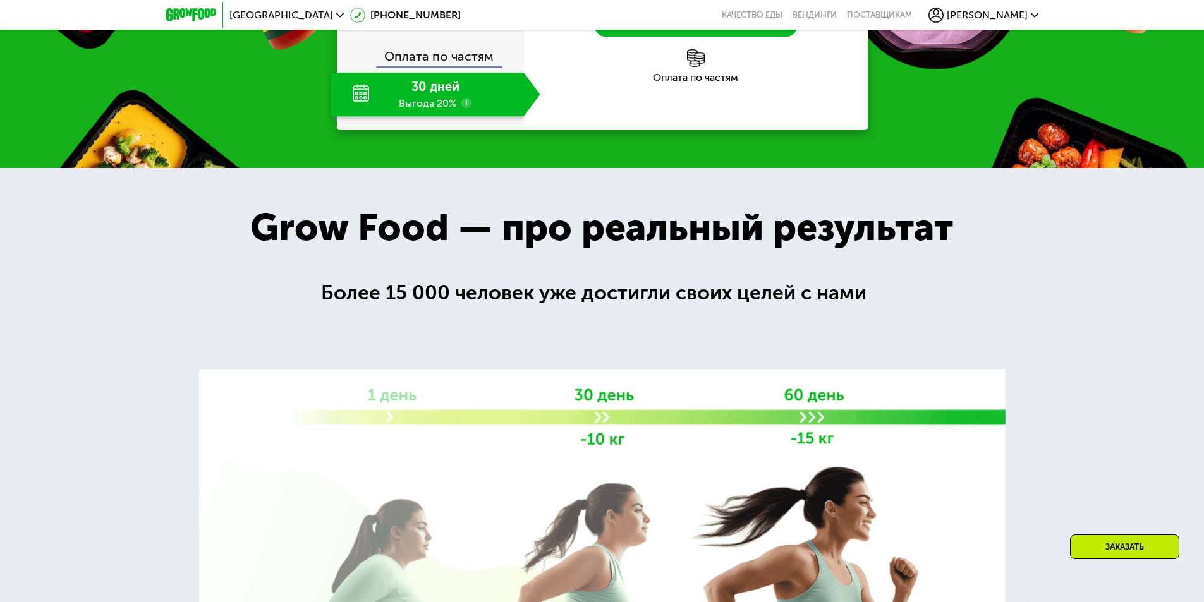
click at [435, 117] on div "30 дней Выгода 20%" at bounding box center [427, 95] width 193 height 44
click at [467, 108] on use at bounding box center [466, 103] width 10 height 10
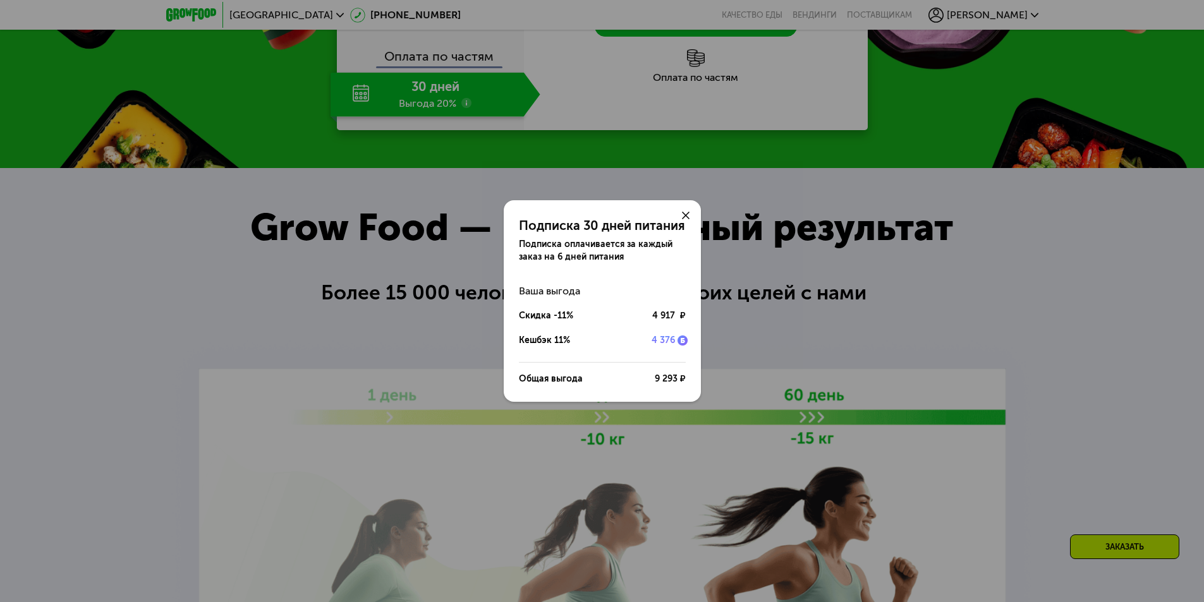
click at [425, 207] on div "Подписка 30 дней питания Подписка оплачивается за каждый заказ на 6 дней питани…" at bounding box center [602, 301] width 1204 height 602
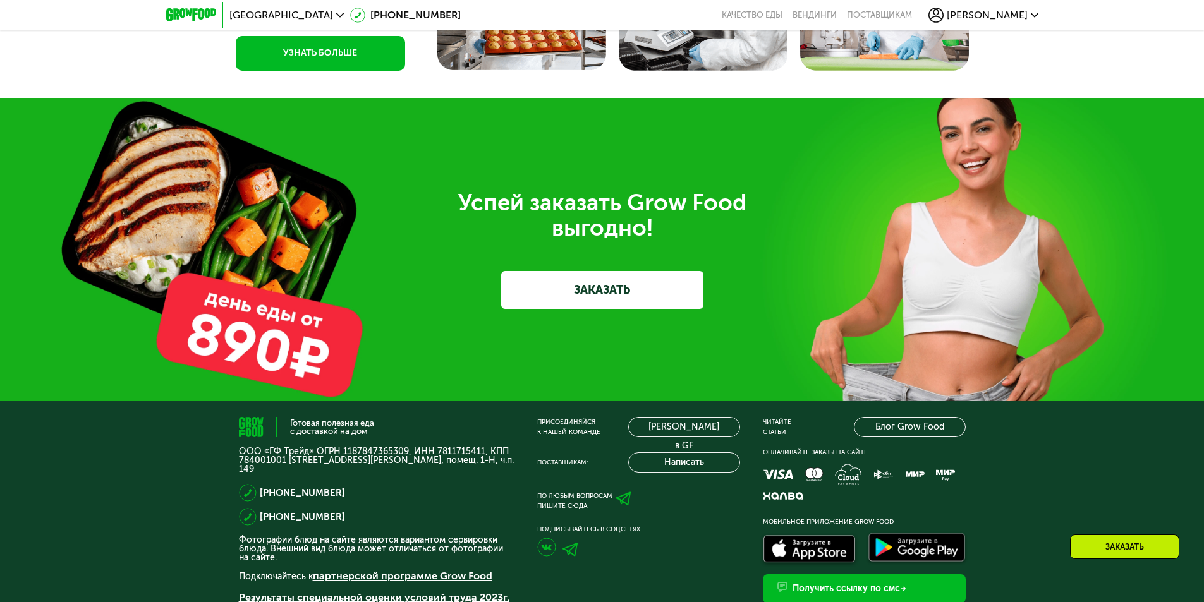
scroll to position [3935, 0]
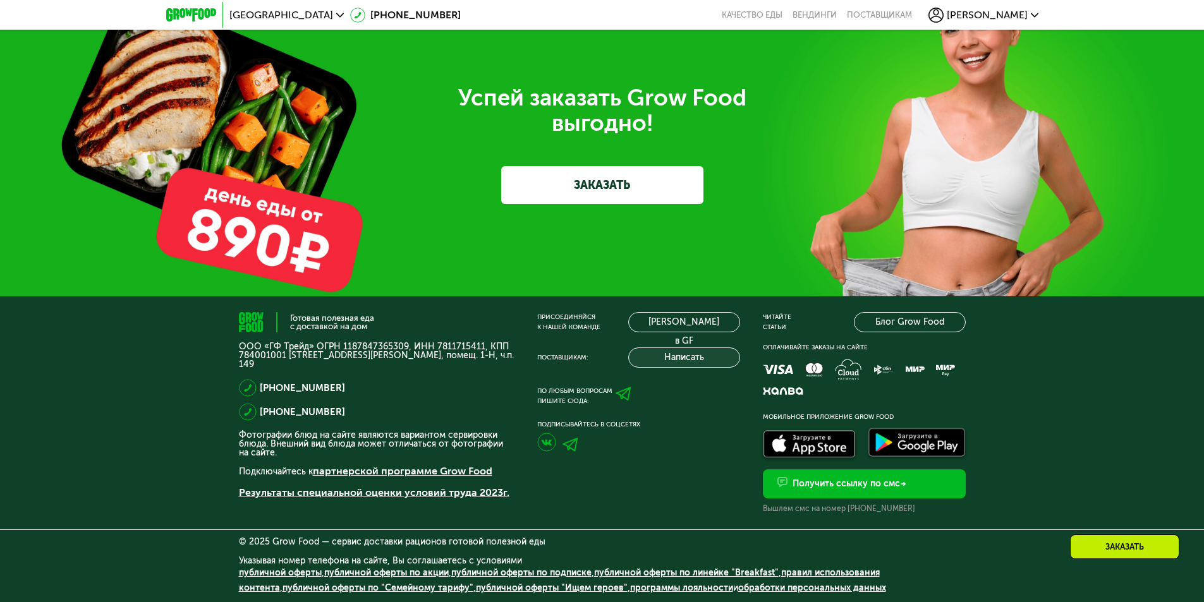
click at [697, 354] on button "Написать" at bounding box center [684, 358] width 112 height 20
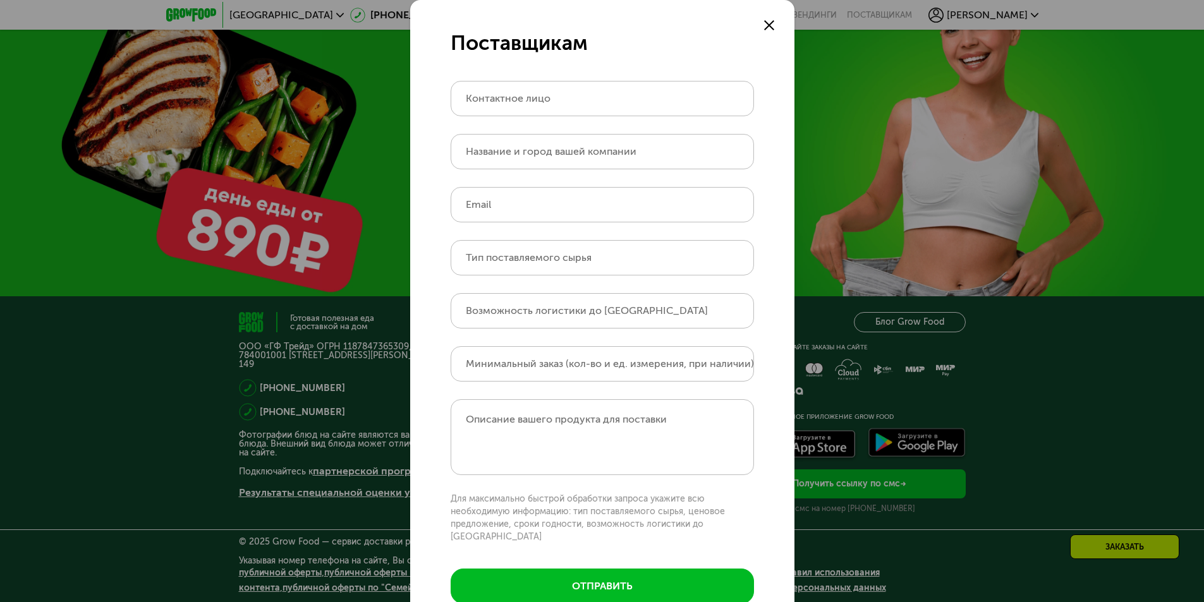
click at [764, 20] on icon at bounding box center [769, 25] width 10 height 10
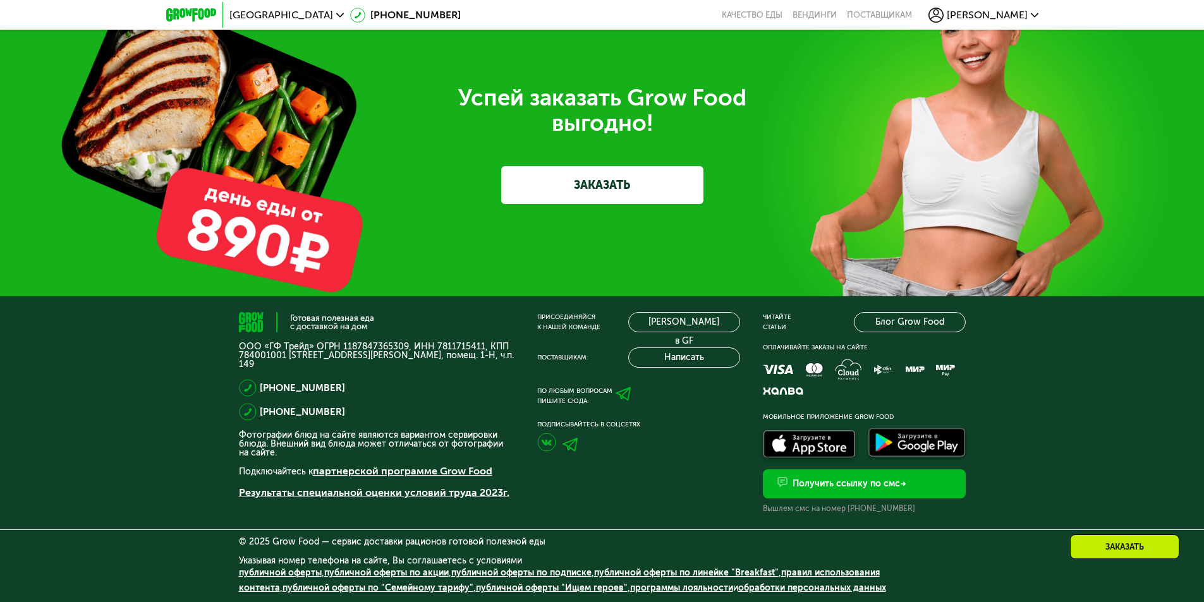
click at [627, 393] on icon at bounding box center [624, 394] width 16 height 16
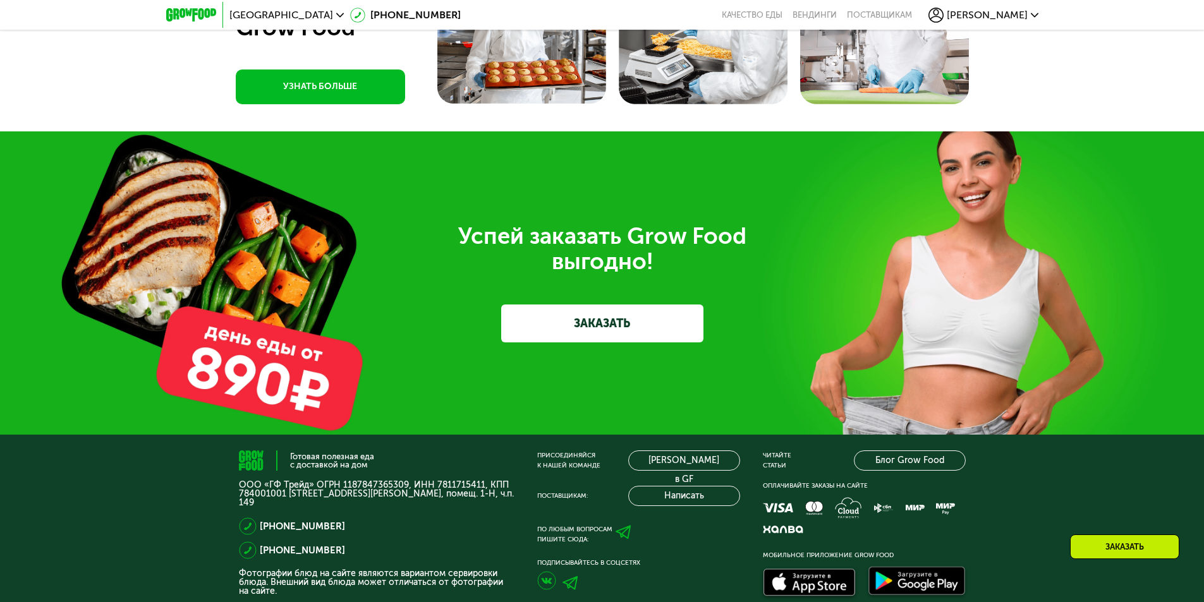
click at [602, 343] on link "ЗАКАЗАТЬ" at bounding box center [602, 324] width 202 height 38
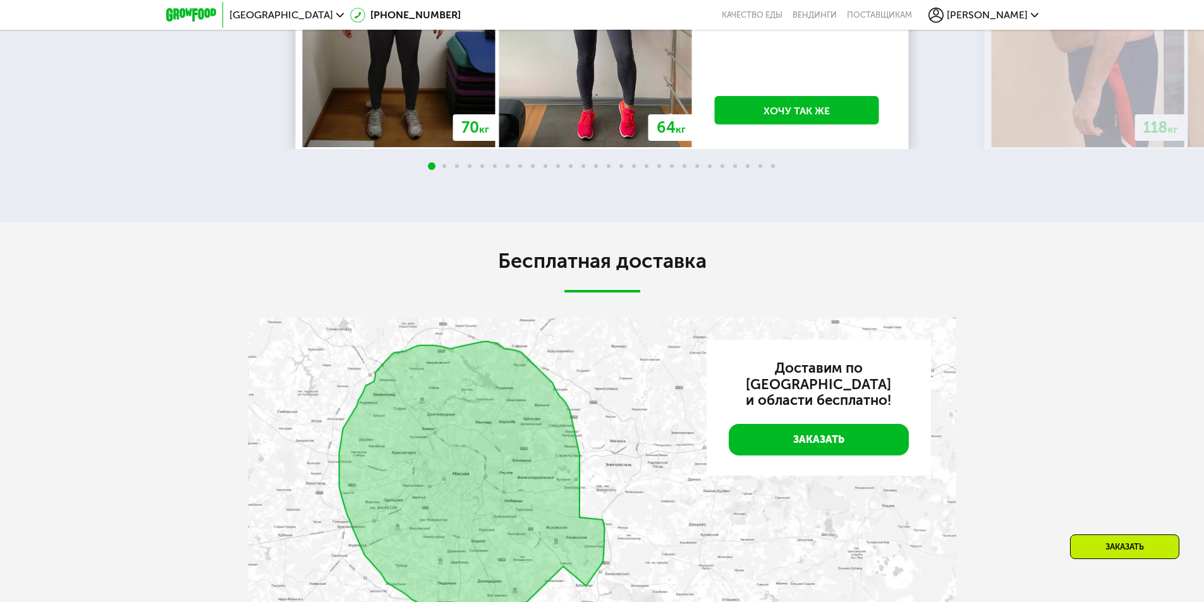
scroll to position [1352, 0]
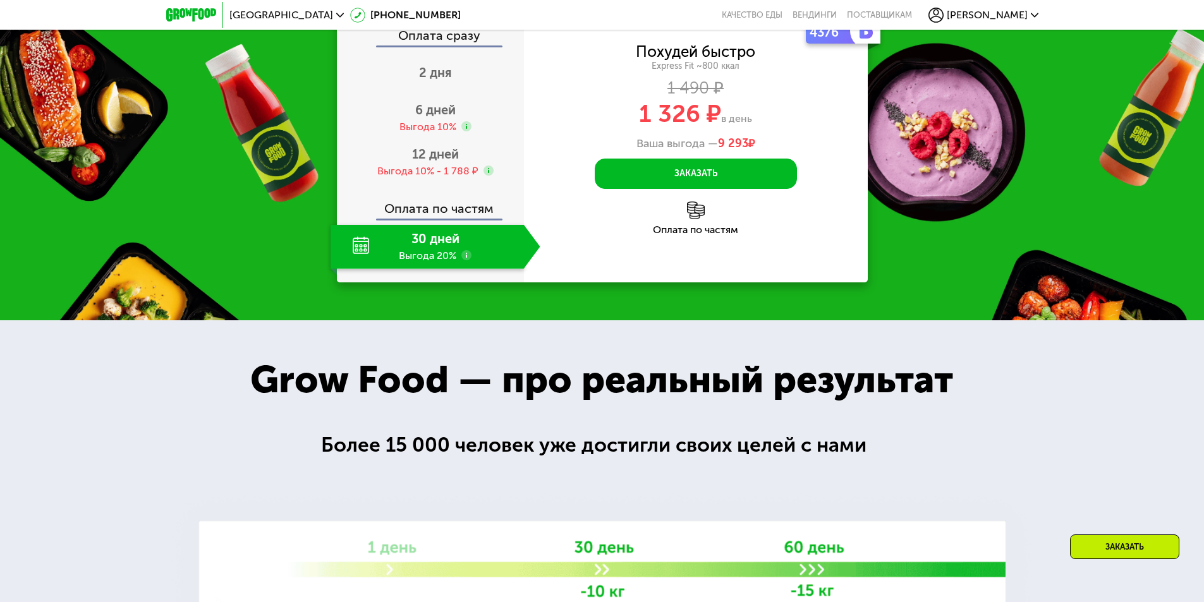
click at [467, 260] on use at bounding box center [466, 255] width 10 height 10
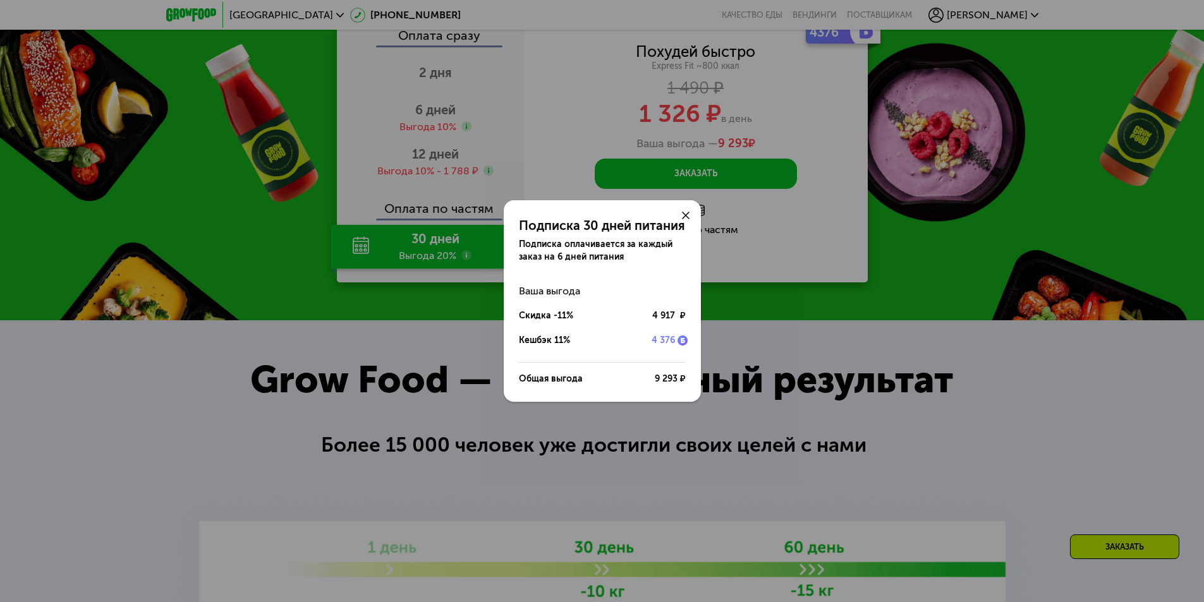
drag, startPoint x: 451, startPoint y: 400, endPoint x: 442, endPoint y: 380, distance: 21.5
click at [451, 400] on div "Подписка 30 дней питания Подписка оплачивается за каждый заказ на 6 дней питани…" at bounding box center [602, 301] width 1204 height 602
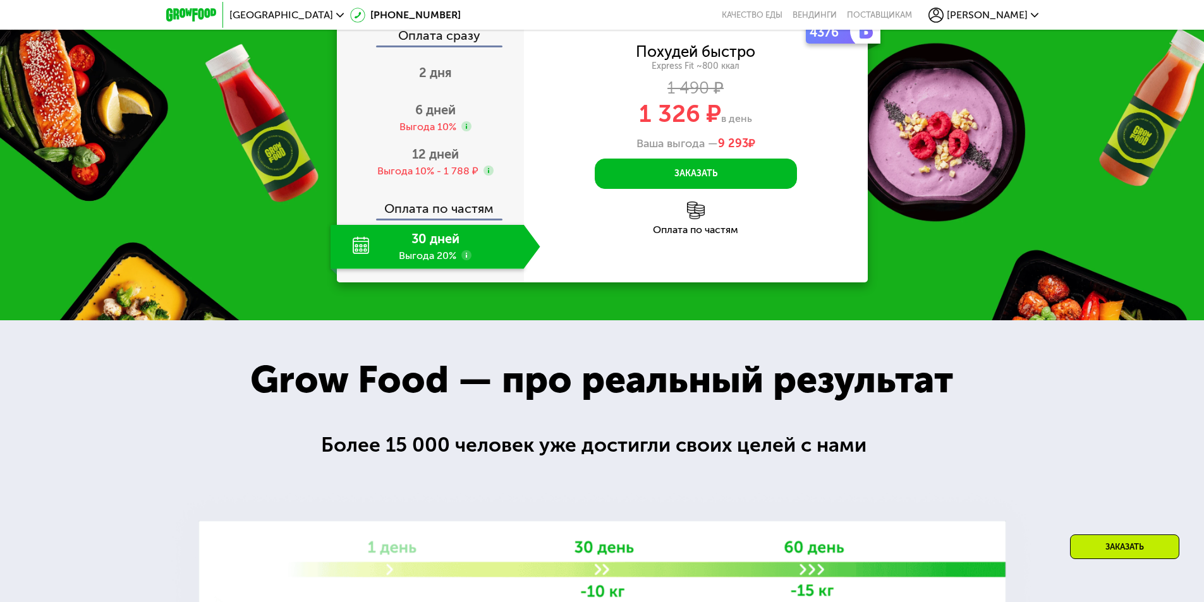
click at [435, 269] on div "30 дней Выгода 20%" at bounding box center [427, 247] width 193 height 44
click at [690, 219] on img at bounding box center [696, 211] width 18 height 18
click at [689, 189] on button "Заказать" at bounding box center [696, 174] width 202 height 30
